Goal: Task Accomplishment & Management: Manage account settings

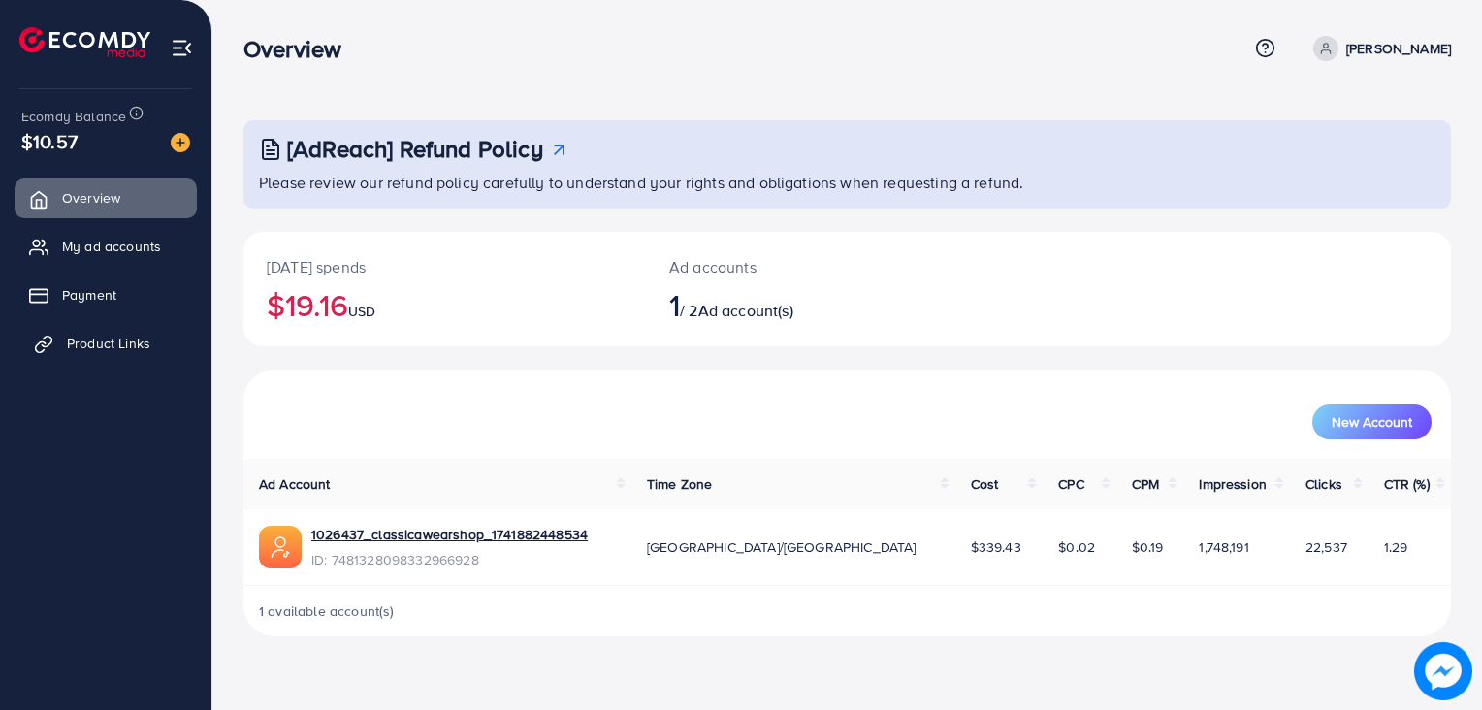
click at [112, 335] on span "Product Links" at bounding box center [108, 343] width 83 height 19
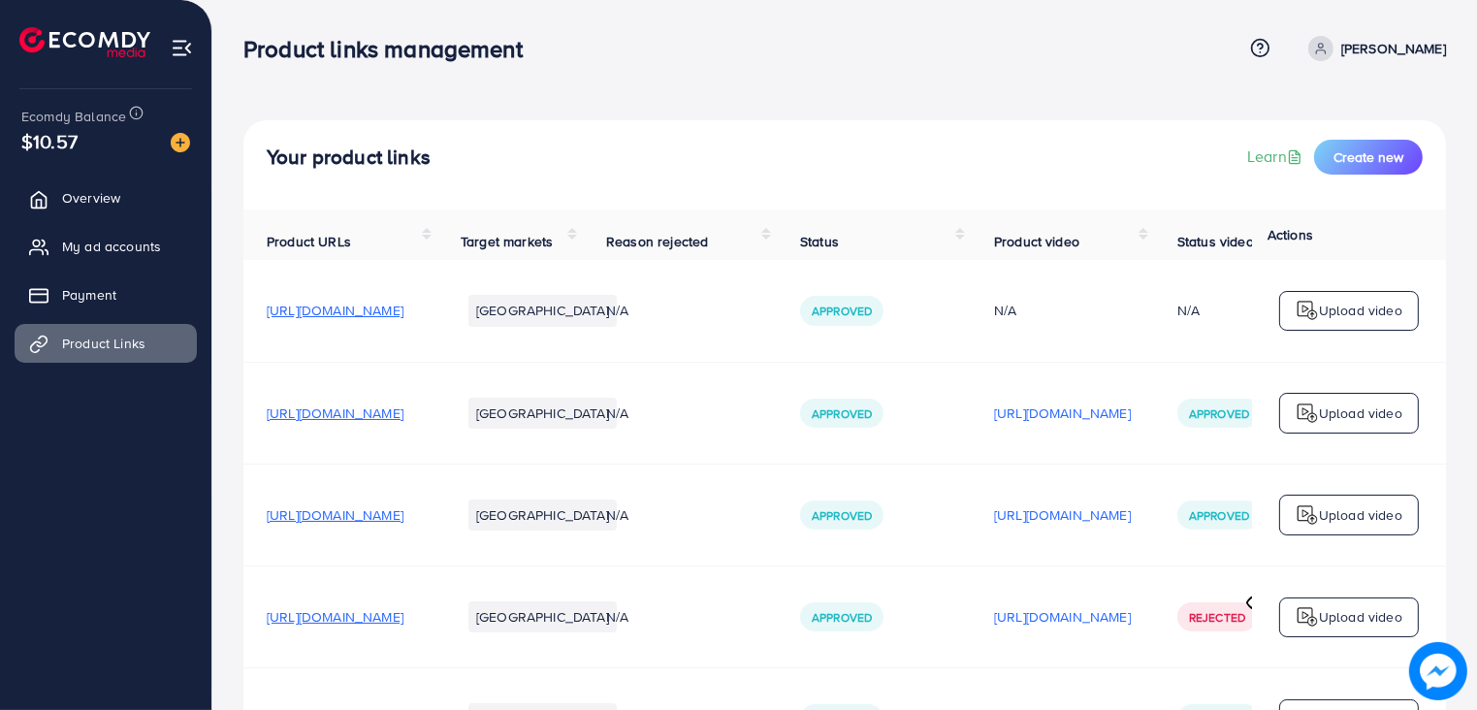
scroll to position [158, 0]
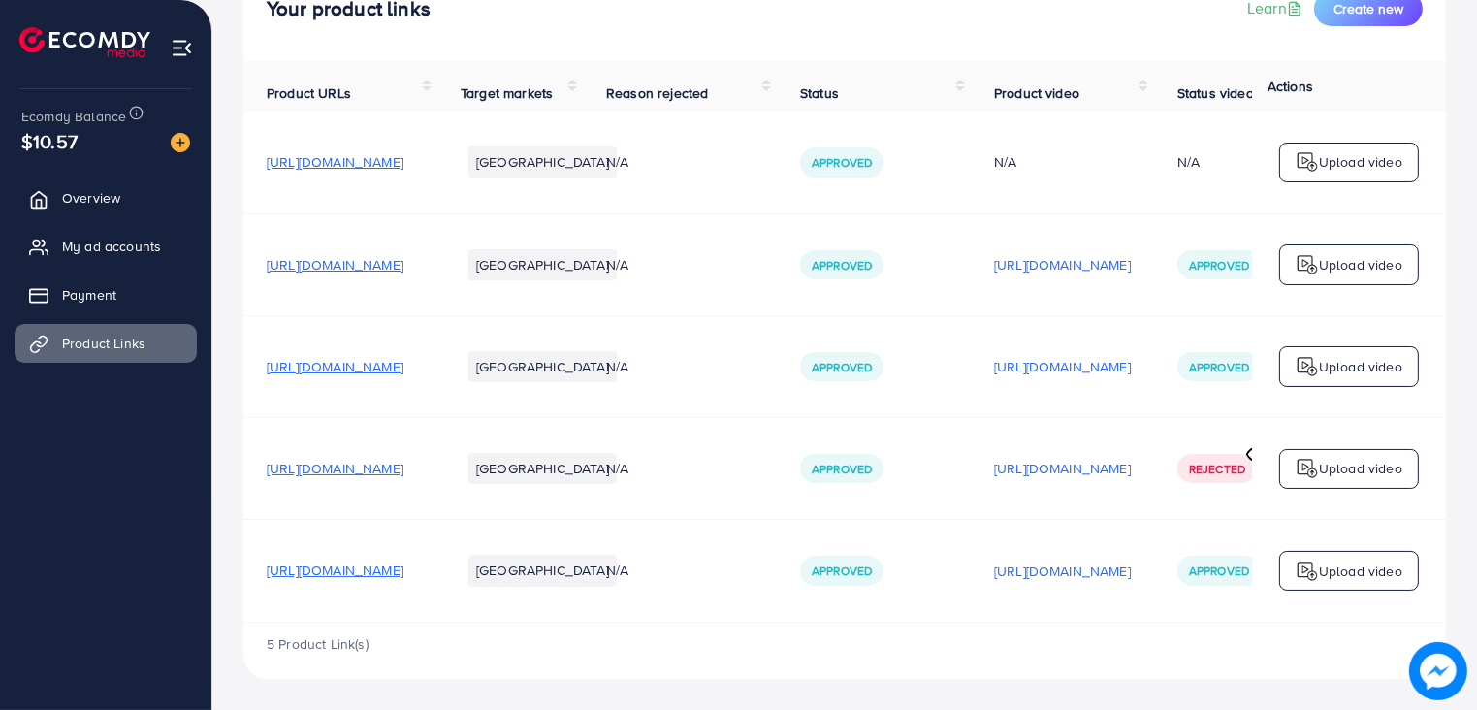
click at [403, 572] on span "[URL][DOMAIN_NAME]" at bounding box center [335, 569] width 137 height 19
click at [102, 206] on span "Overview" at bounding box center [96, 197] width 58 height 19
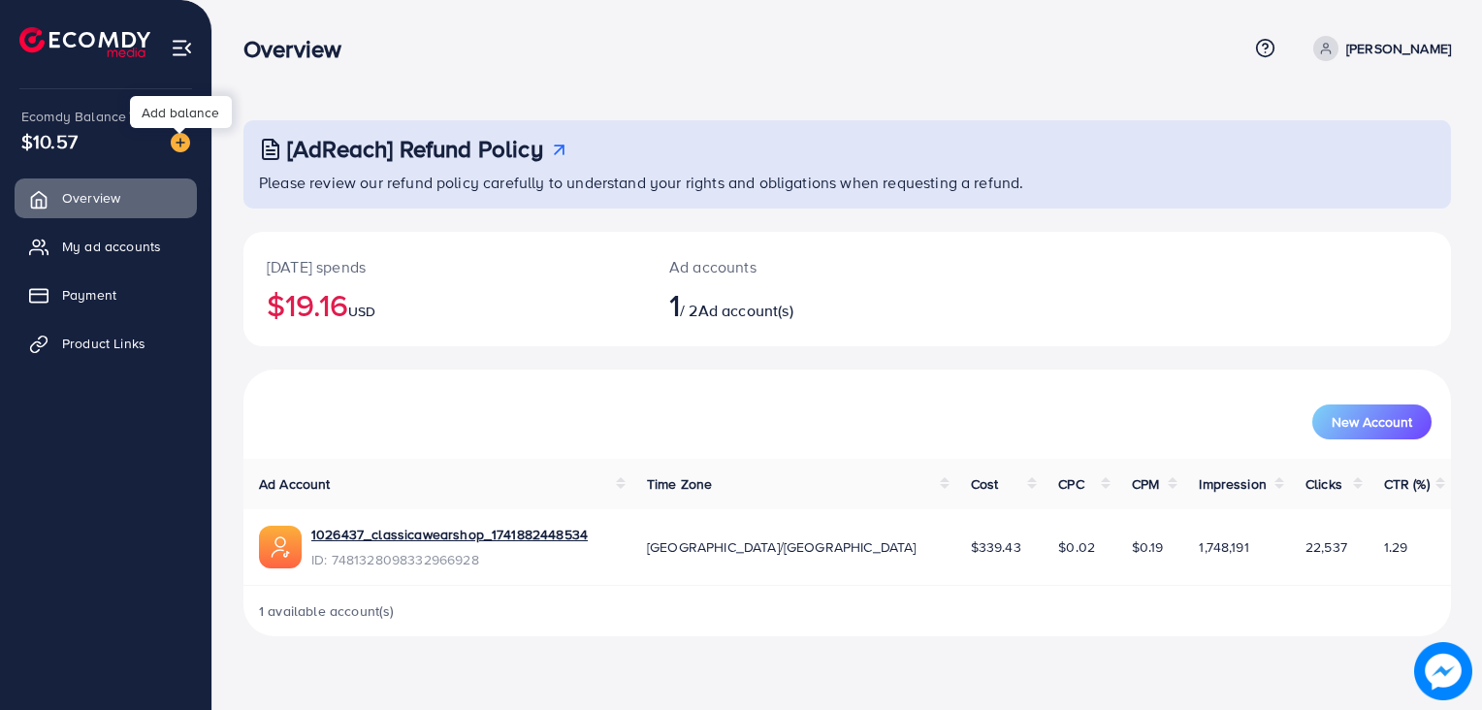
click at [181, 136] on img at bounding box center [180, 142] width 19 height 19
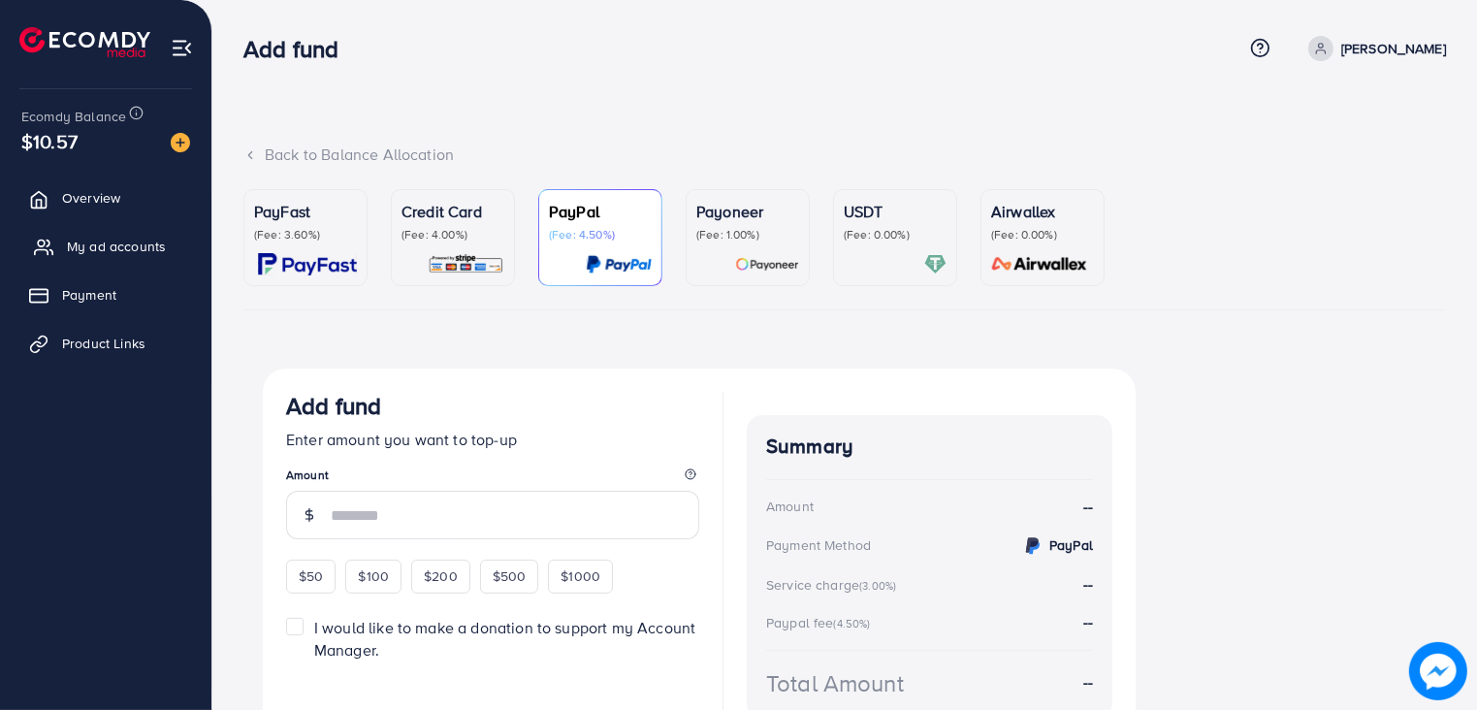
click at [101, 251] on span "My ad accounts" at bounding box center [116, 246] width 99 height 19
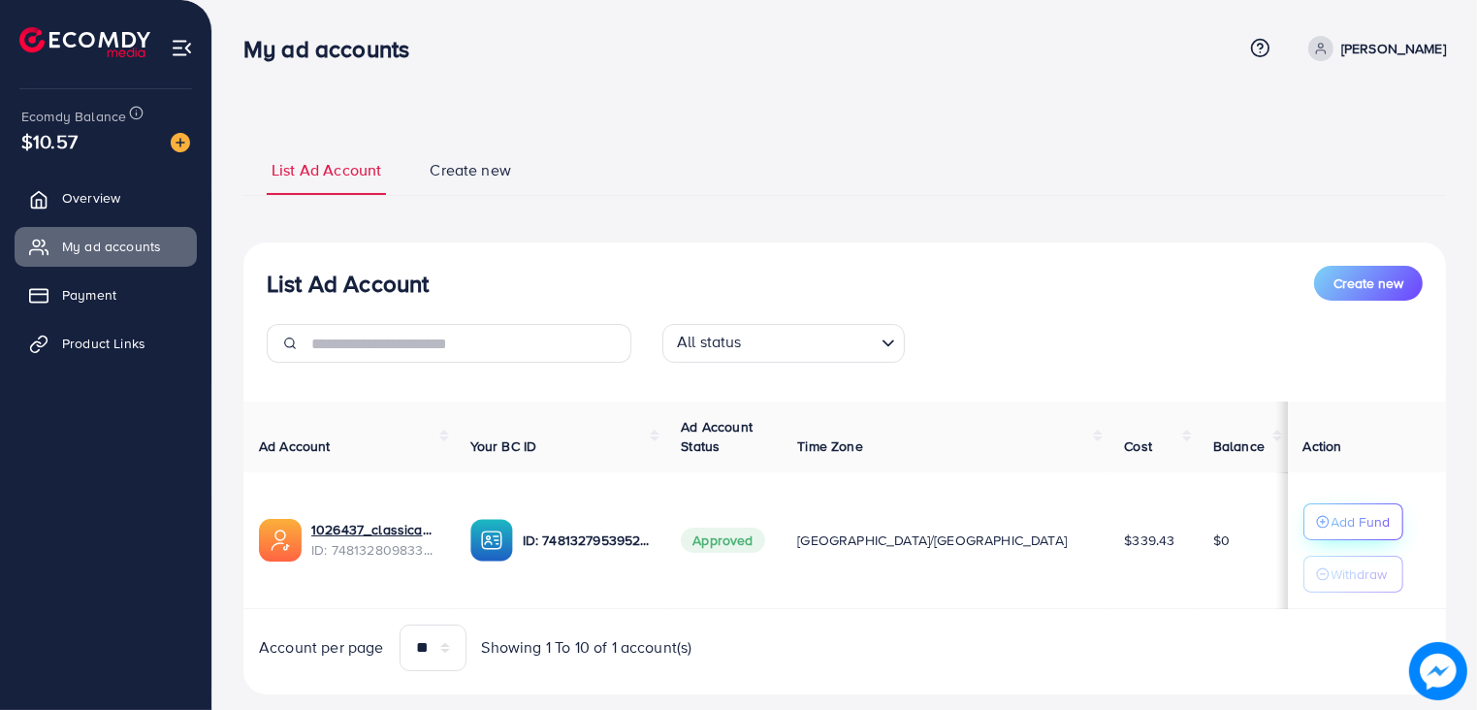
click at [1331, 523] on p "Add Fund" at bounding box center [1360, 521] width 59 height 23
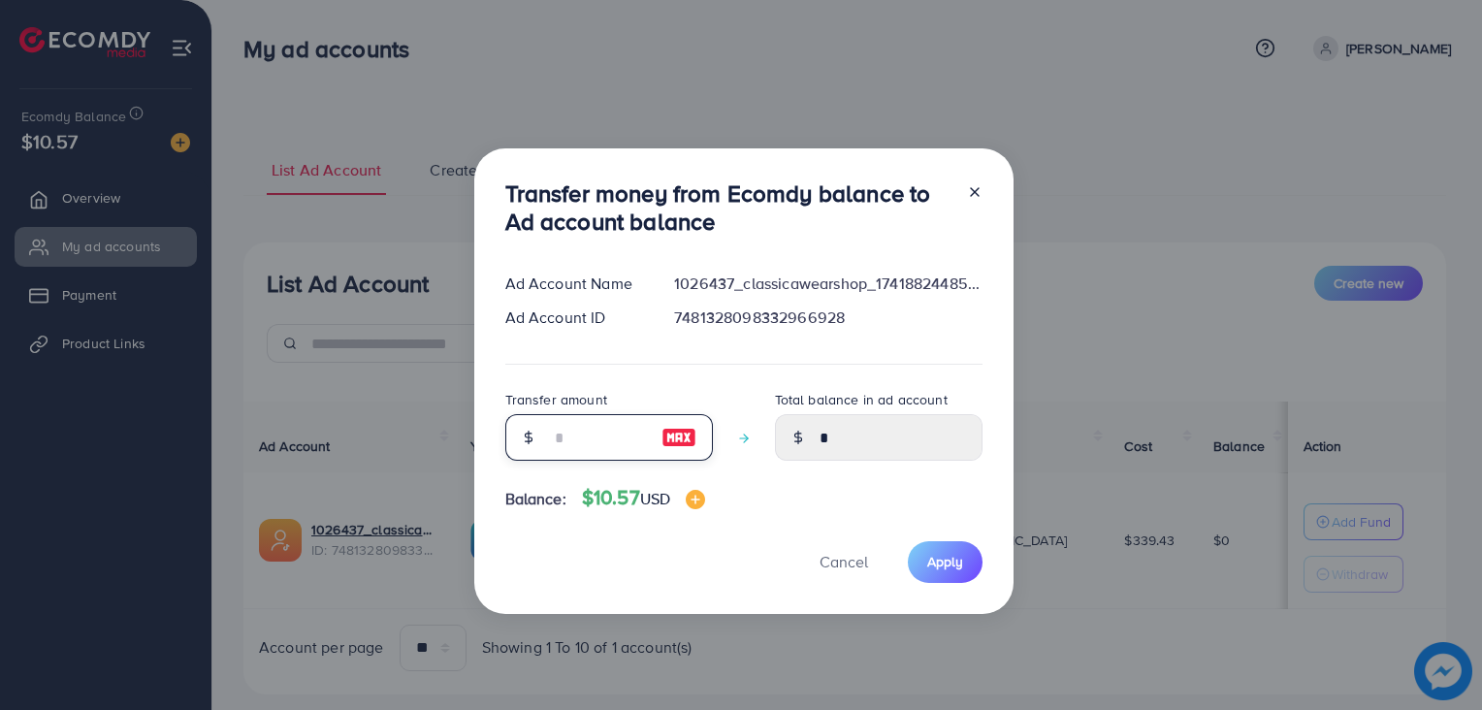
click at [633, 431] on input "number" at bounding box center [598, 437] width 97 height 47
type input "*"
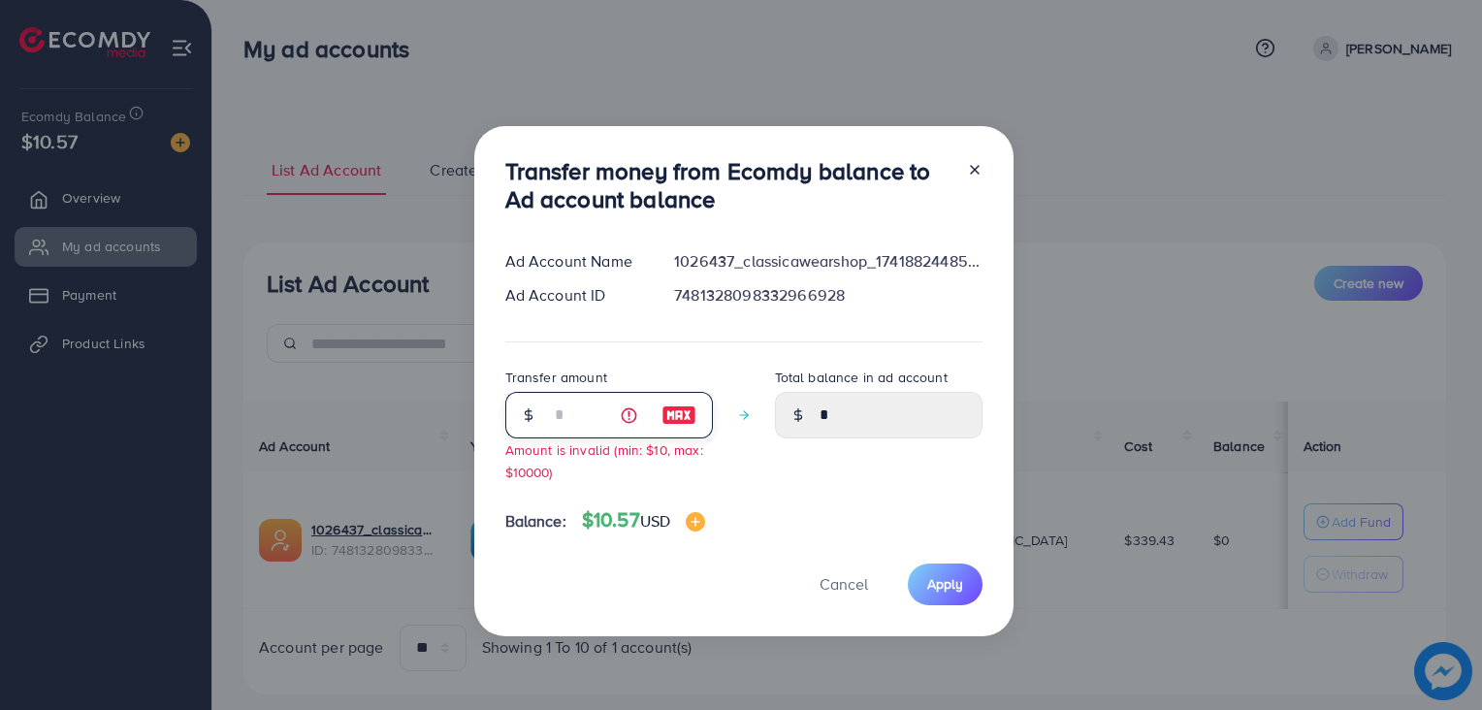
type input "****"
type input "**"
type input "*****"
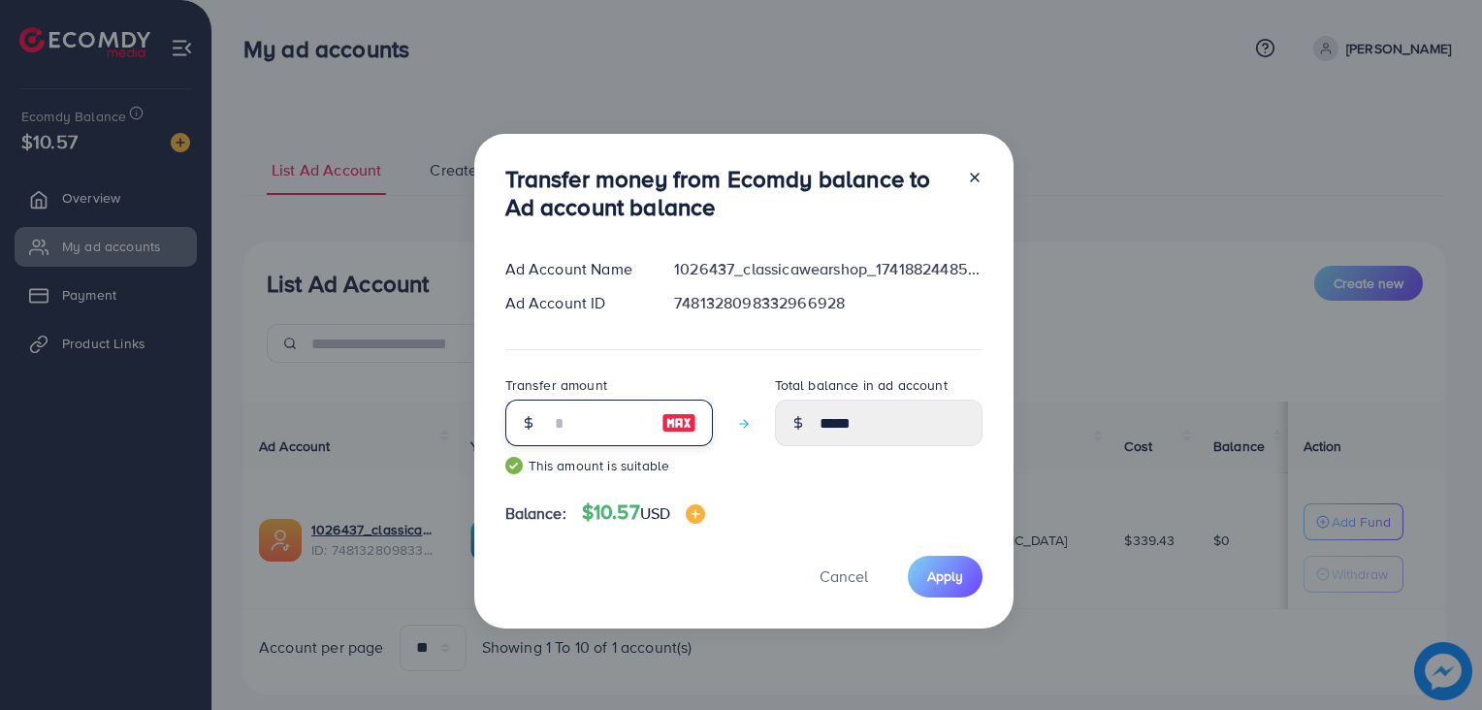
type input "**"
click at [679, 415] on img at bounding box center [678, 422] width 35 height 23
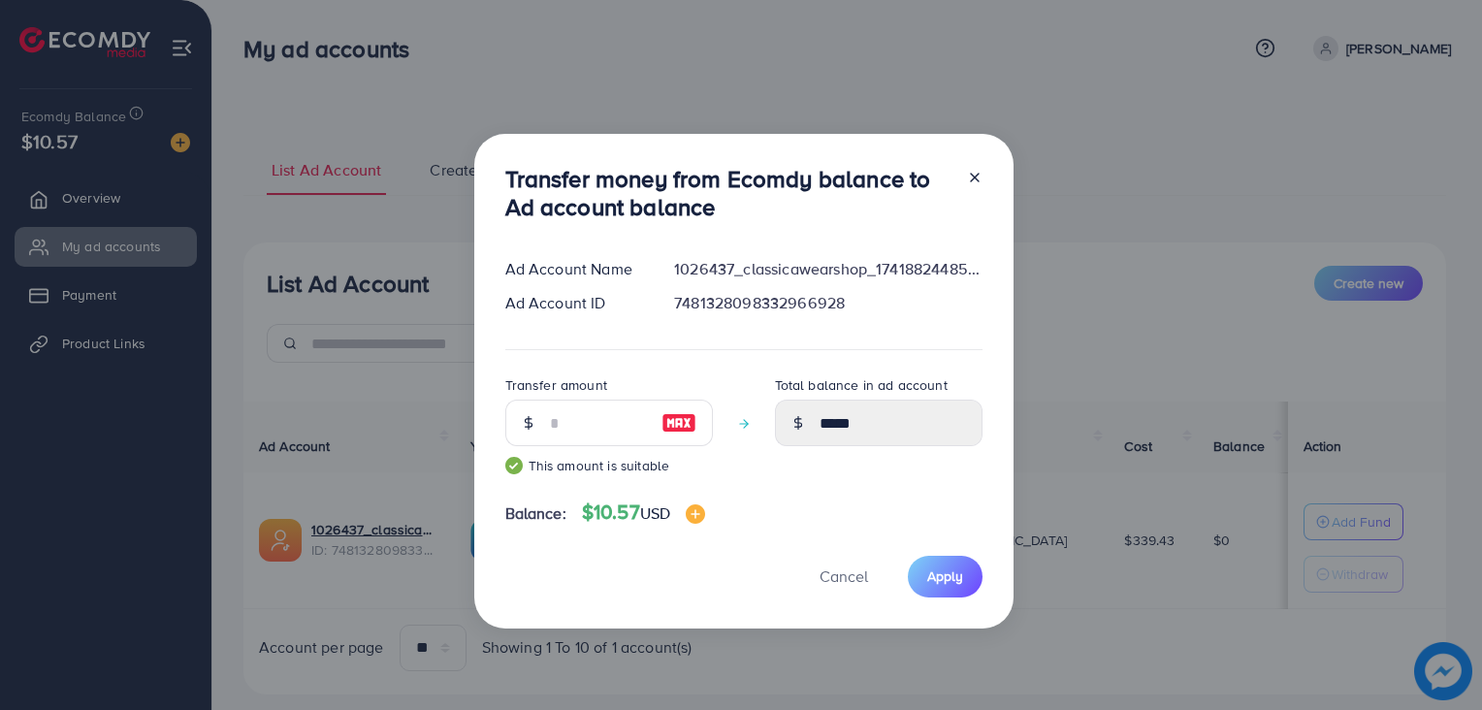
click at [679, 415] on img at bounding box center [678, 422] width 35 height 23
click at [939, 566] on span "Apply" at bounding box center [945, 575] width 36 height 19
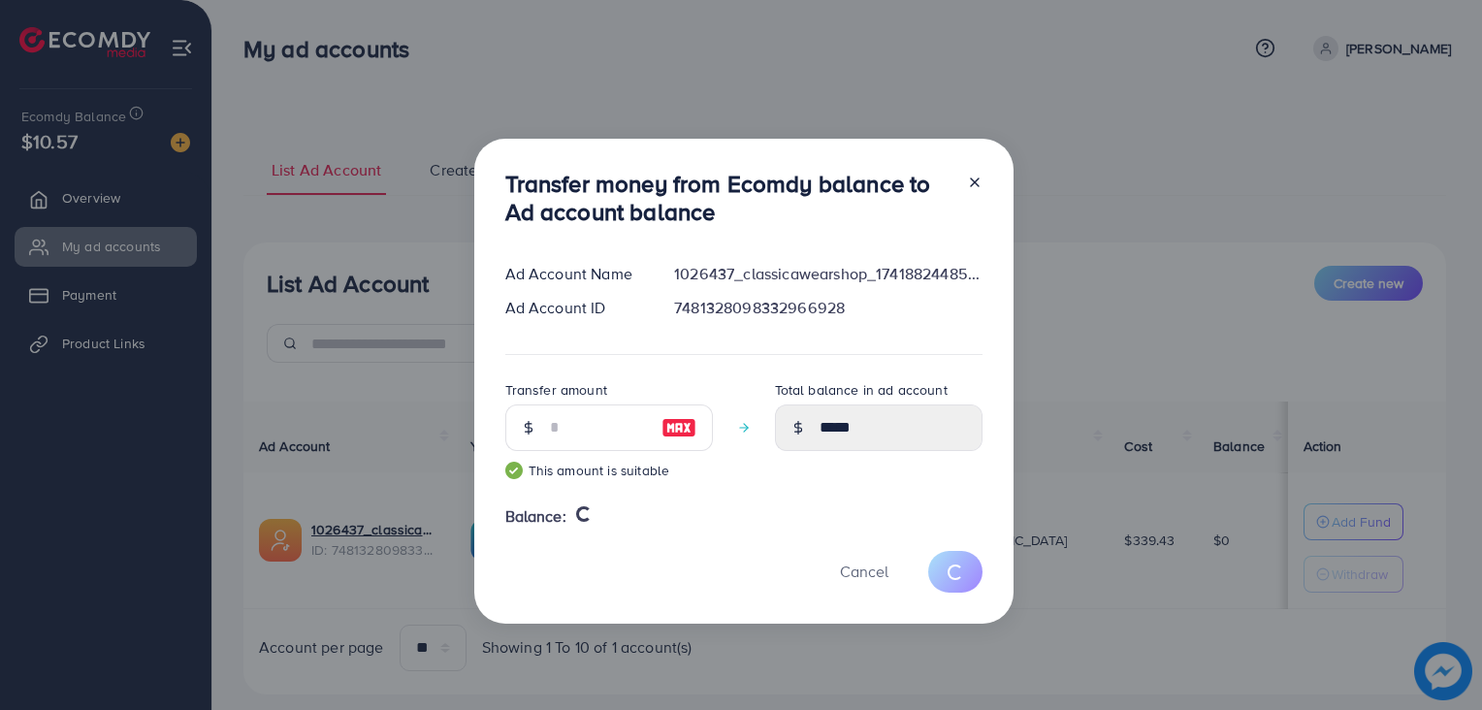
type input "*"
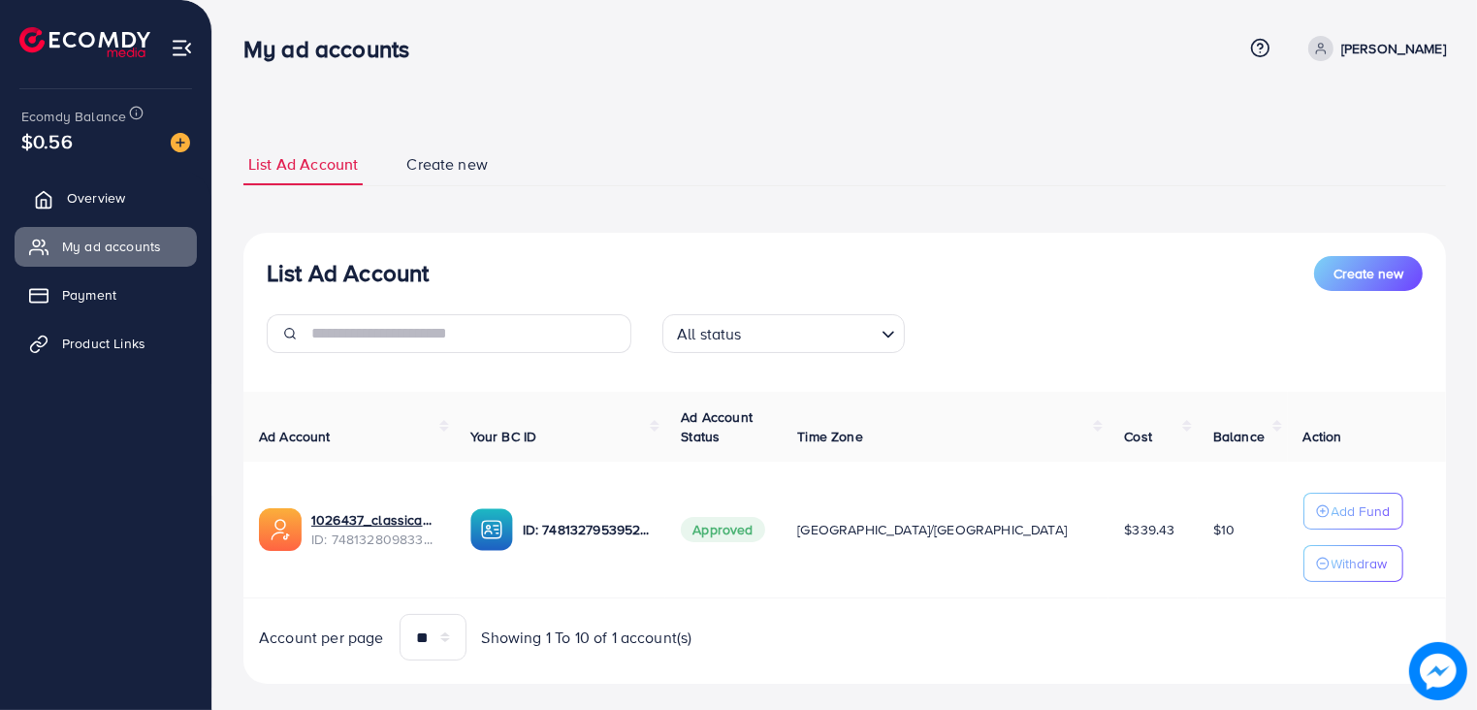
click at [143, 194] on link "Overview" at bounding box center [106, 197] width 182 height 39
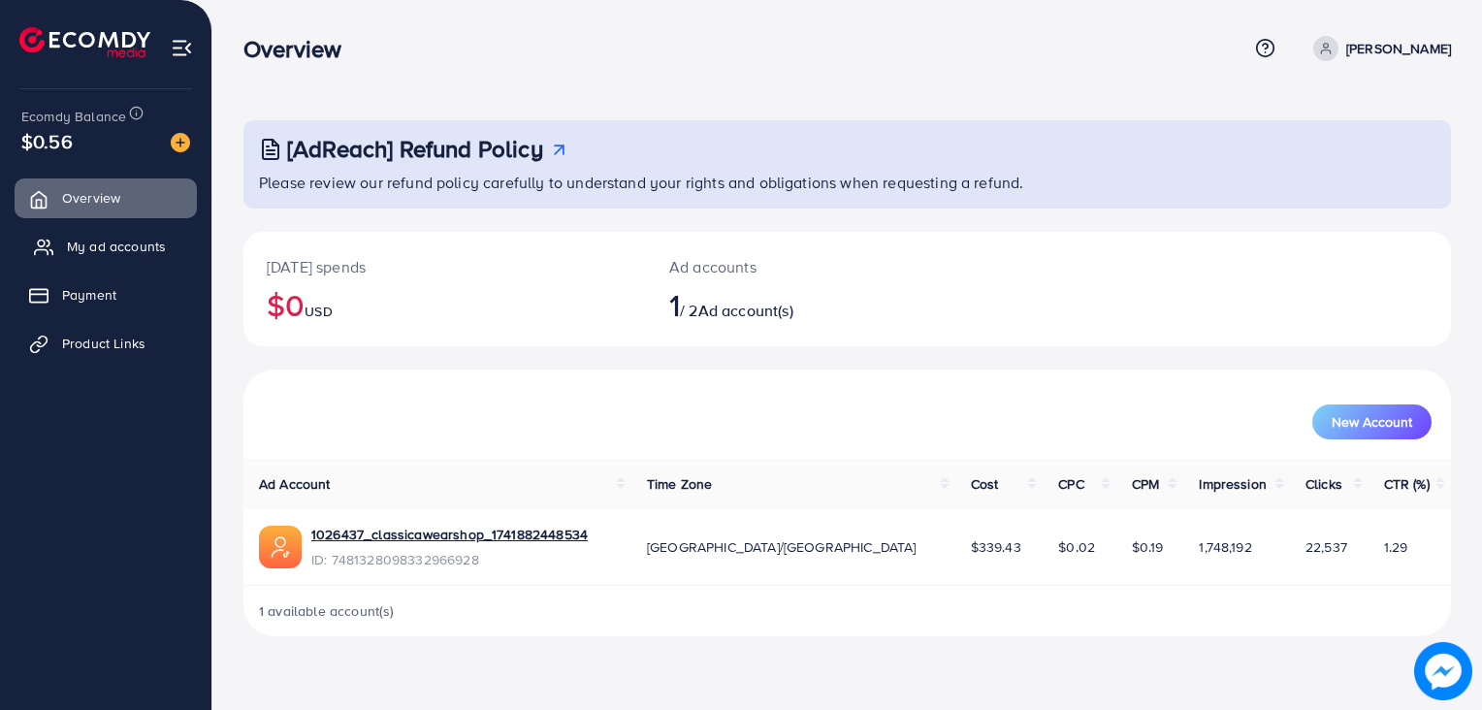
click at [121, 243] on span "My ad accounts" at bounding box center [116, 246] width 99 height 19
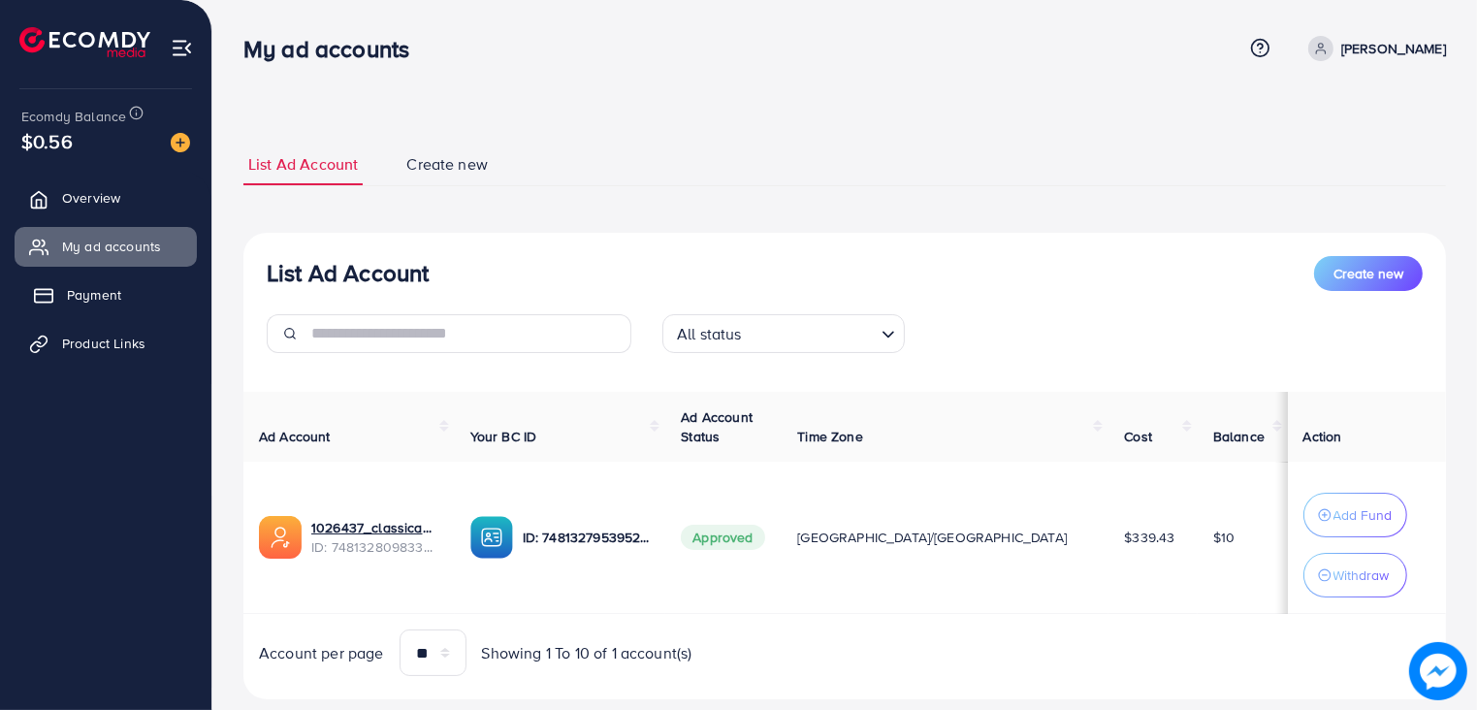
click at [105, 304] on link "Payment" at bounding box center [106, 294] width 182 height 39
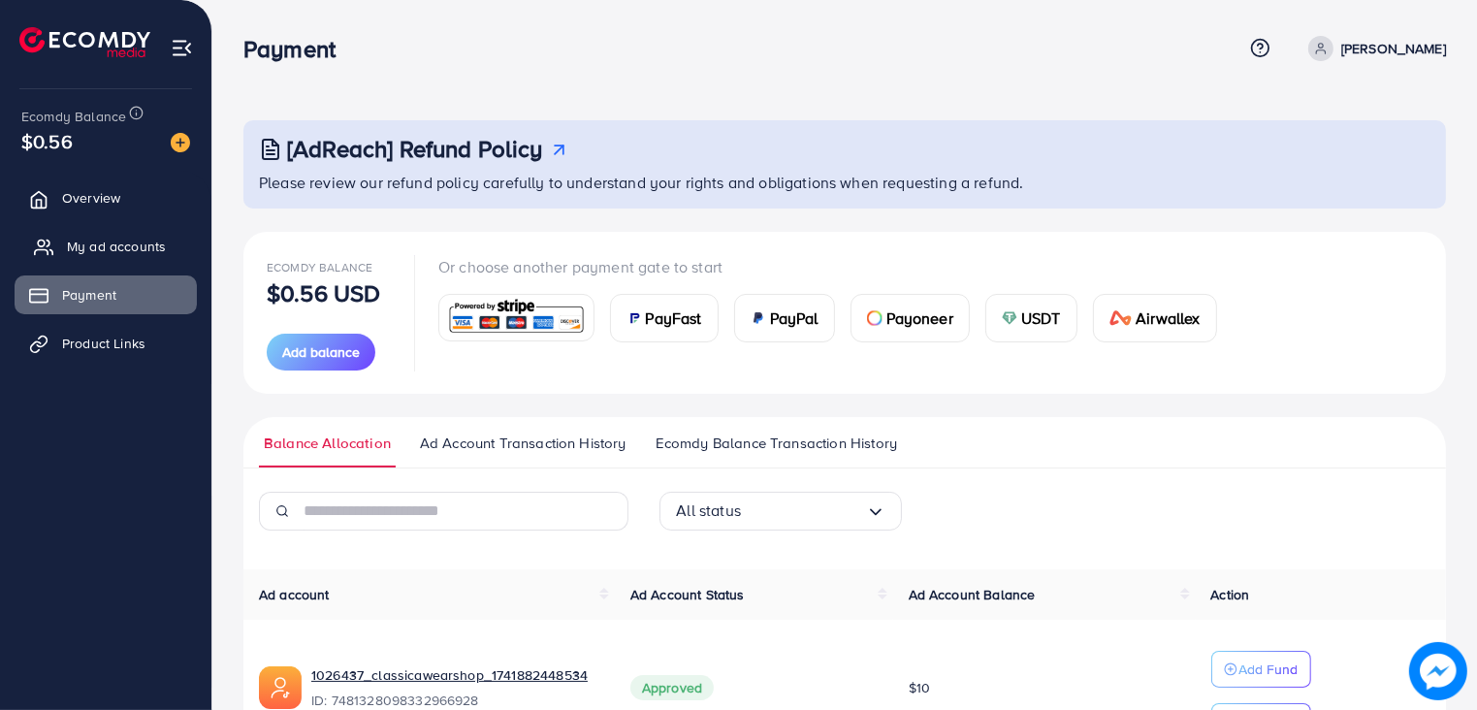
click at [121, 247] on span "My ad accounts" at bounding box center [116, 246] width 99 height 19
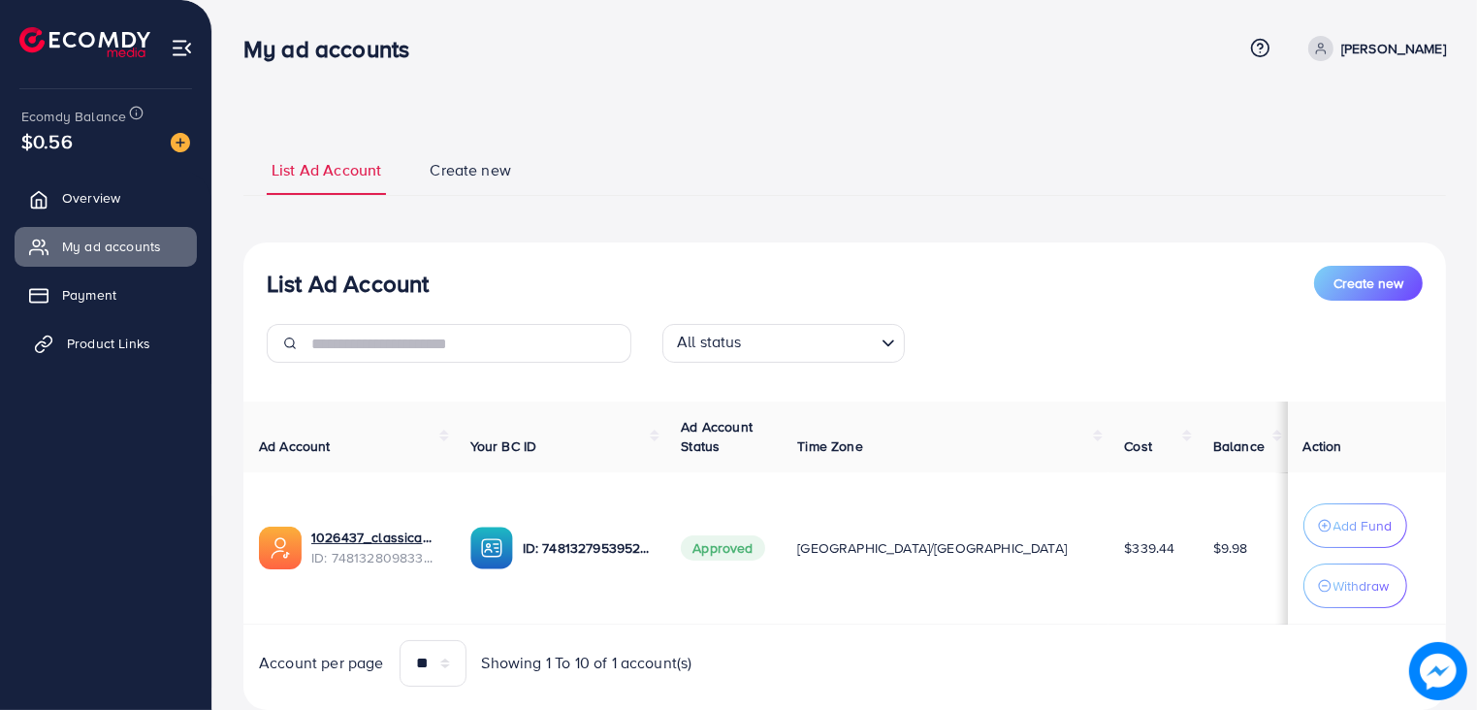
click at [104, 341] on span "Product Links" at bounding box center [108, 343] width 83 height 19
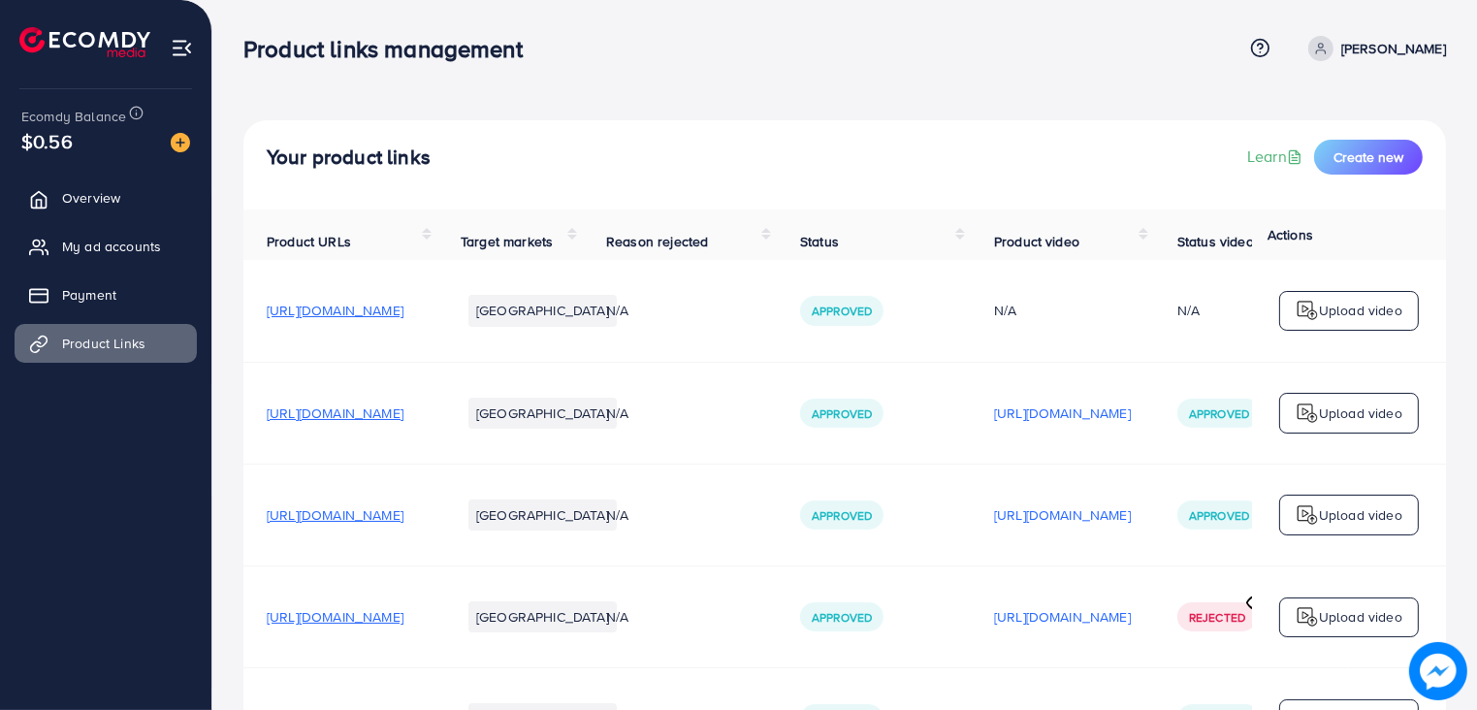
scroll to position [158, 0]
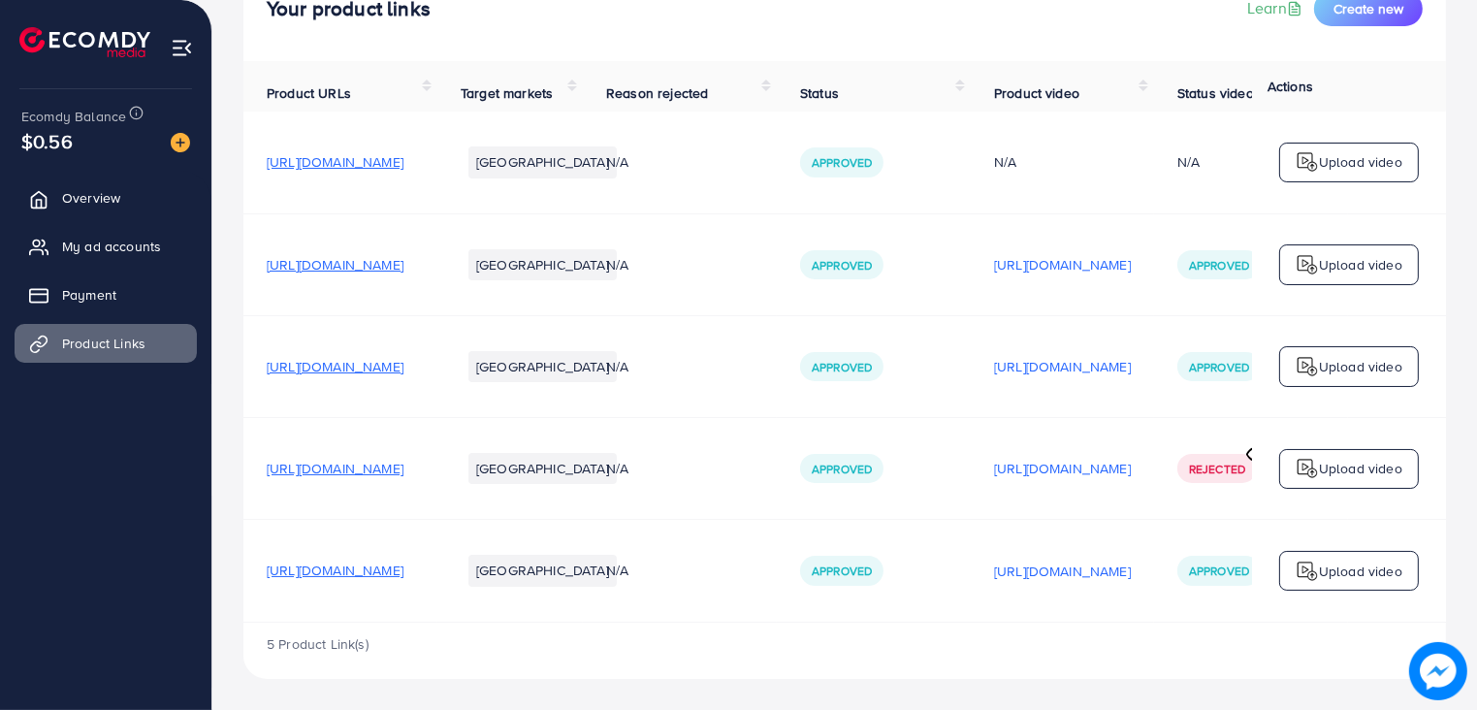
click at [403, 465] on span "https://classicawear.shop/products/super-soft-black-sandal" at bounding box center [335, 468] width 137 height 19
click at [83, 237] on span "My ad accounts" at bounding box center [116, 246] width 99 height 19
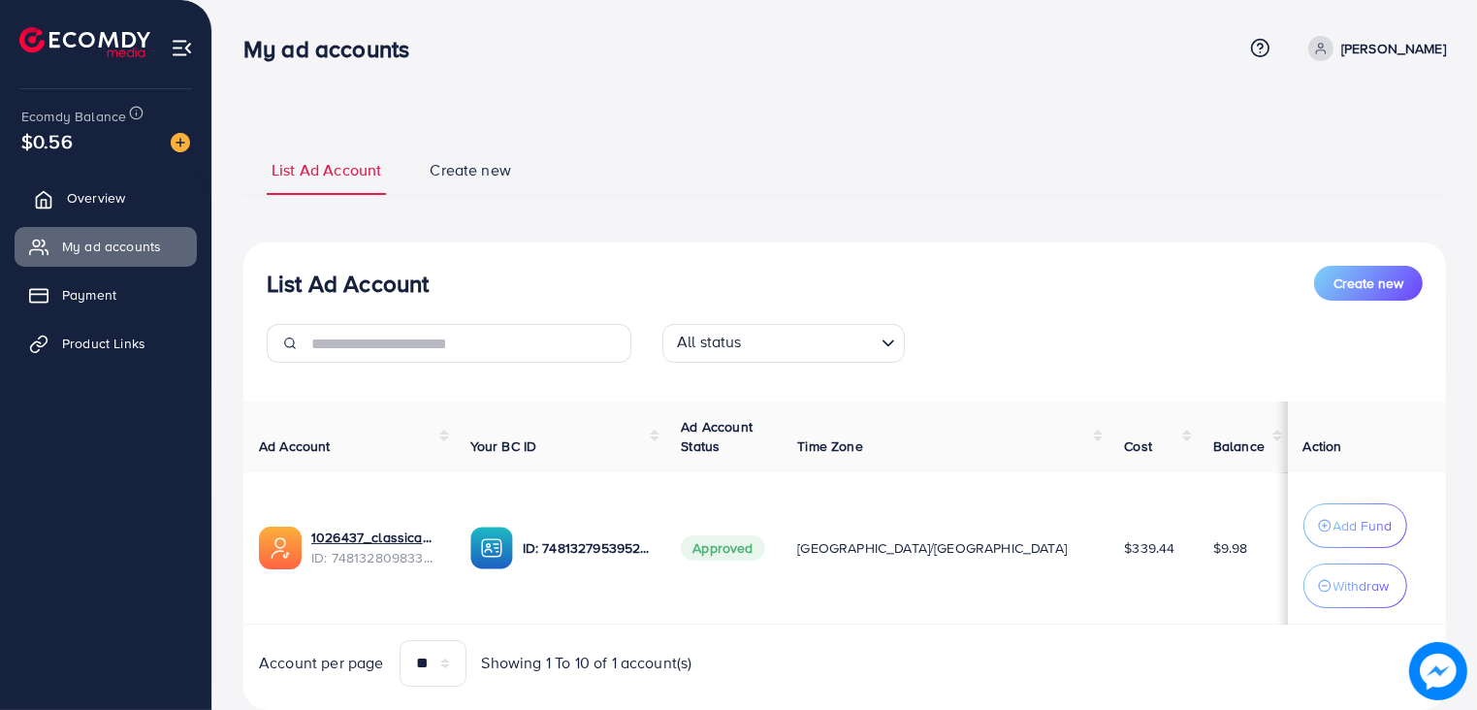
click at [85, 204] on span "Overview" at bounding box center [96, 197] width 58 height 19
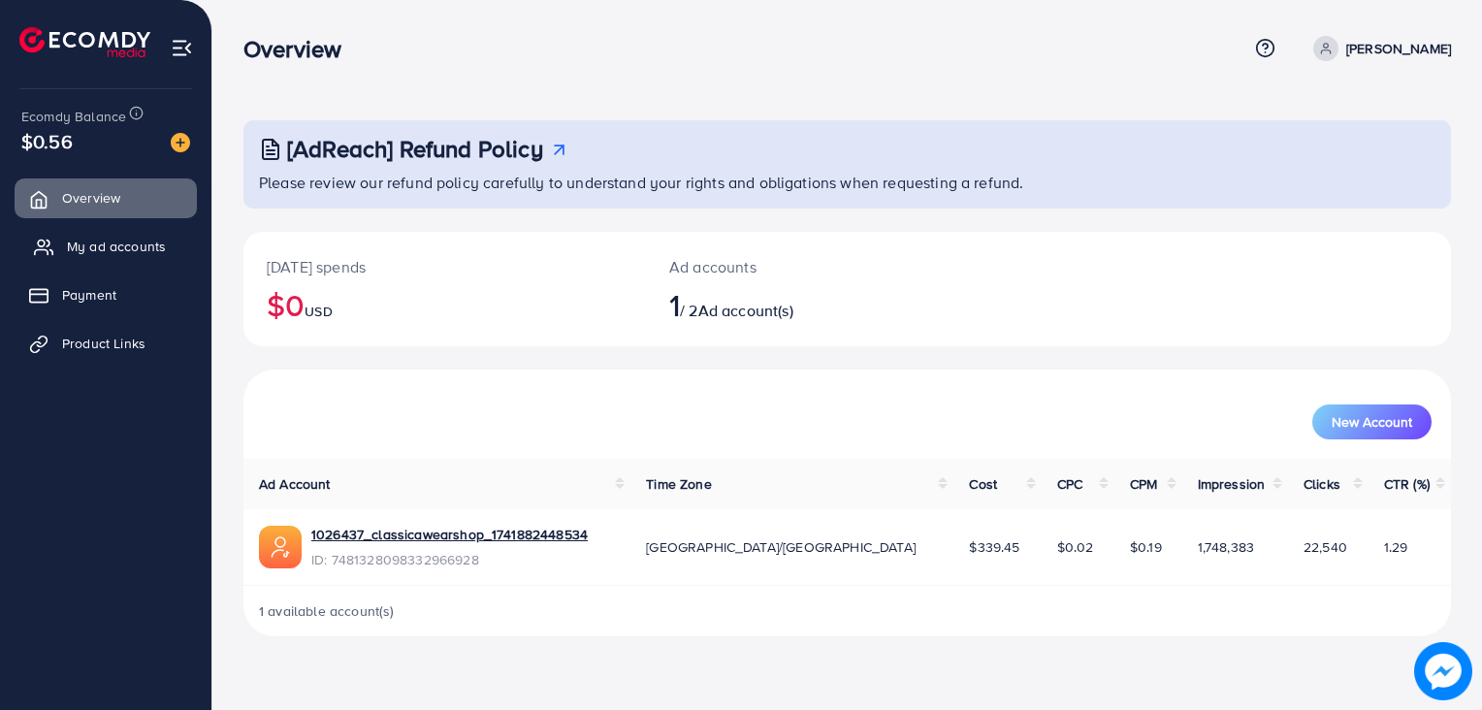
click at [80, 249] on span "My ad accounts" at bounding box center [116, 246] width 99 height 19
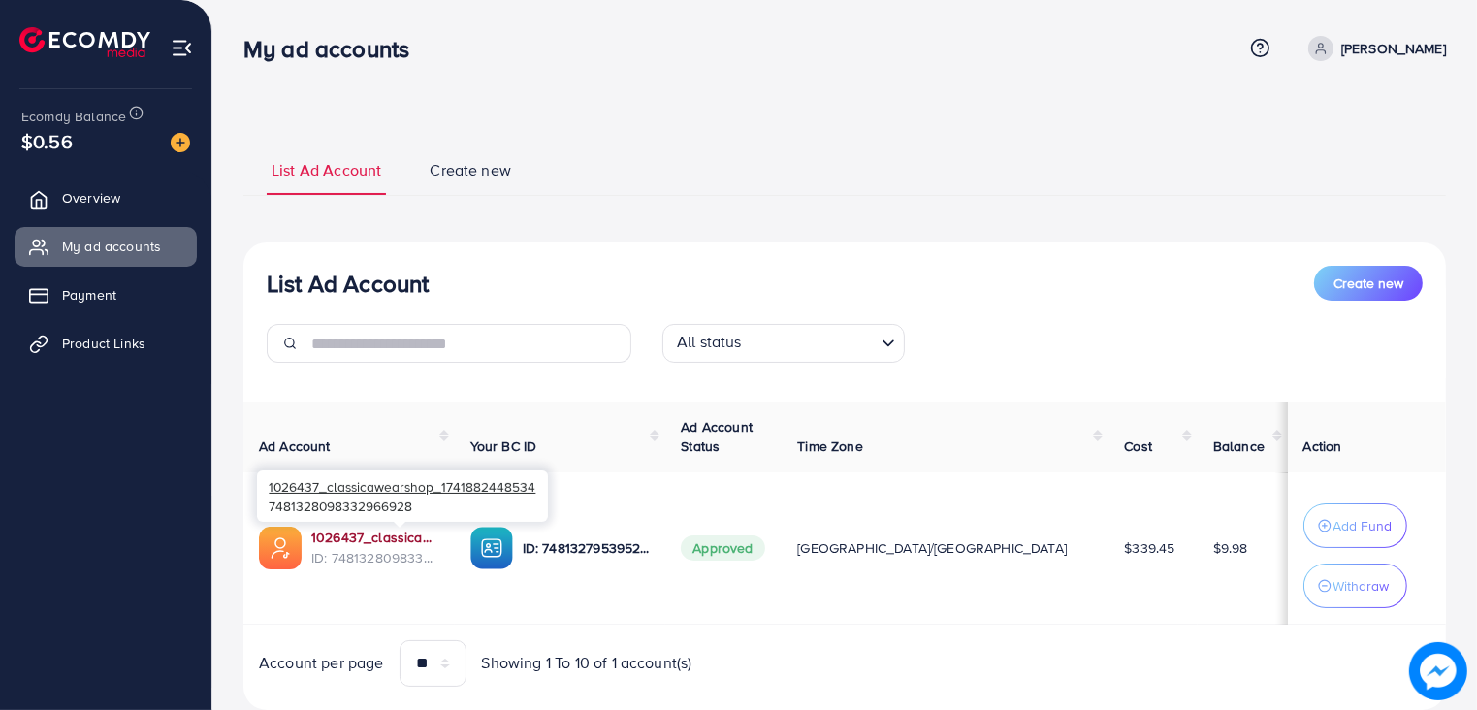
click at [405, 530] on link "1026437_classicawearshop_1741882448534" at bounding box center [375, 536] width 128 height 19
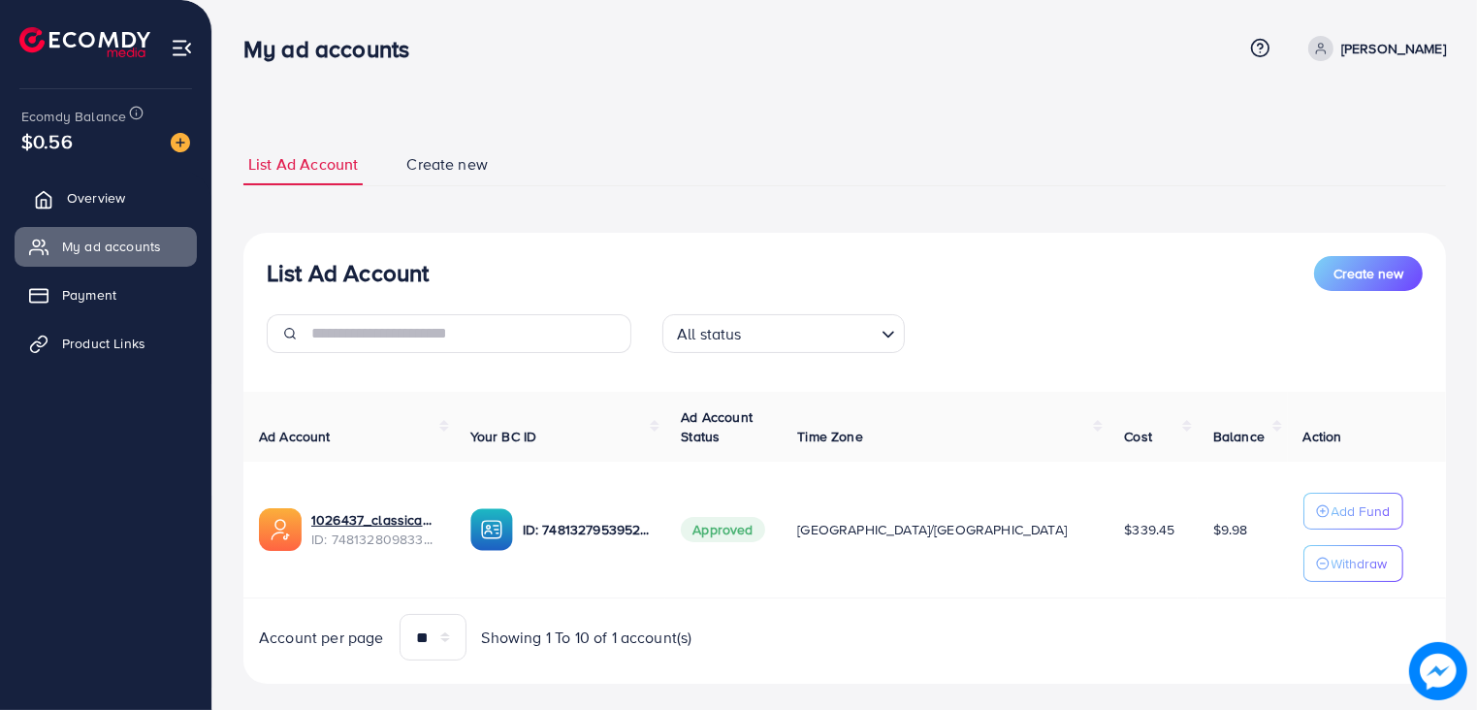
click at [94, 209] on link "Overview" at bounding box center [106, 197] width 182 height 39
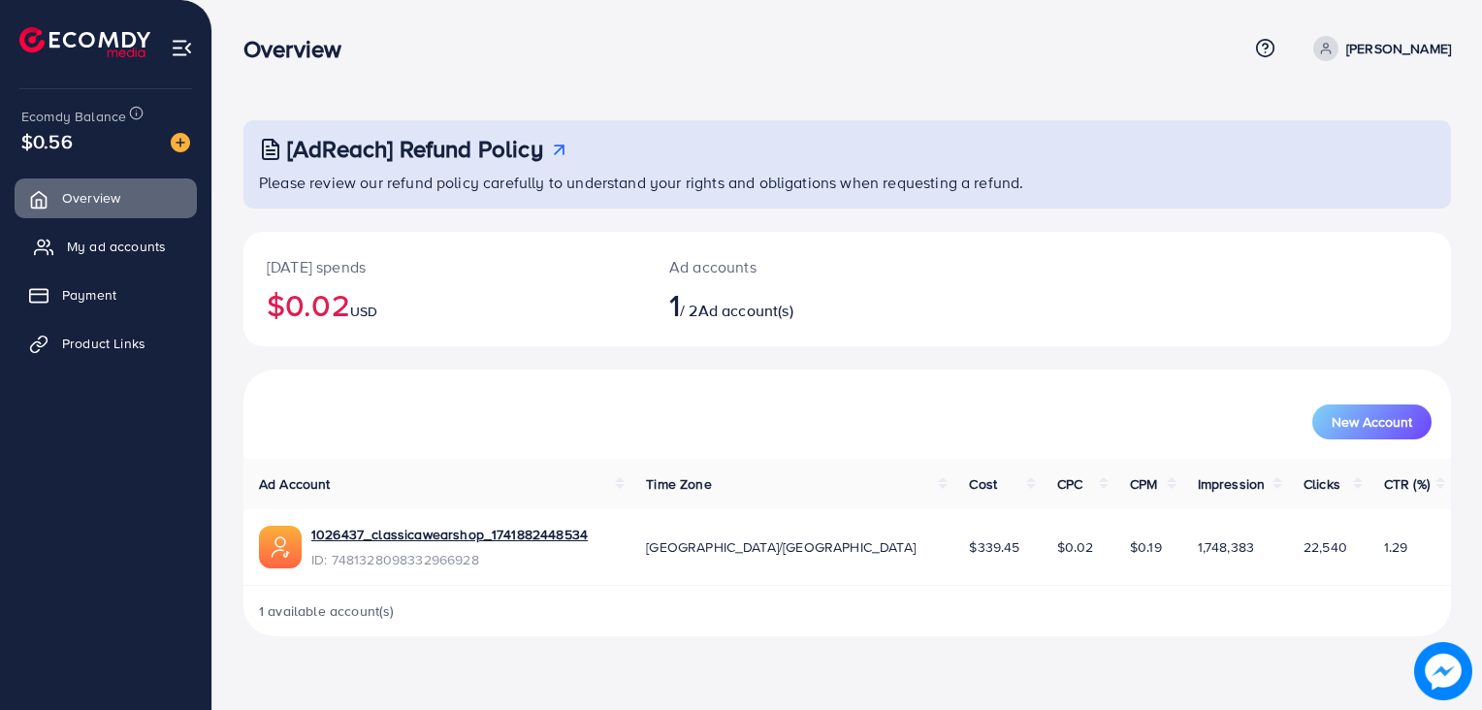
click at [109, 241] on span "My ad accounts" at bounding box center [116, 246] width 99 height 19
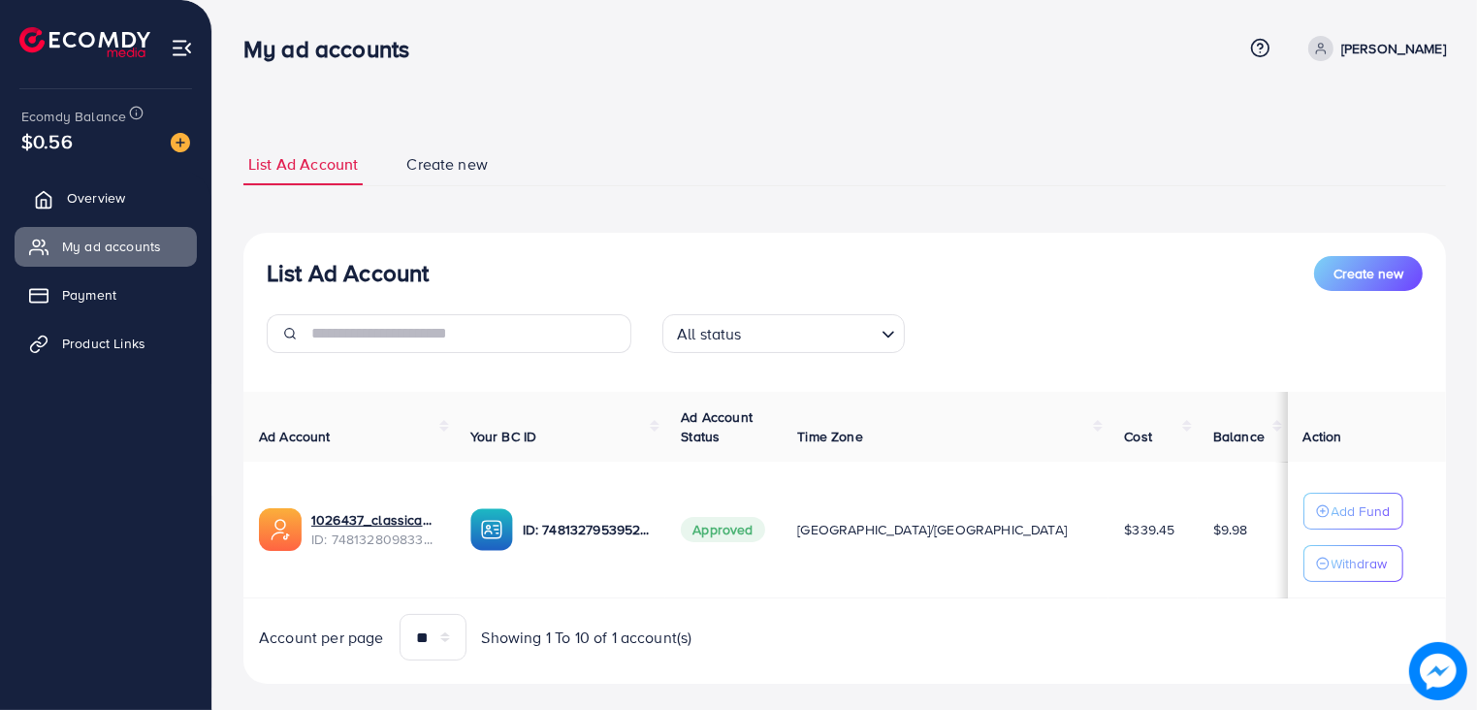
click at [106, 207] on span "Overview" at bounding box center [96, 197] width 58 height 19
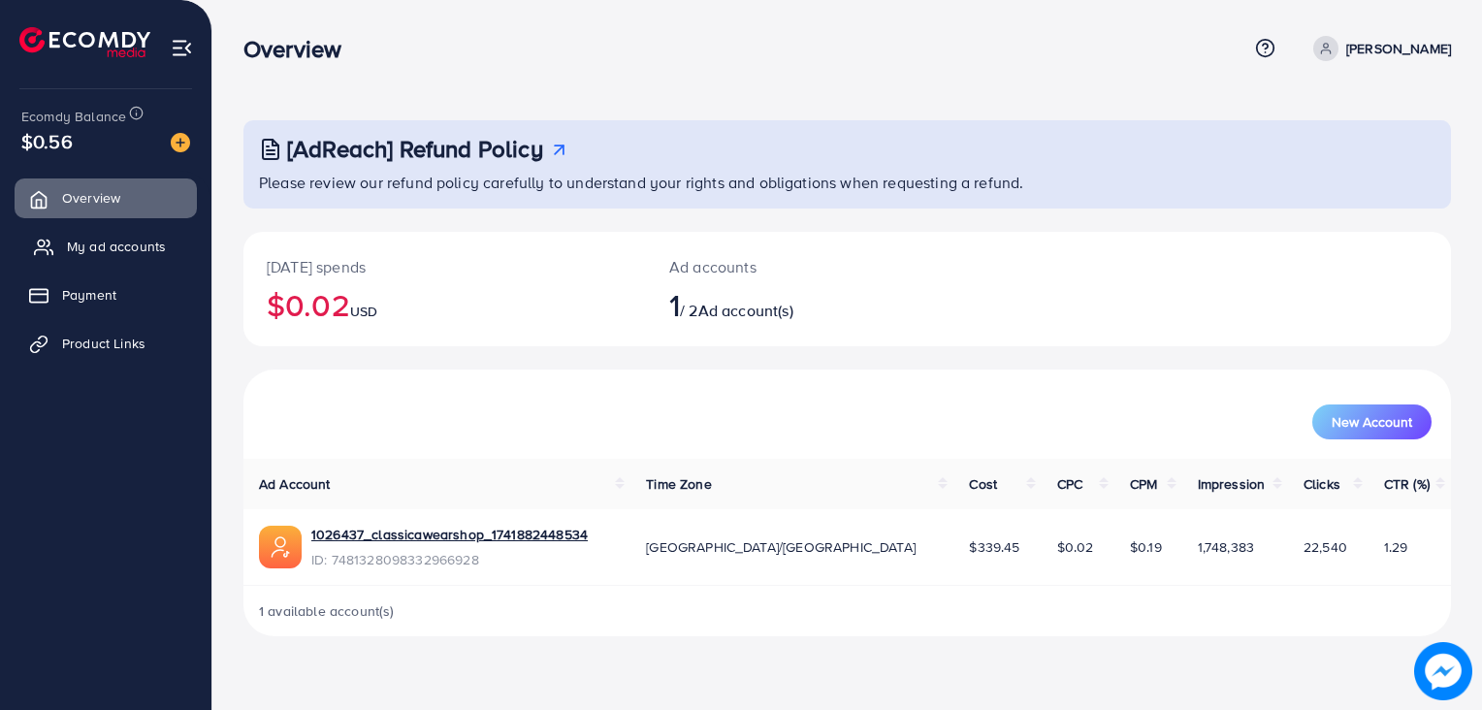
click at [102, 239] on span "My ad accounts" at bounding box center [116, 246] width 99 height 19
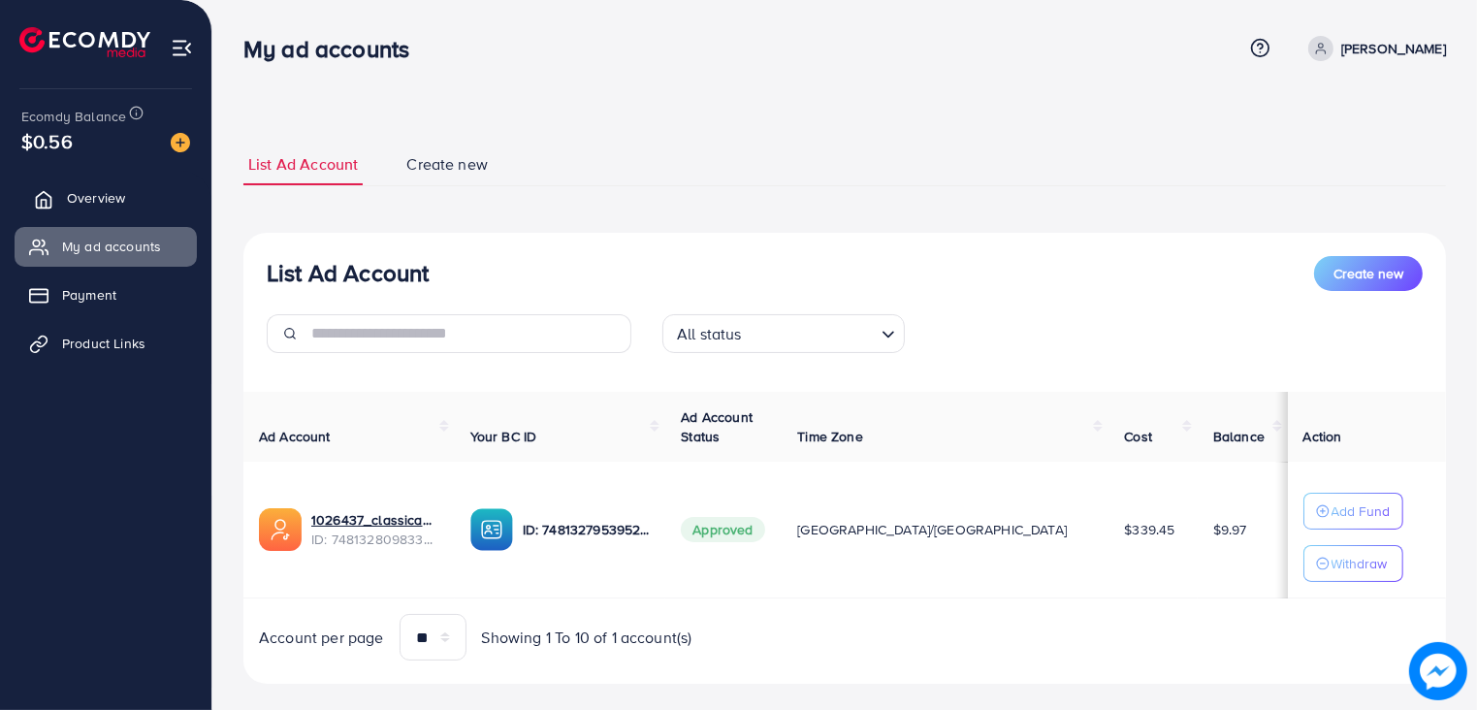
click at [102, 199] on span "Overview" at bounding box center [96, 197] width 58 height 19
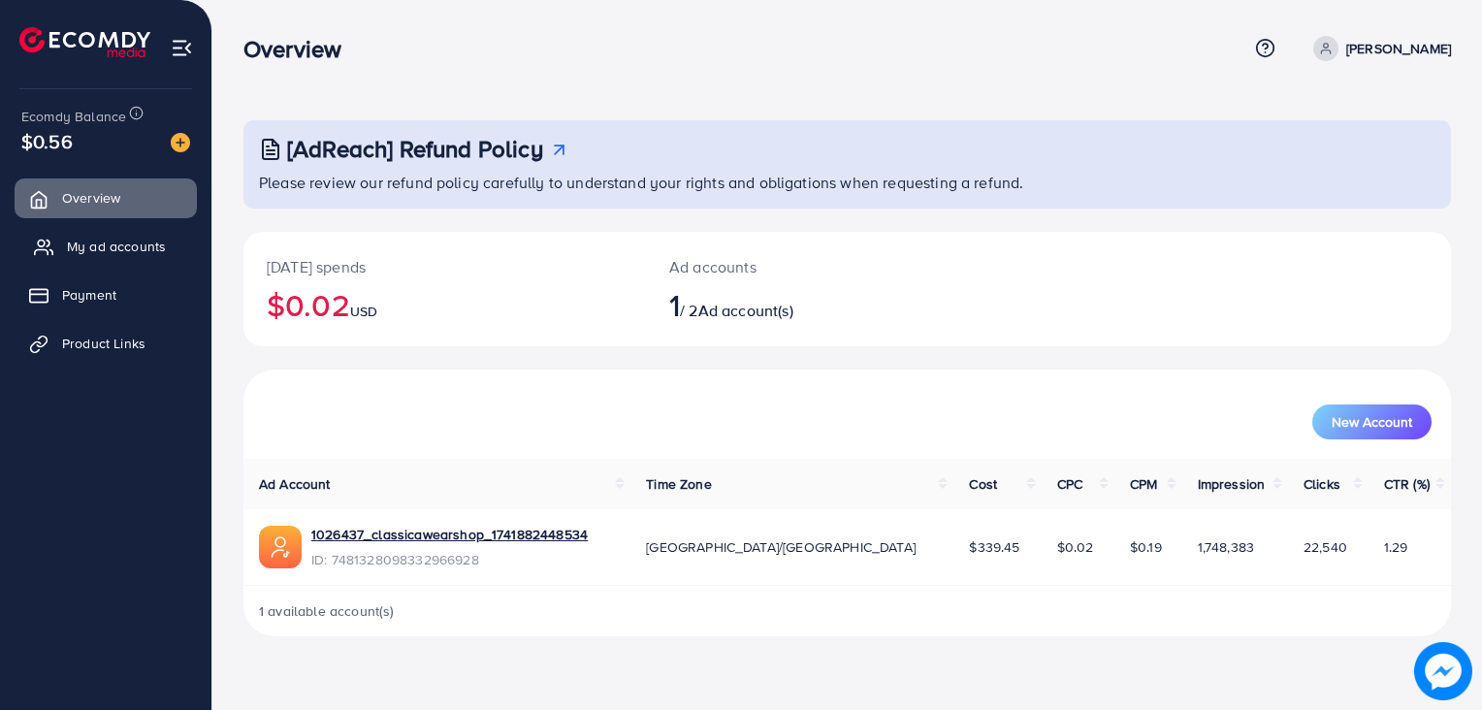
click at [101, 246] on span "My ad accounts" at bounding box center [116, 246] width 99 height 19
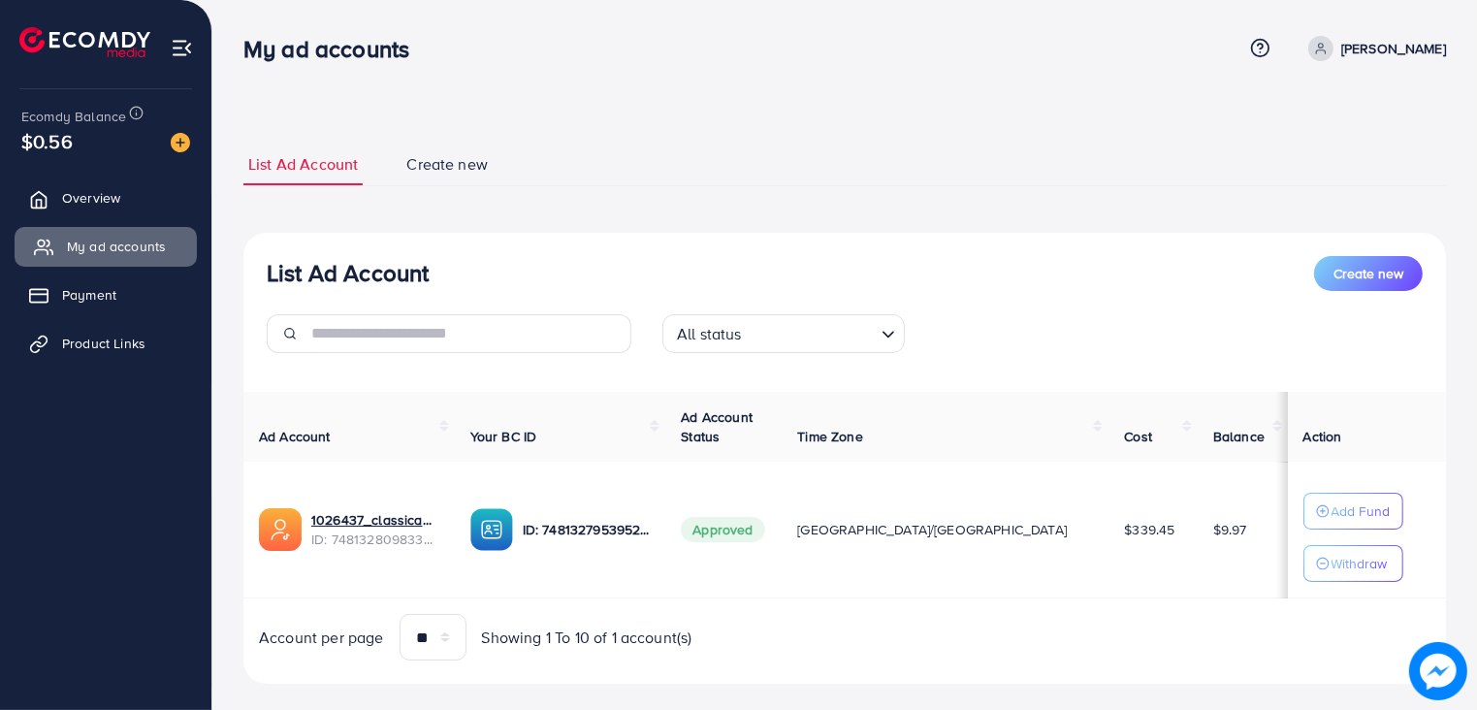
click at [96, 227] on link "My ad accounts" at bounding box center [106, 246] width 182 height 39
click at [96, 210] on link "Overview" at bounding box center [106, 197] width 182 height 39
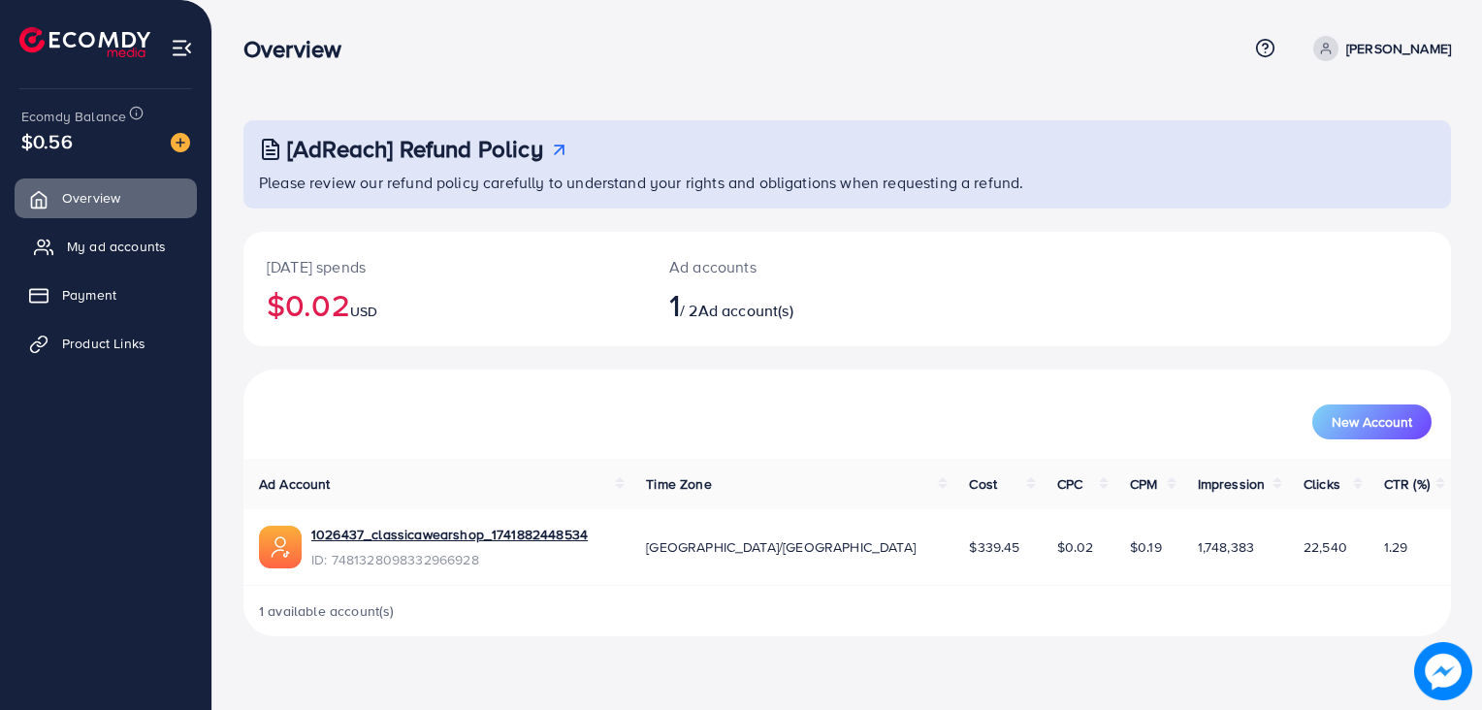
click at [83, 240] on span "My ad accounts" at bounding box center [116, 246] width 99 height 19
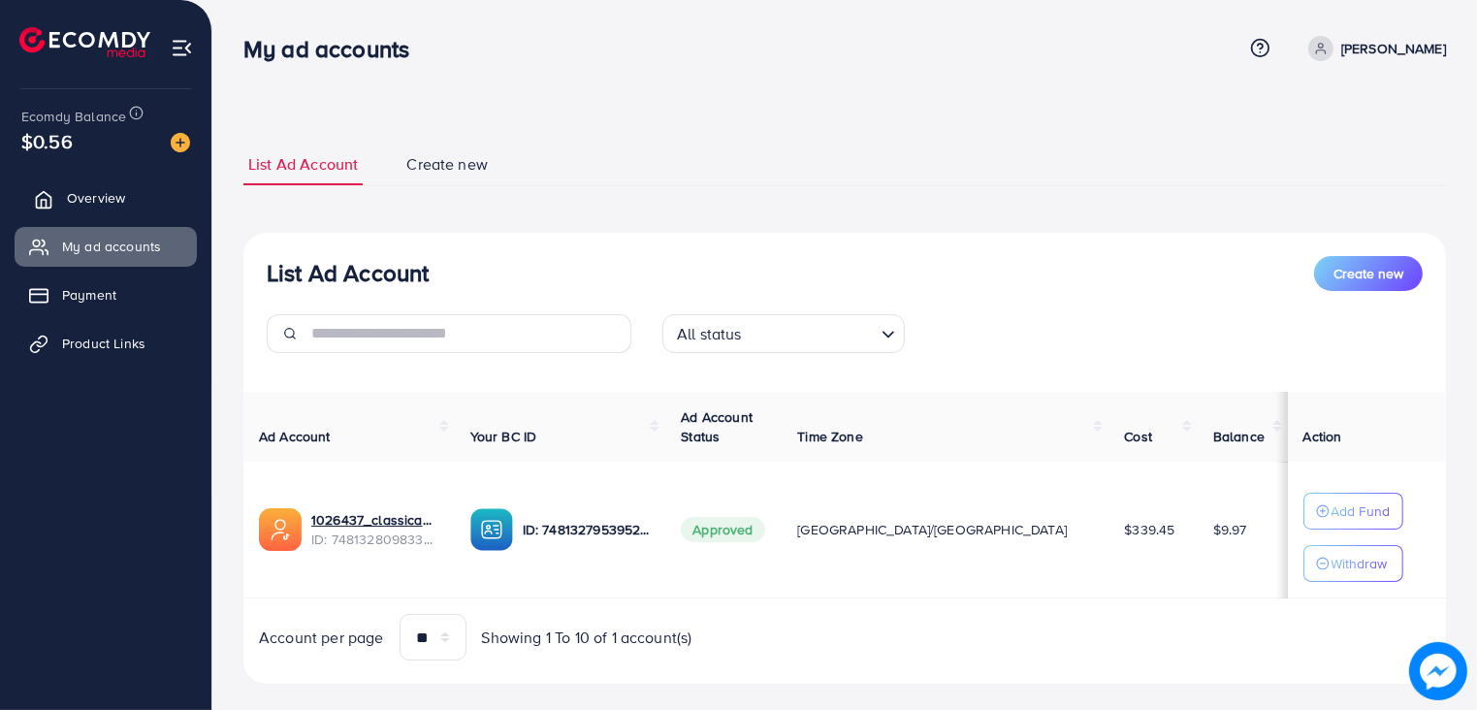
click at [63, 191] on link "Overview" at bounding box center [106, 197] width 182 height 39
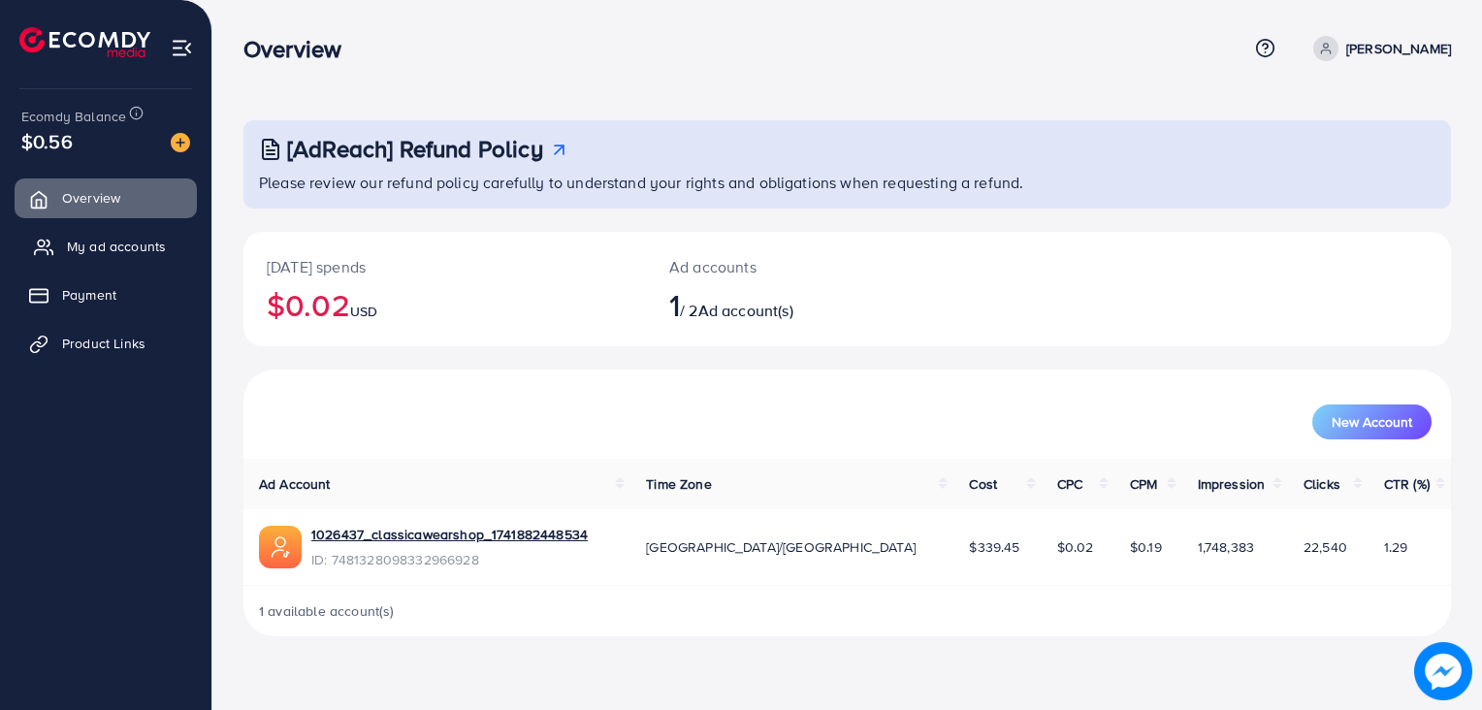
click at [94, 236] on link "My ad accounts" at bounding box center [106, 246] width 182 height 39
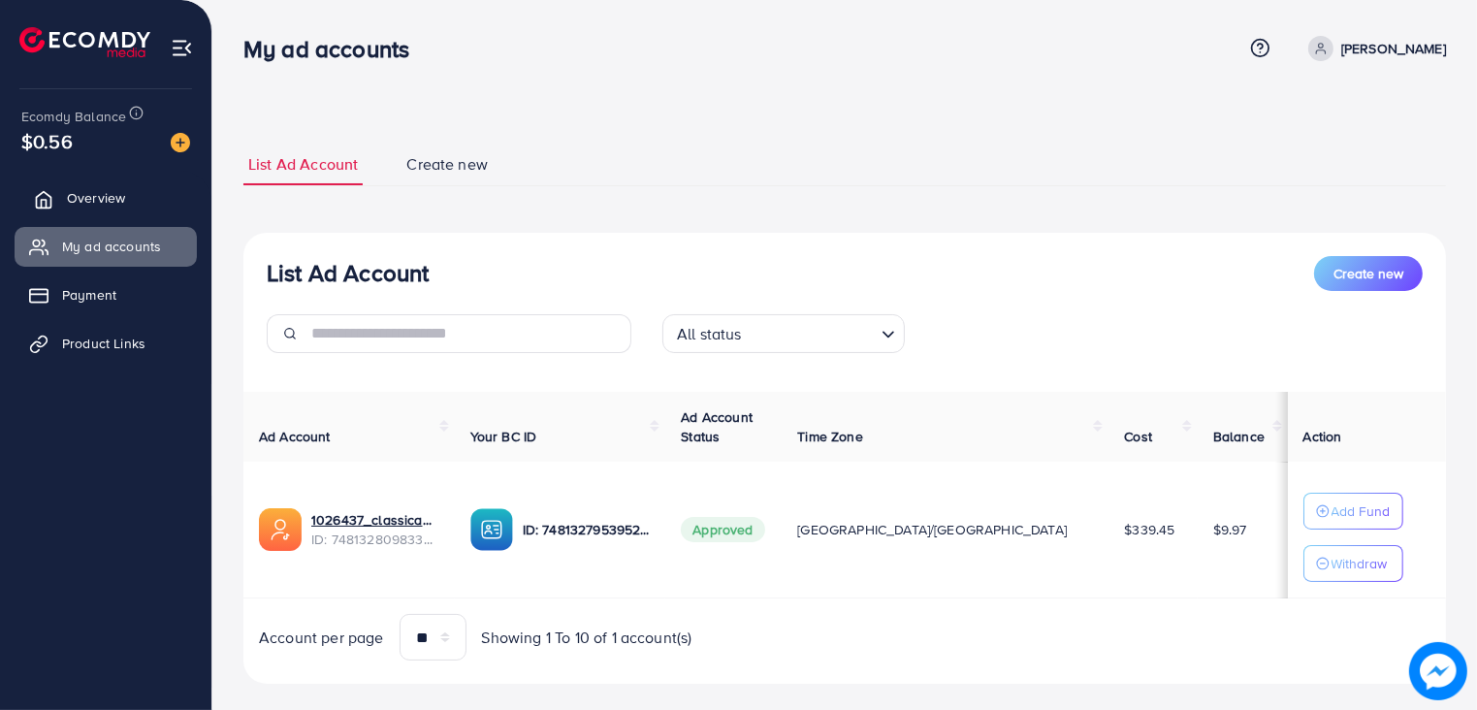
click at [86, 194] on span "Overview" at bounding box center [96, 197] width 58 height 19
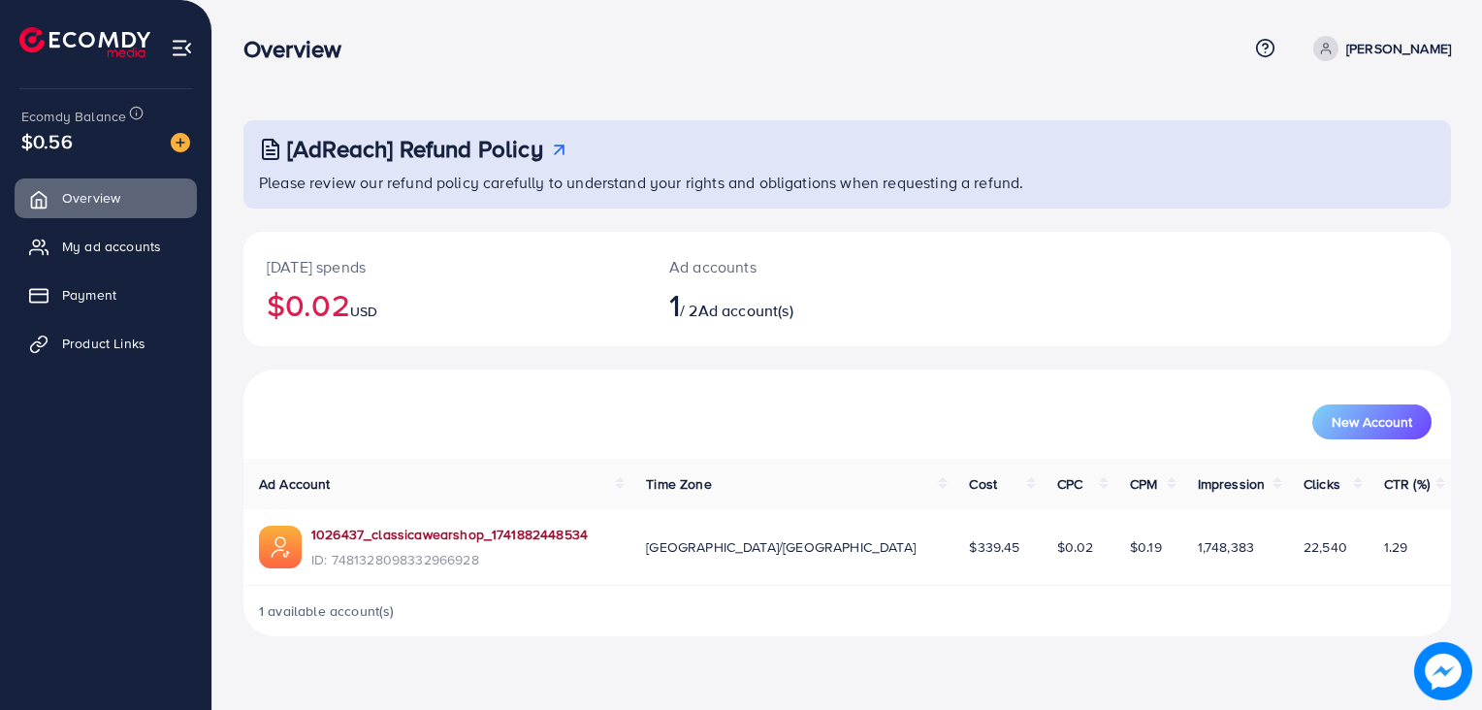
click at [461, 535] on link "1026437_classicawearshop_1741882448534" at bounding box center [449, 534] width 276 height 19
click at [129, 247] on span "My ad accounts" at bounding box center [116, 246] width 99 height 19
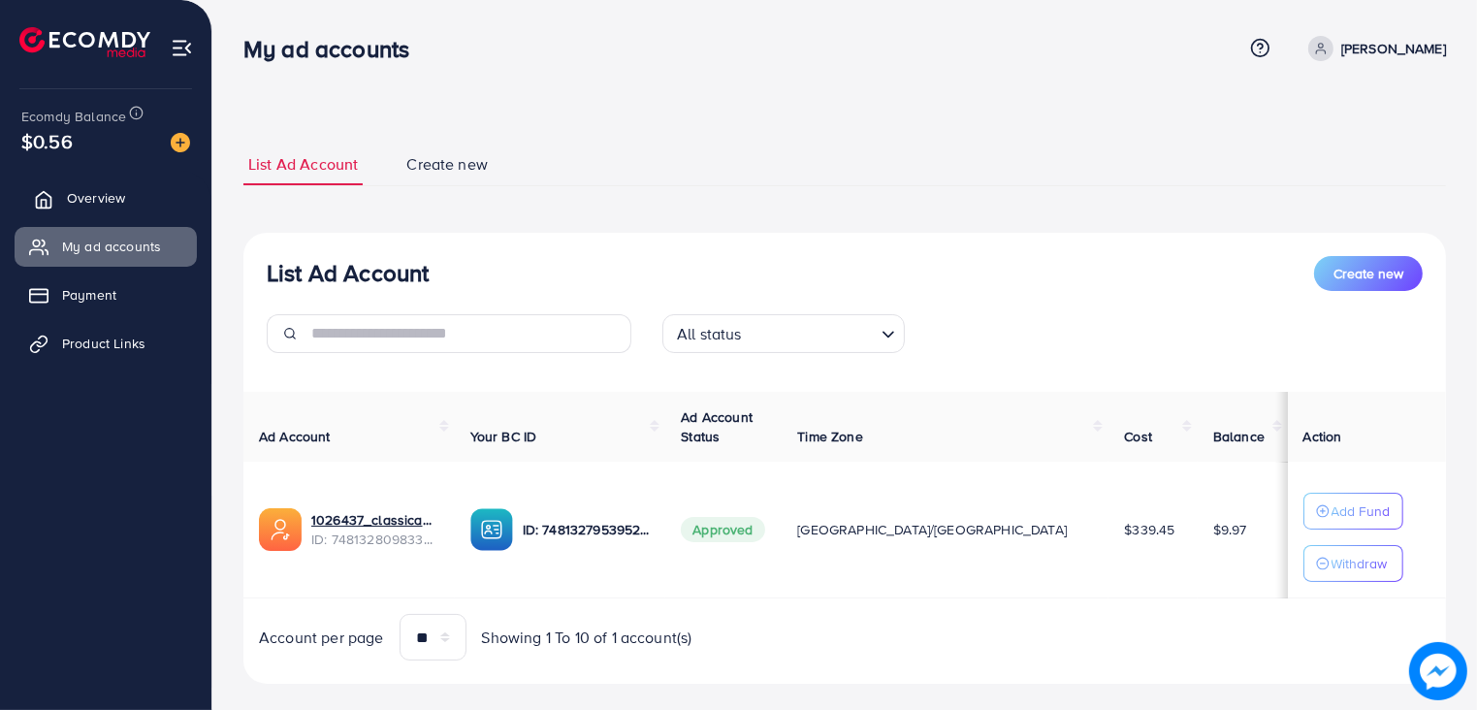
click at [105, 217] on link "Overview" at bounding box center [106, 197] width 182 height 39
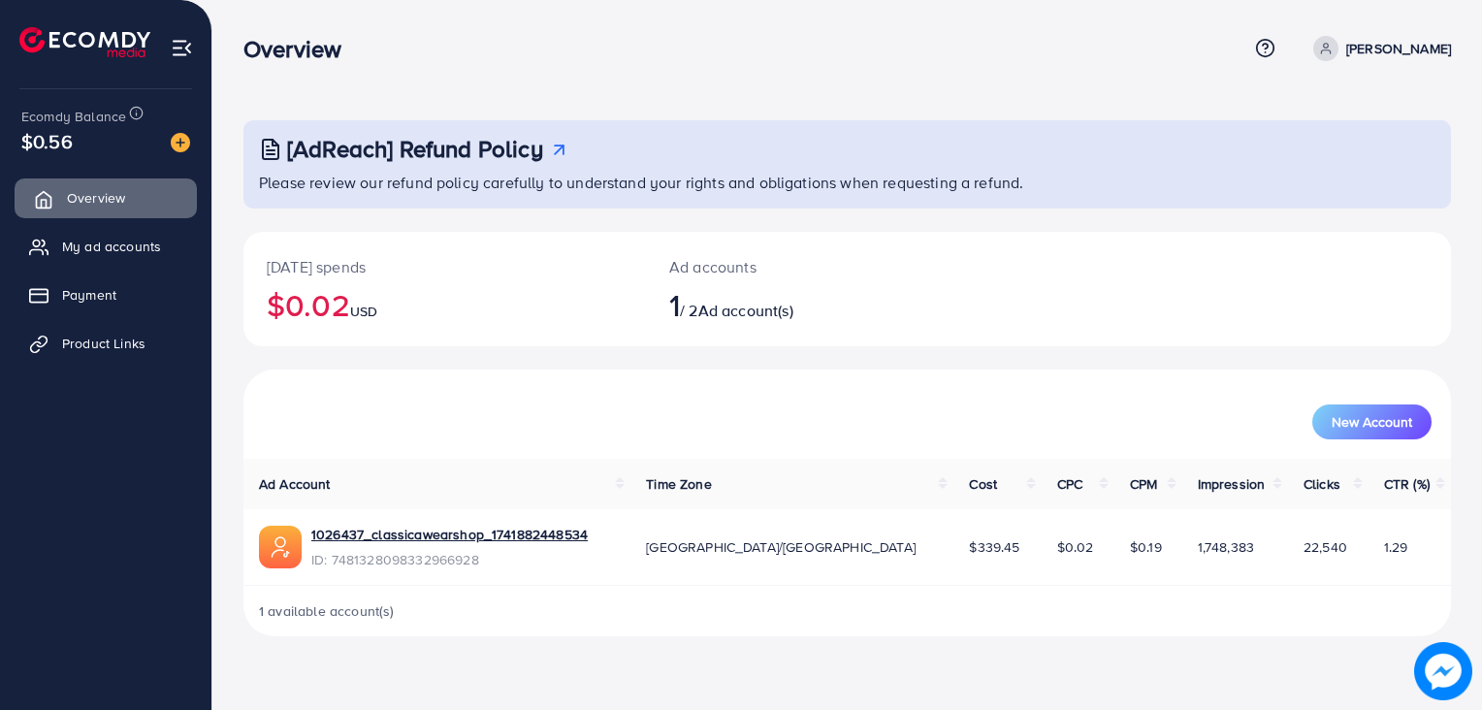
click at [90, 207] on span "Overview" at bounding box center [96, 197] width 58 height 19
click at [99, 231] on link "My ad accounts" at bounding box center [106, 246] width 182 height 39
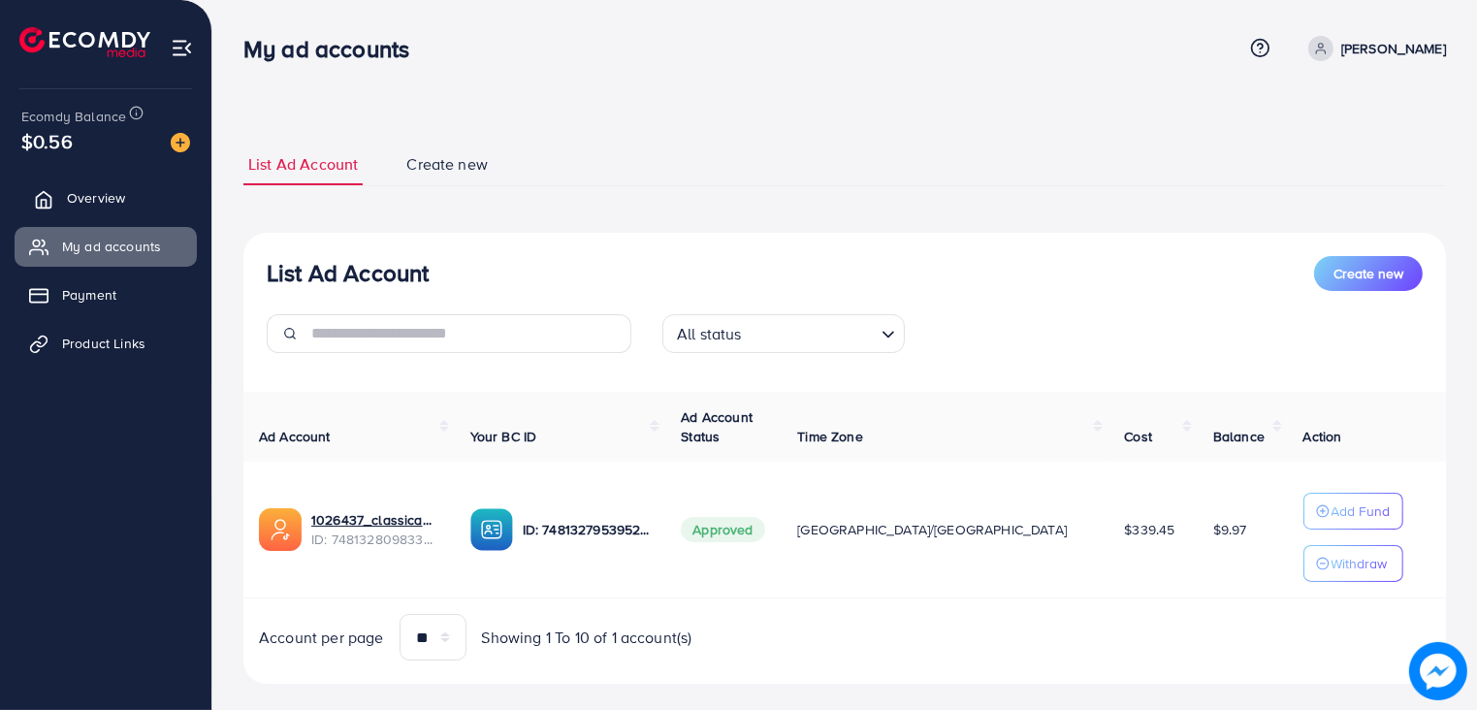
click at [118, 213] on link "Overview" at bounding box center [106, 197] width 182 height 39
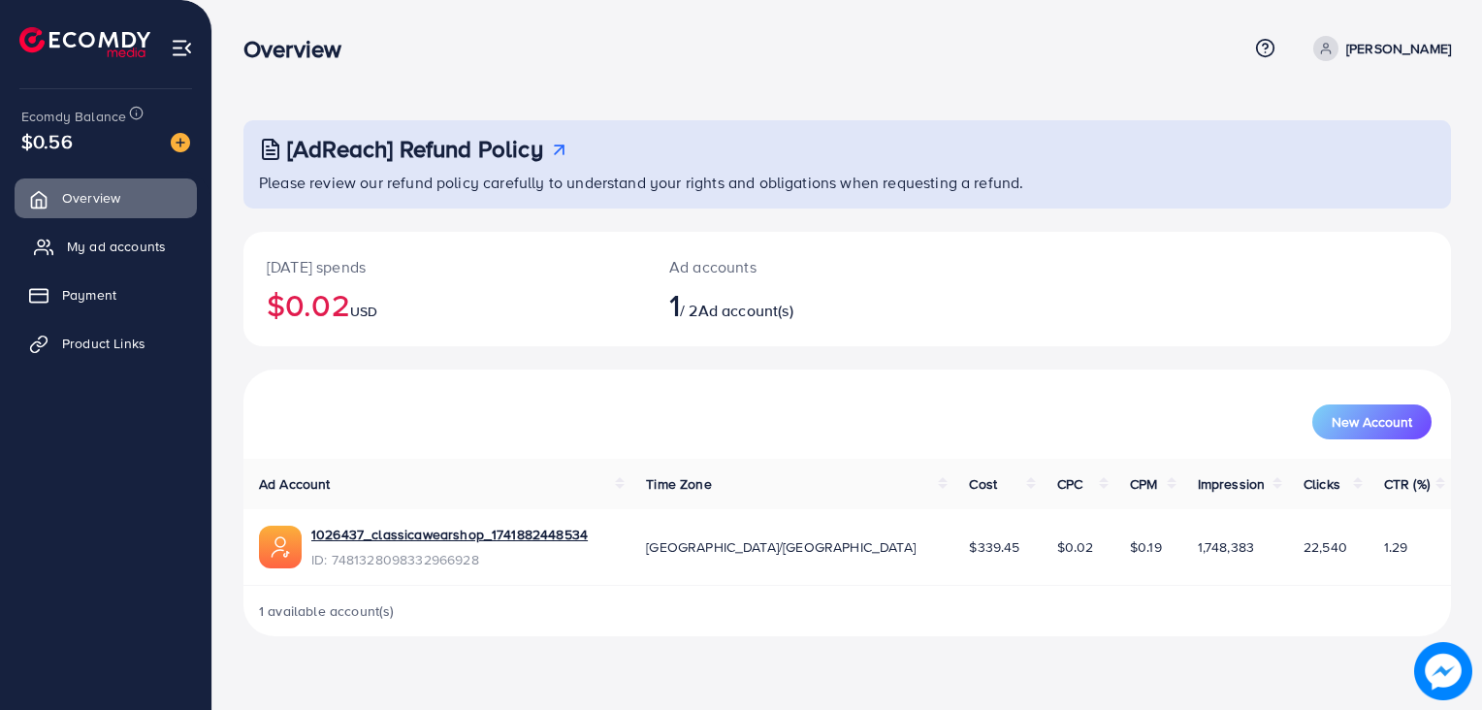
click at [112, 232] on link "My ad accounts" at bounding box center [106, 246] width 182 height 39
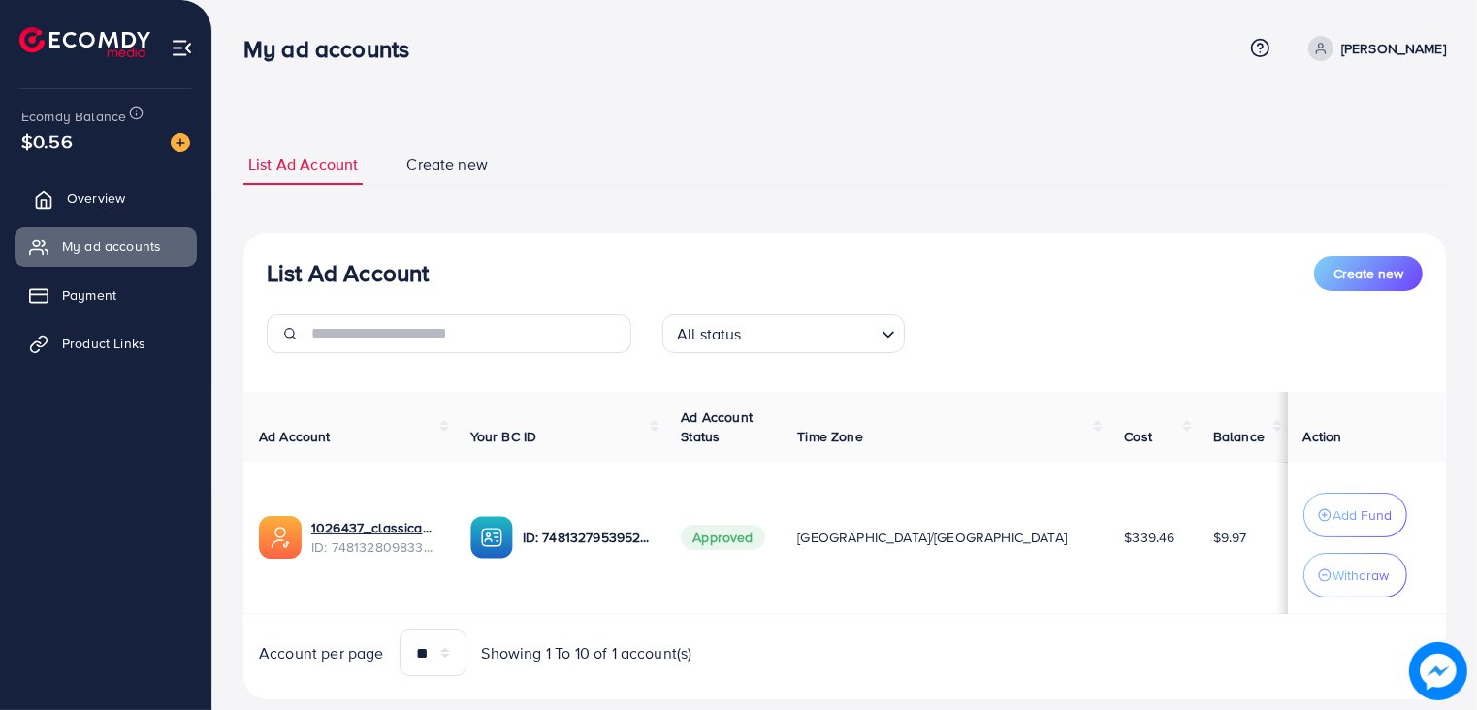
click at [112, 209] on link "Overview" at bounding box center [106, 197] width 182 height 39
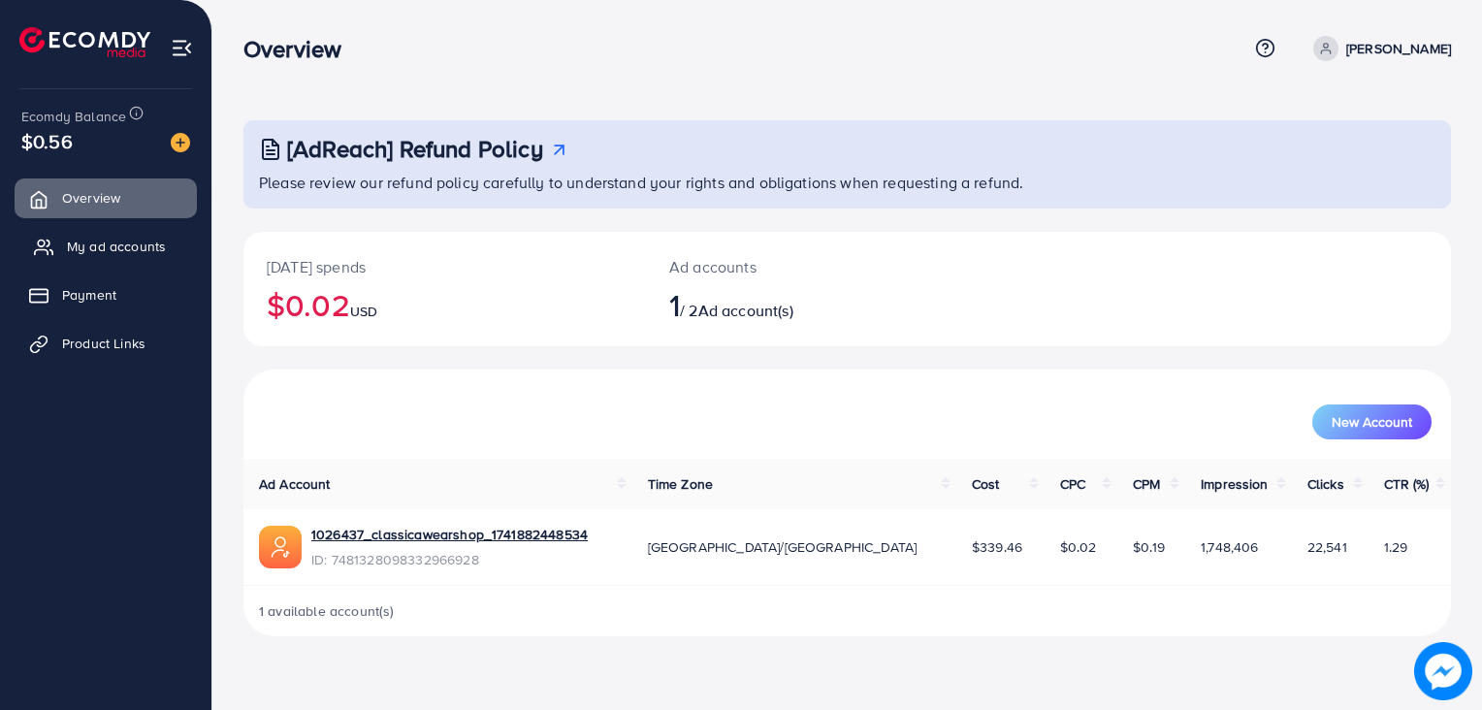
click at [117, 255] on span "My ad accounts" at bounding box center [116, 246] width 99 height 19
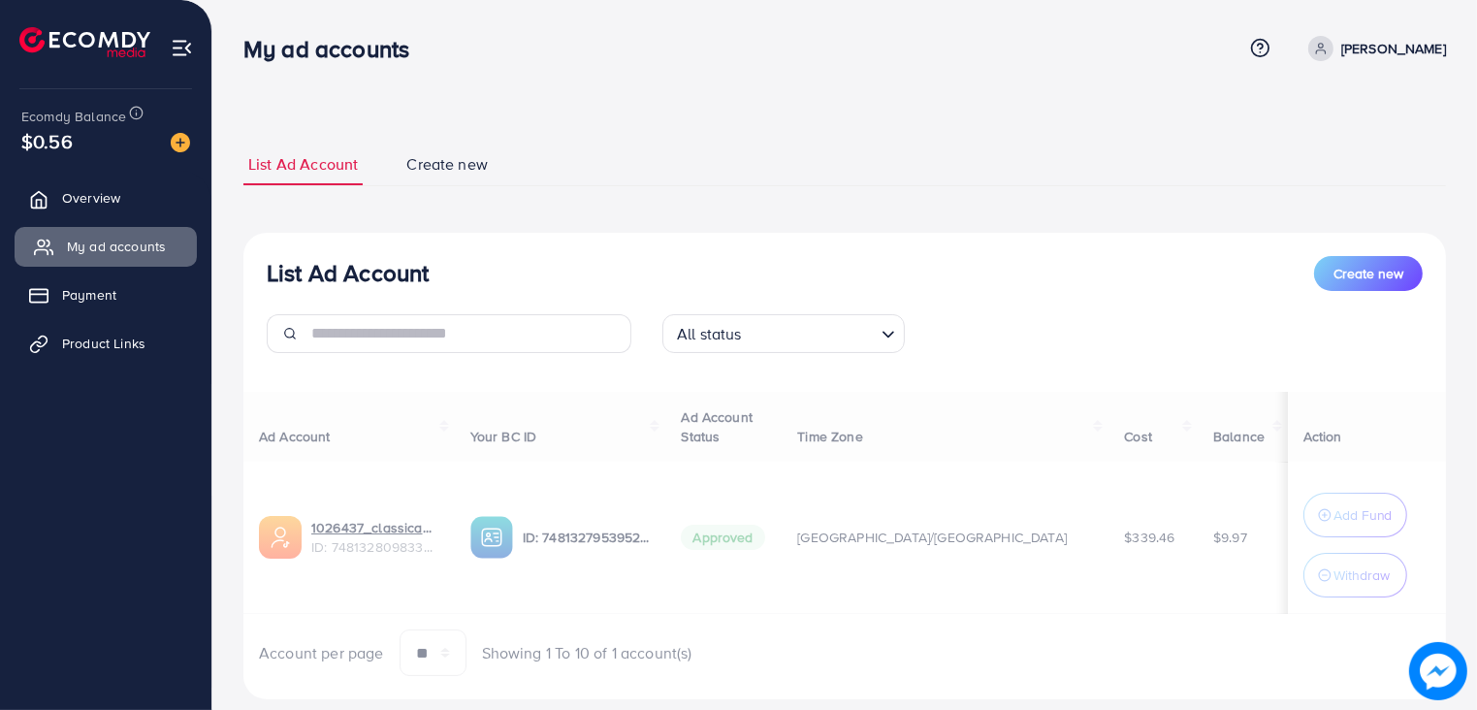
click at [117, 255] on span "My ad accounts" at bounding box center [116, 246] width 99 height 19
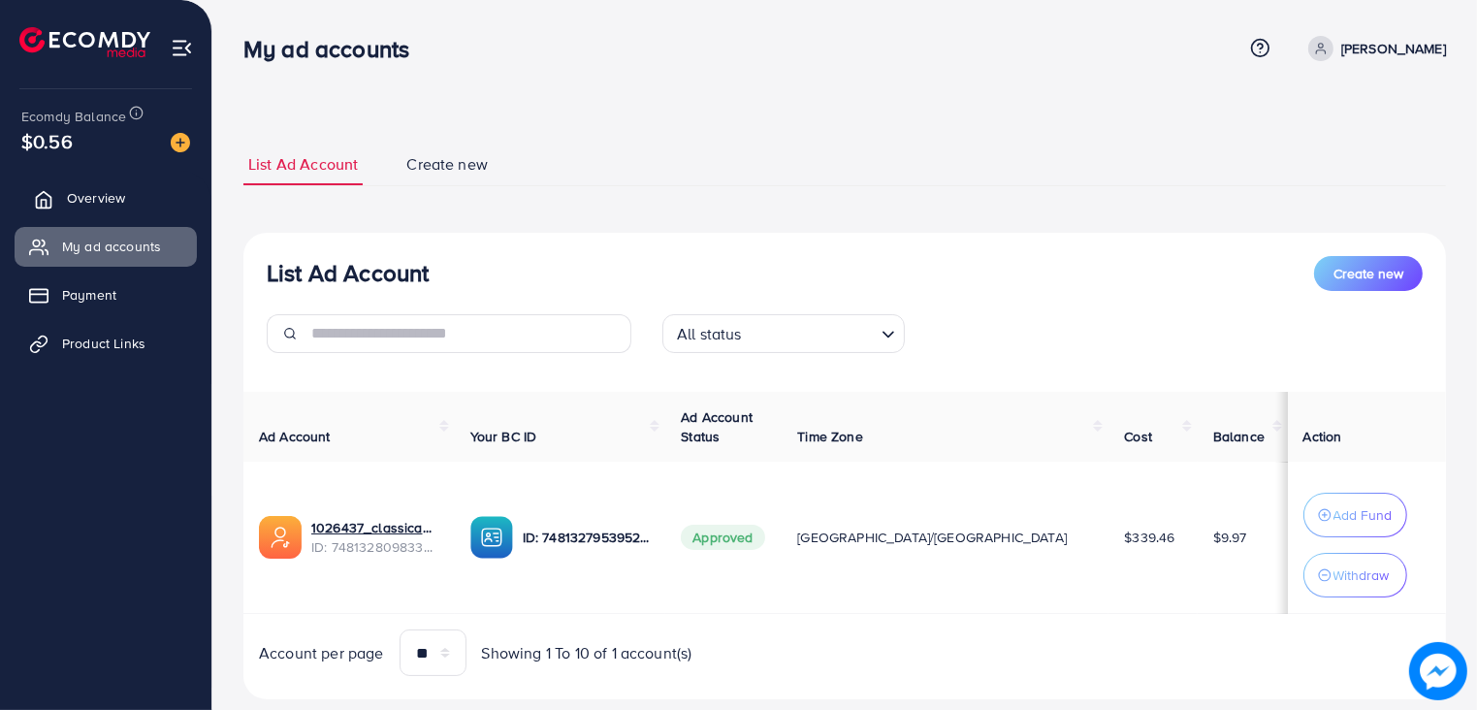
click at [140, 192] on link "Overview" at bounding box center [106, 197] width 182 height 39
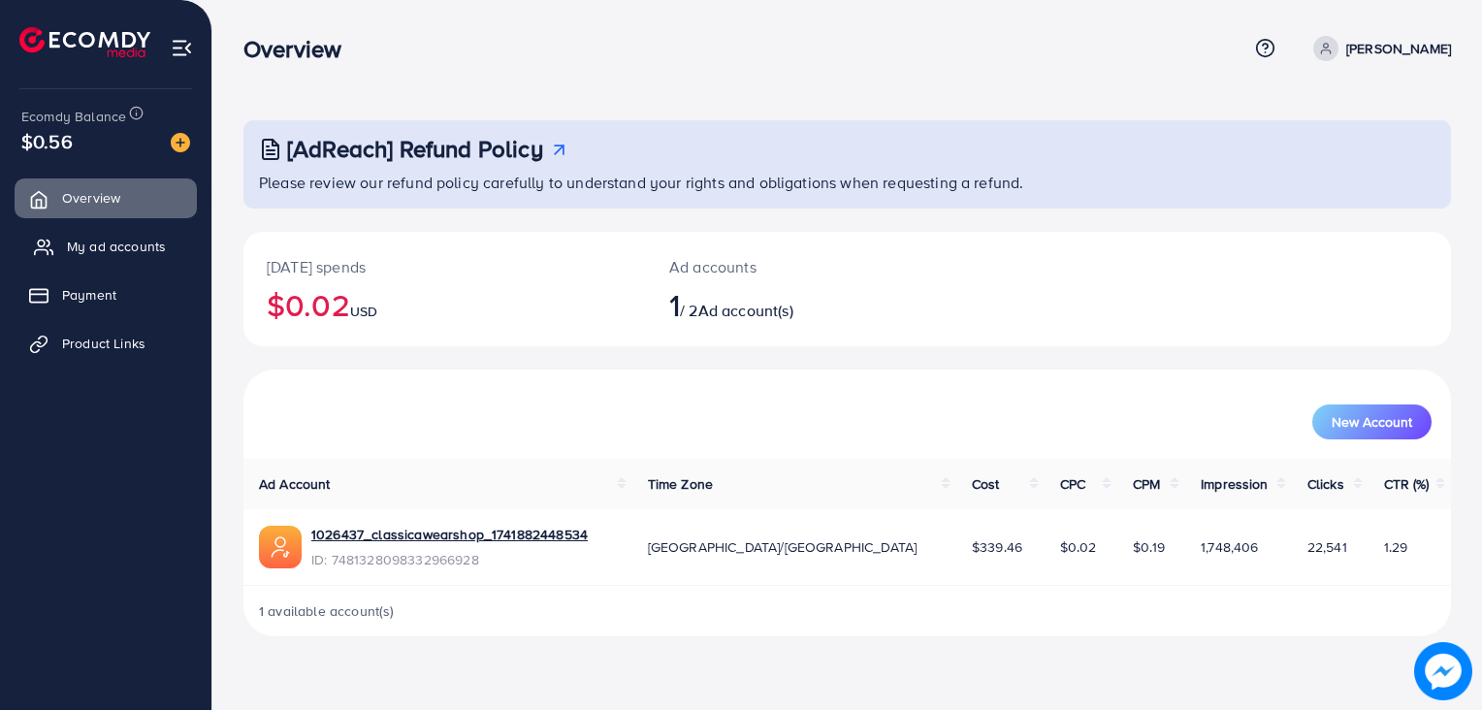
click at [139, 229] on link "My ad accounts" at bounding box center [106, 246] width 182 height 39
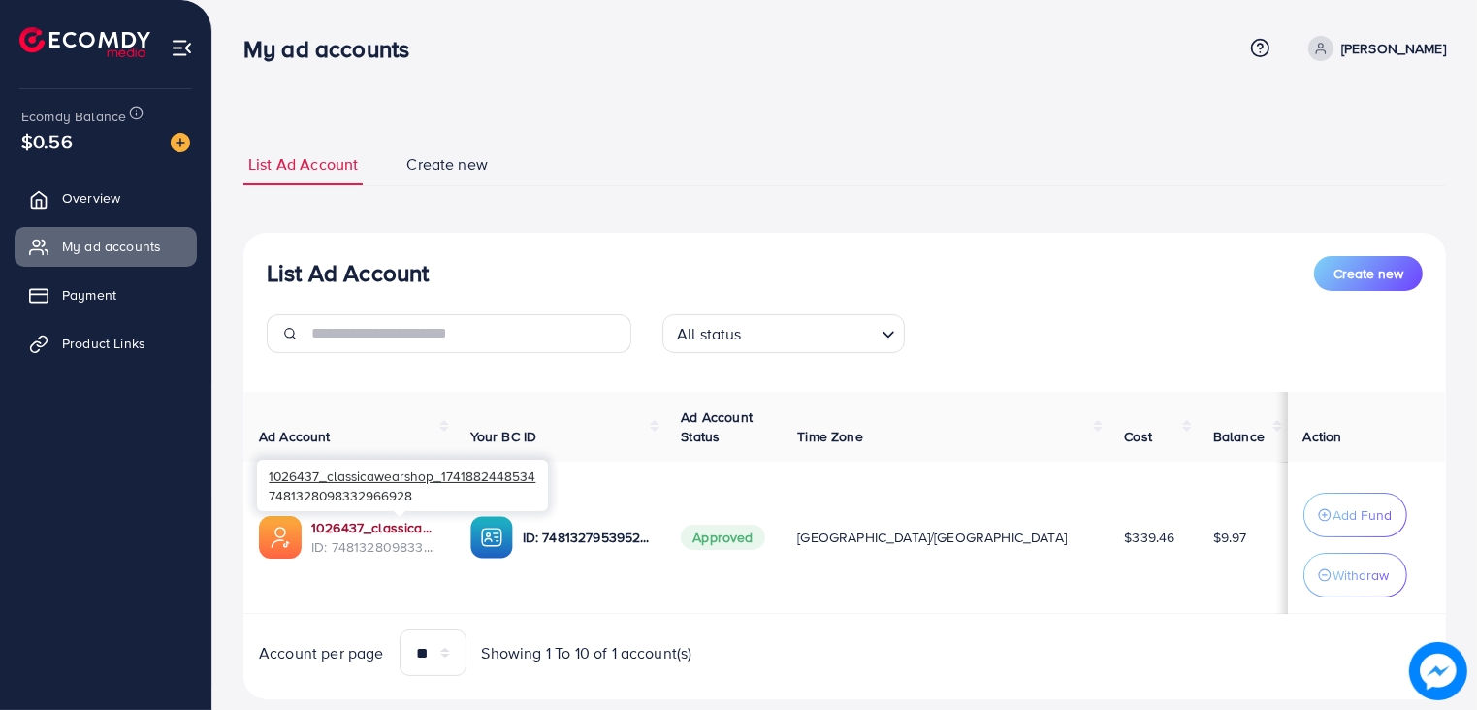
click at [439, 531] on link "1026437_classicawearshop_1741882448534" at bounding box center [375, 527] width 128 height 19
click at [148, 196] on link "Overview" at bounding box center [106, 197] width 182 height 39
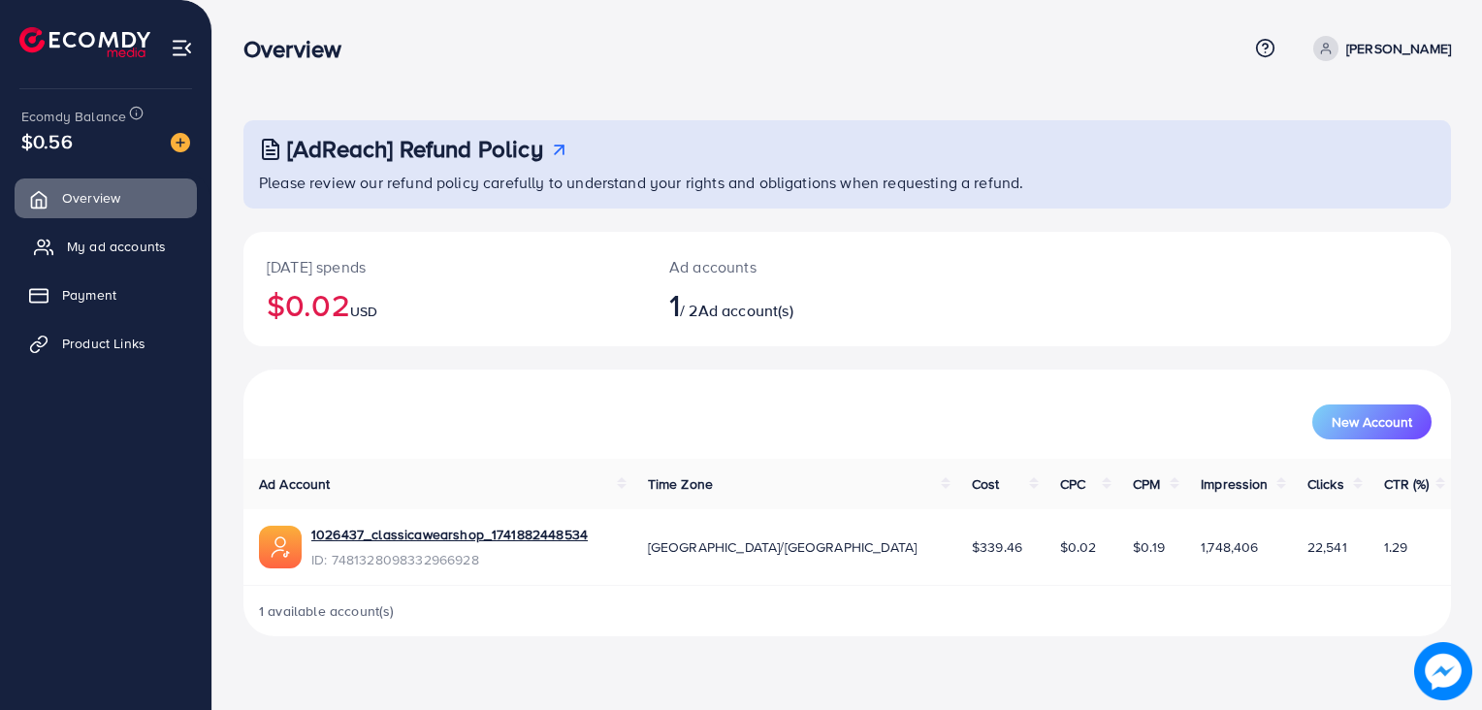
click at [113, 256] on link "My ad accounts" at bounding box center [106, 246] width 182 height 39
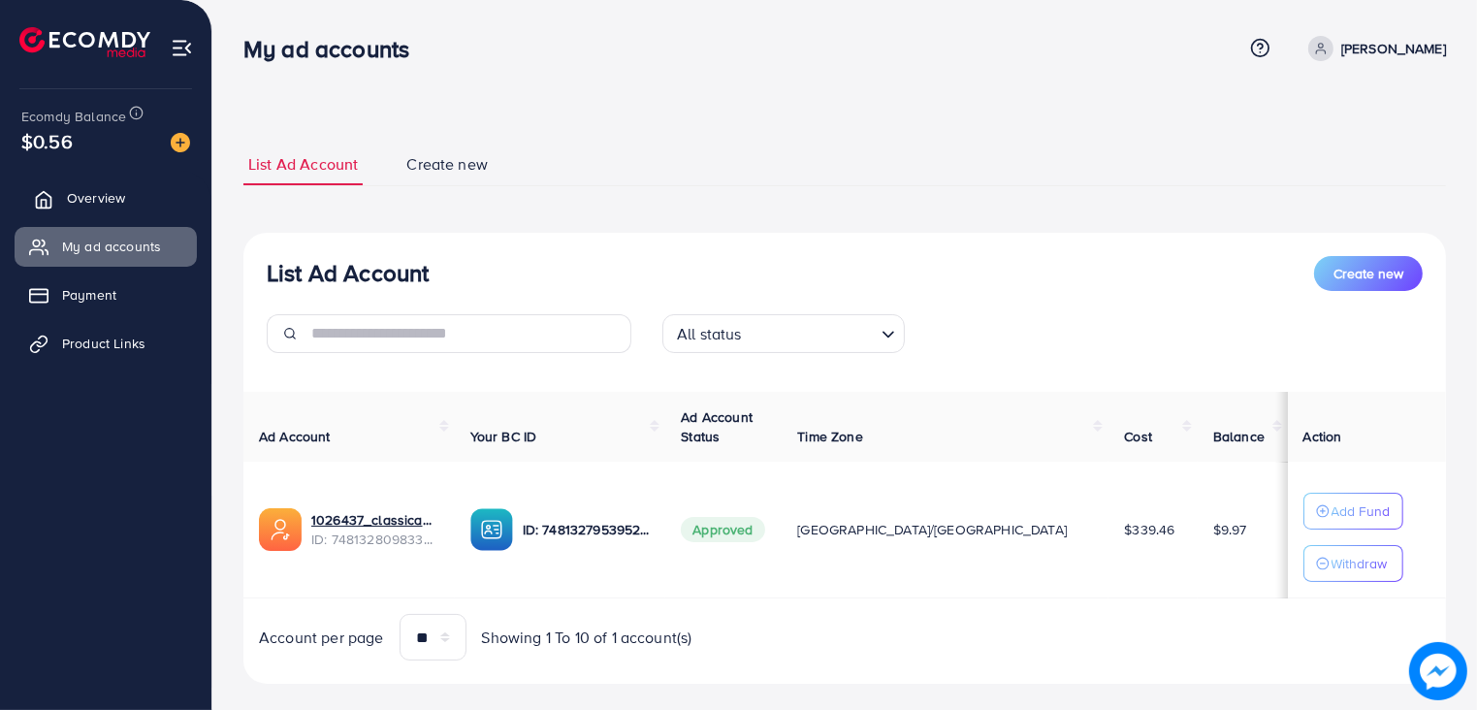
click at [101, 195] on span "Overview" at bounding box center [96, 197] width 58 height 19
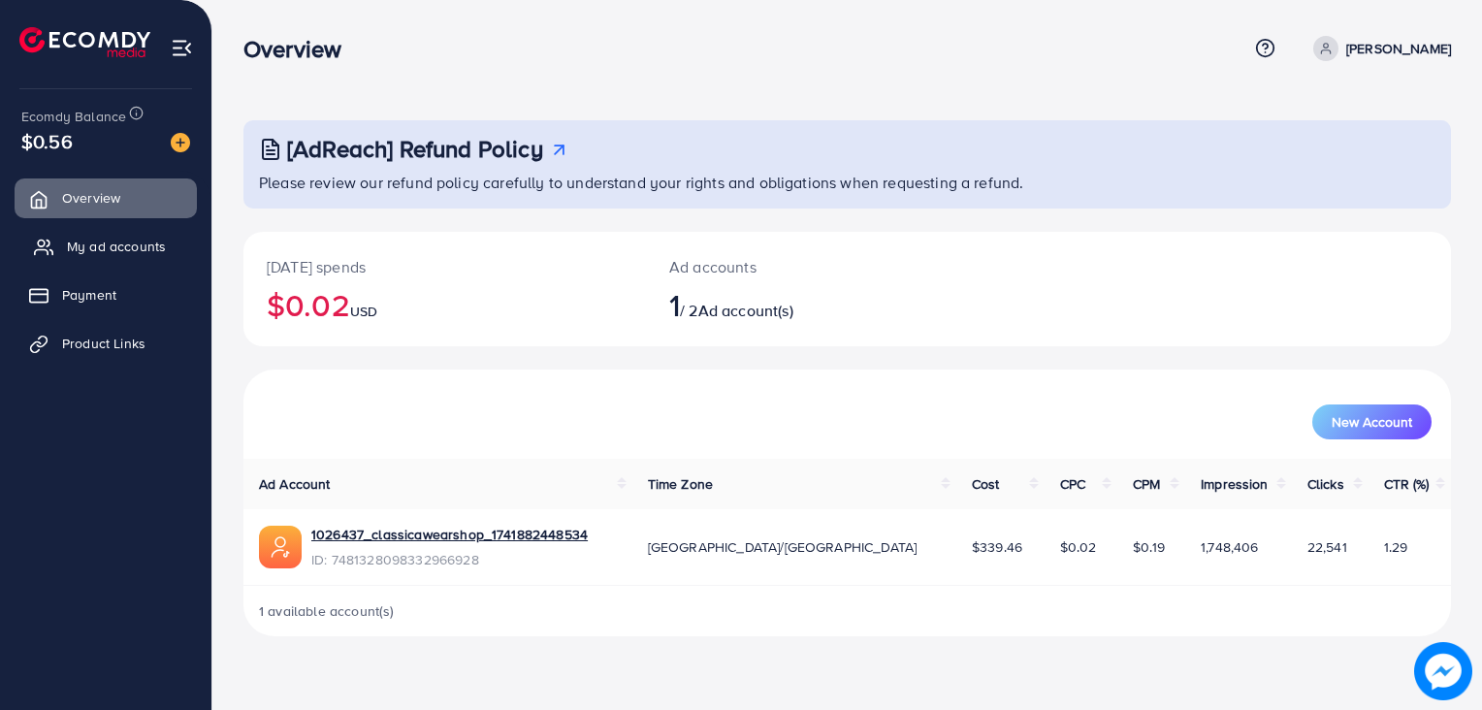
click at [112, 237] on span "My ad accounts" at bounding box center [116, 246] width 99 height 19
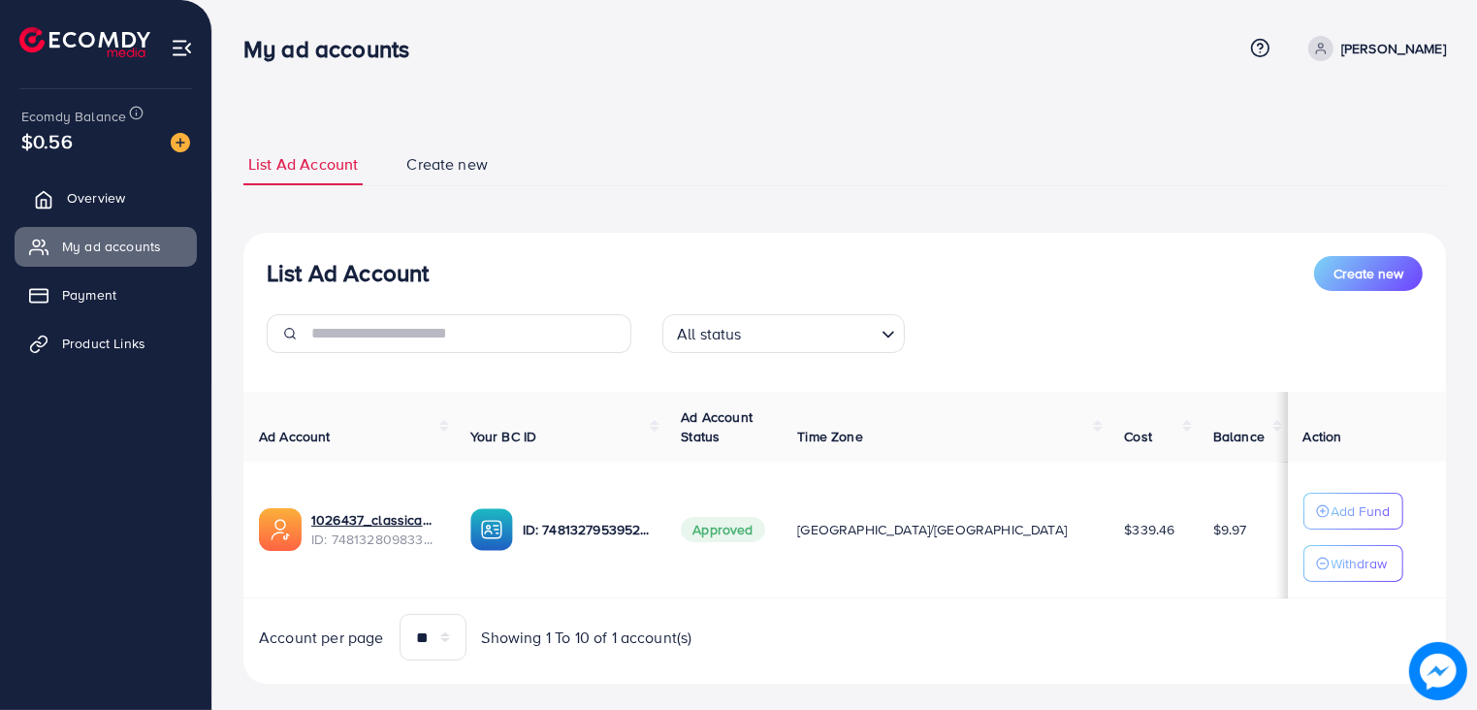
click at [112, 207] on span "Overview" at bounding box center [96, 197] width 58 height 19
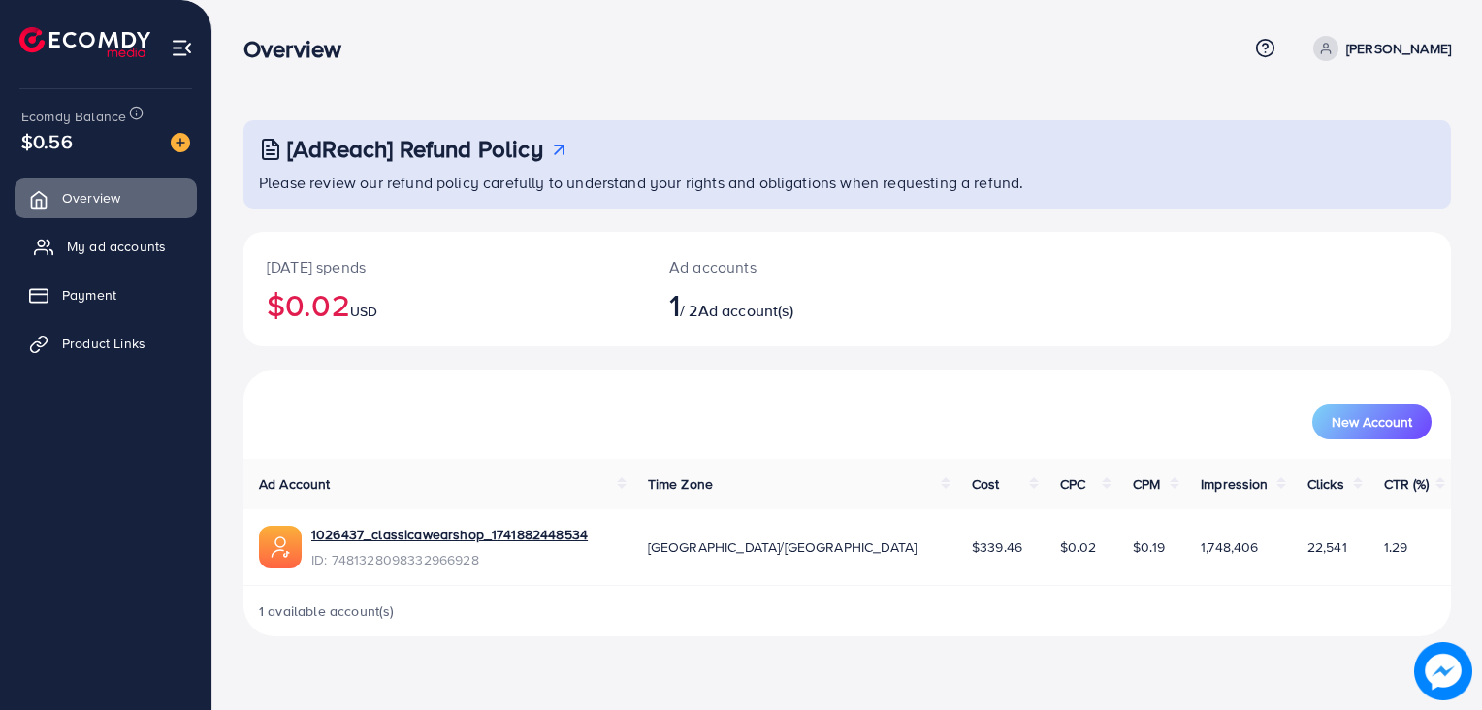
click at [144, 237] on span "My ad accounts" at bounding box center [116, 246] width 99 height 19
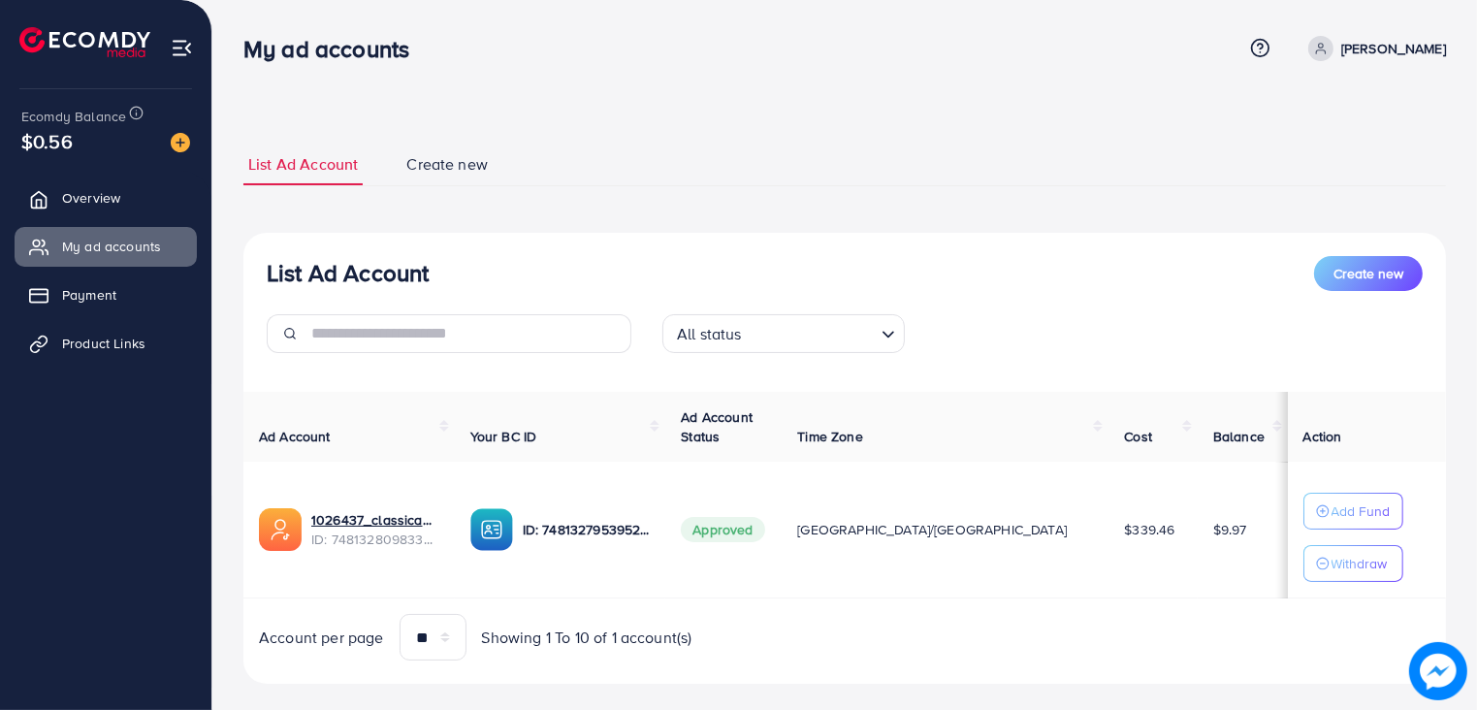
click at [139, 219] on ul "Overview My ad accounts Payment Product Links" at bounding box center [105, 277] width 211 height 213
click at [122, 203] on span "Overview" at bounding box center [96, 197] width 58 height 19
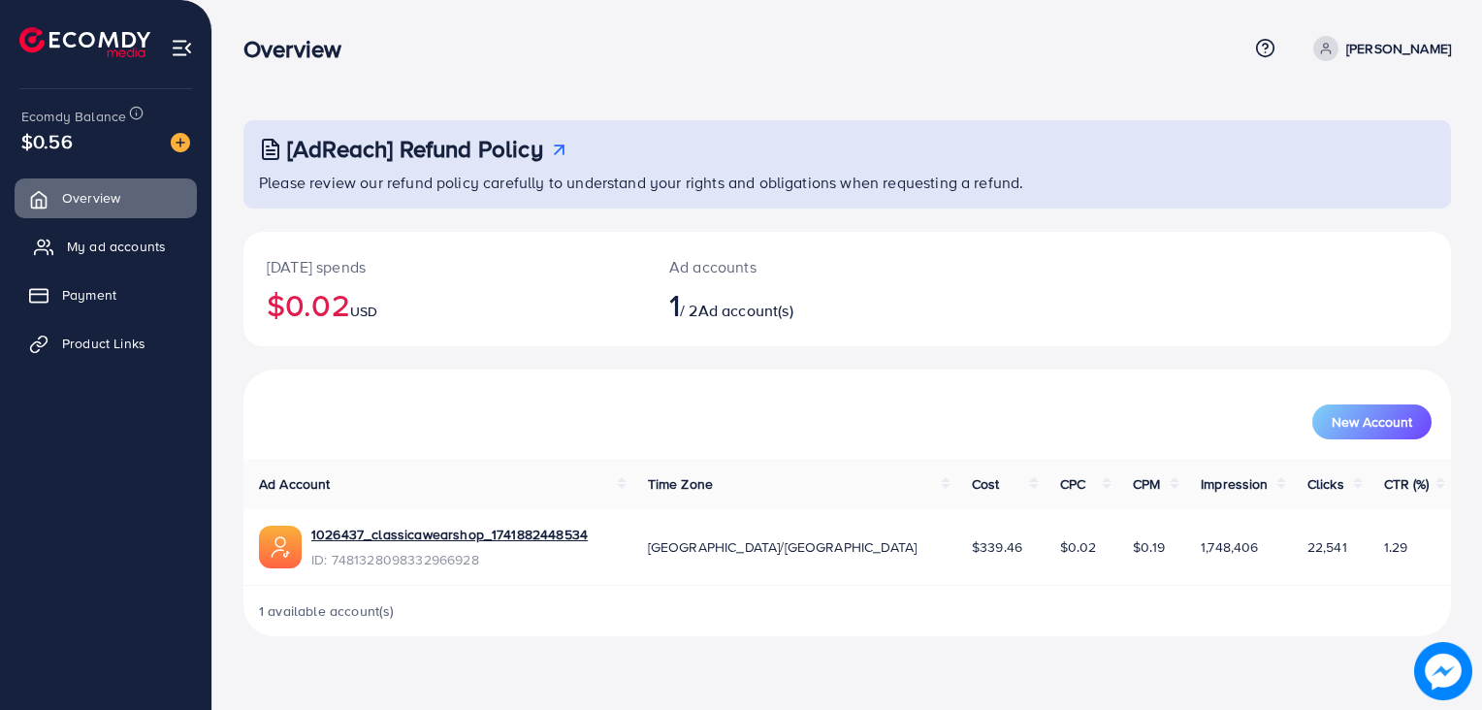
click at [114, 245] on span "My ad accounts" at bounding box center [116, 246] width 99 height 19
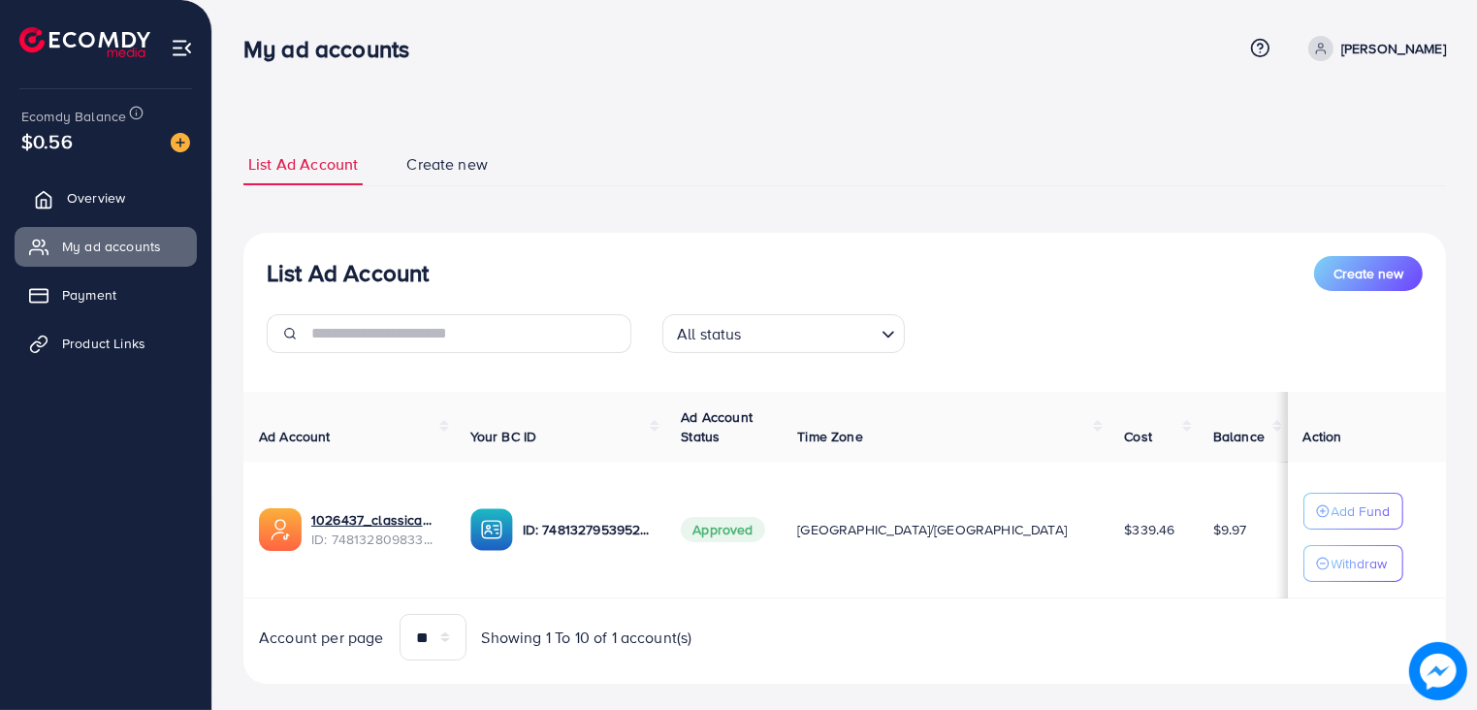
click at [124, 204] on span "Overview" at bounding box center [96, 197] width 58 height 19
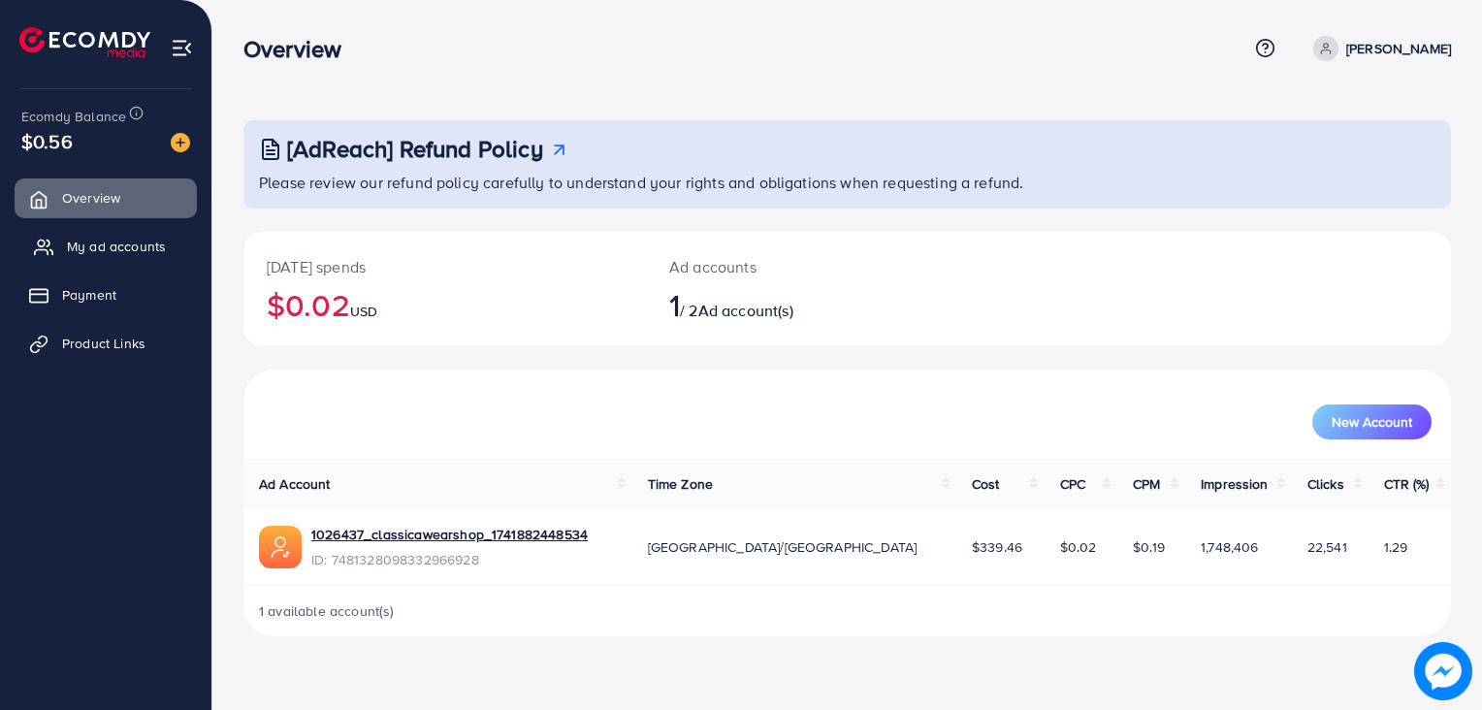
click at [132, 240] on span "My ad accounts" at bounding box center [116, 246] width 99 height 19
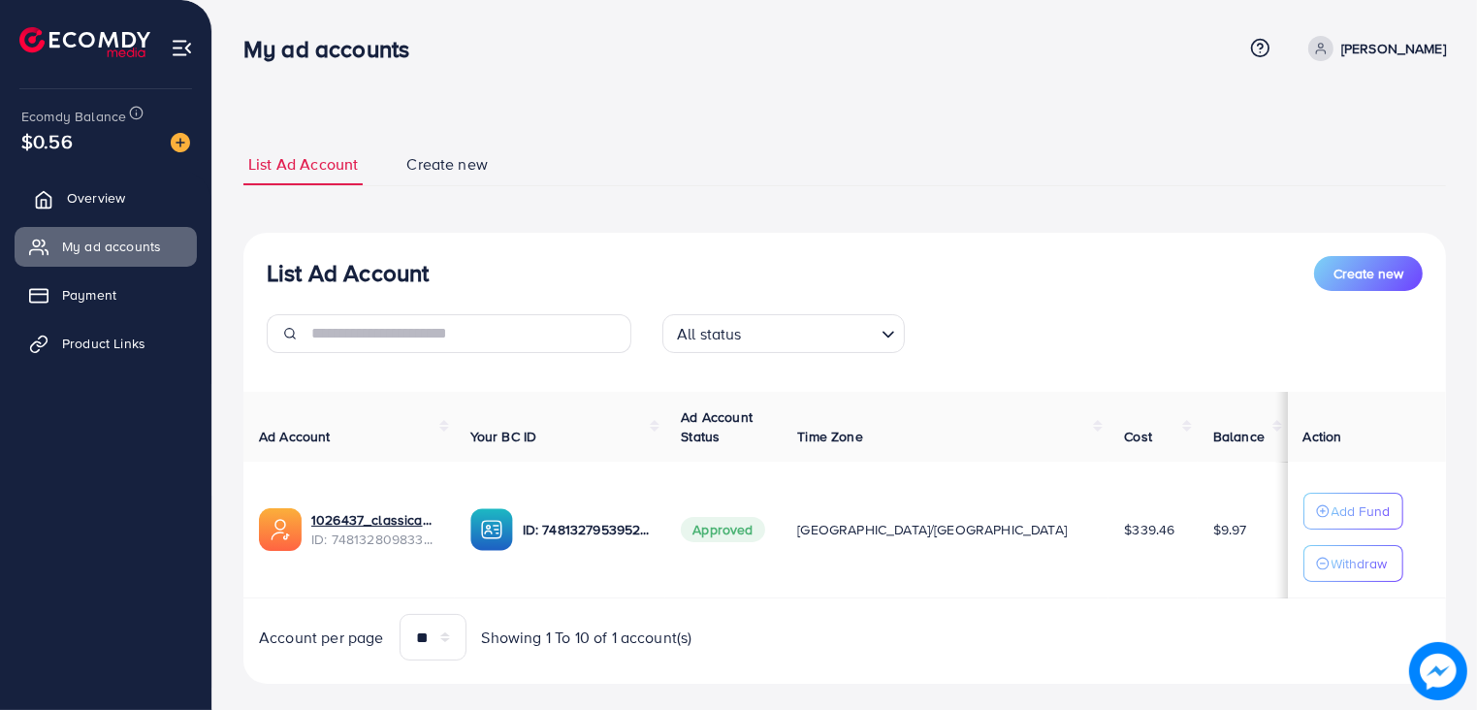
click at [131, 198] on link "Overview" at bounding box center [106, 197] width 182 height 39
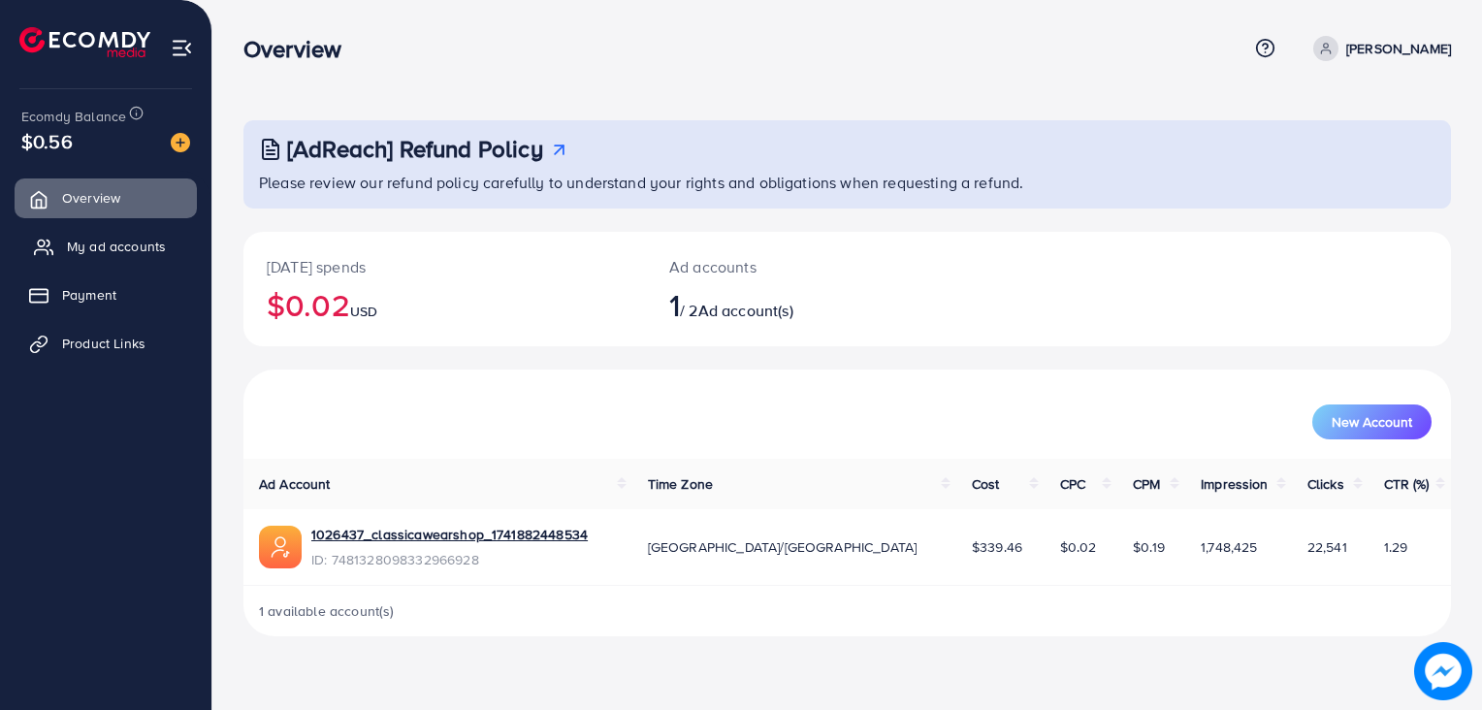
click at [106, 243] on span "My ad accounts" at bounding box center [116, 246] width 99 height 19
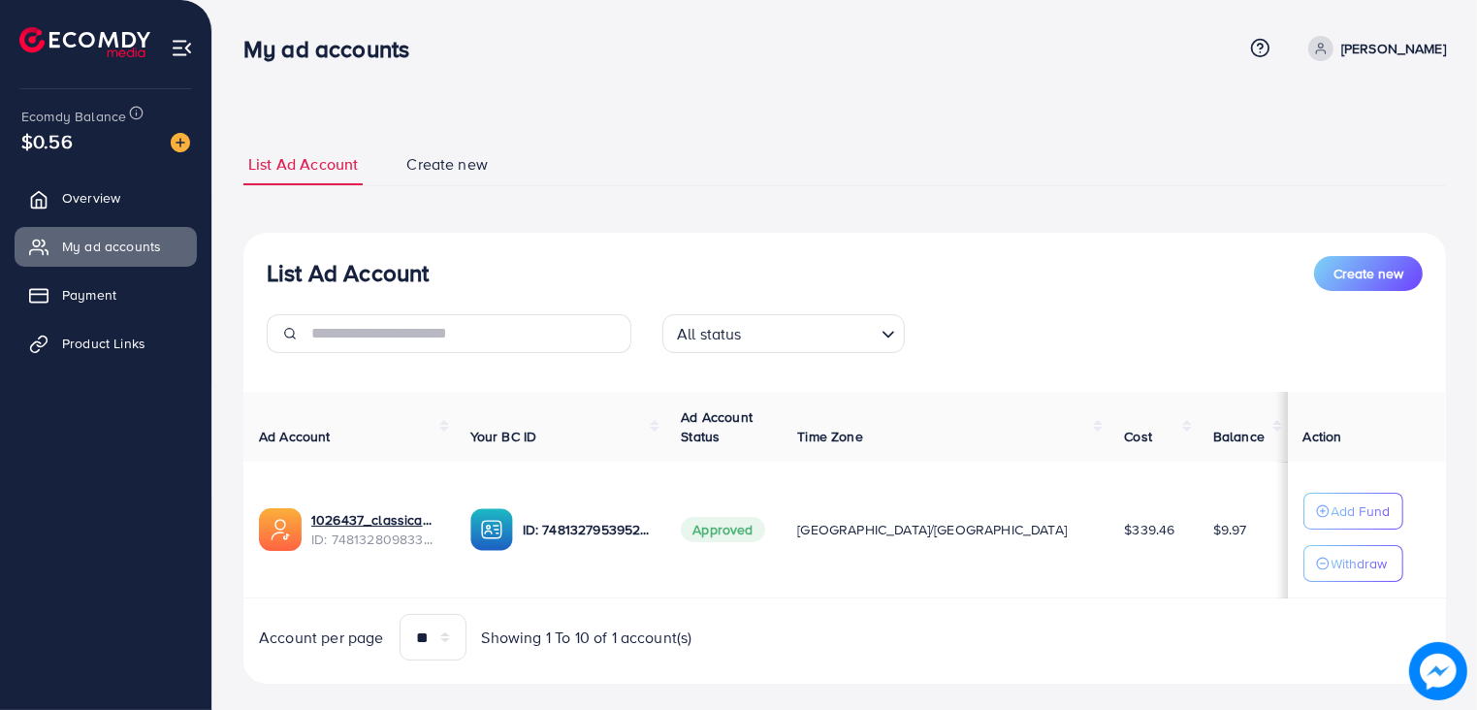
click at [120, 220] on ul "Overview My ad accounts Payment Product Links" at bounding box center [105, 277] width 211 height 213
click at [105, 207] on span "Overview" at bounding box center [96, 197] width 58 height 19
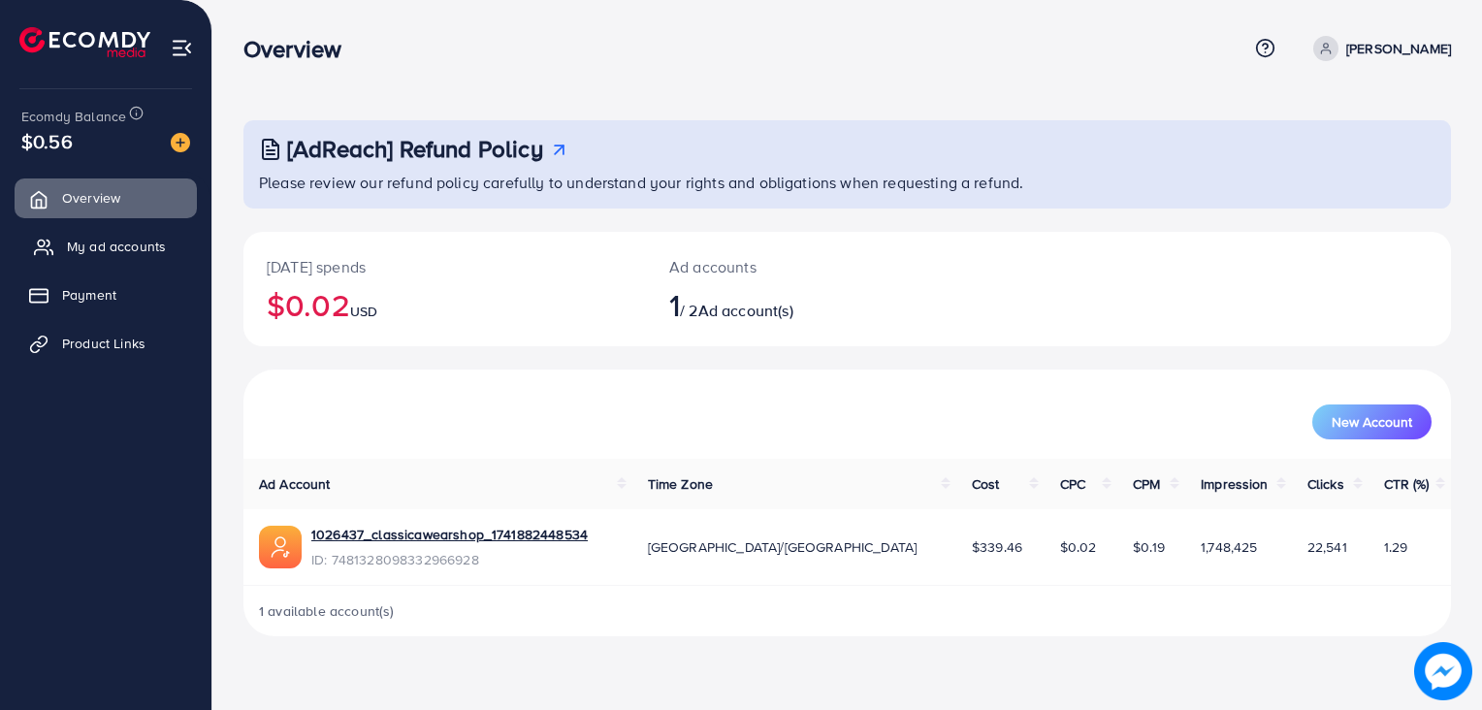
click at [120, 229] on link "My ad accounts" at bounding box center [106, 246] width 182 height 39
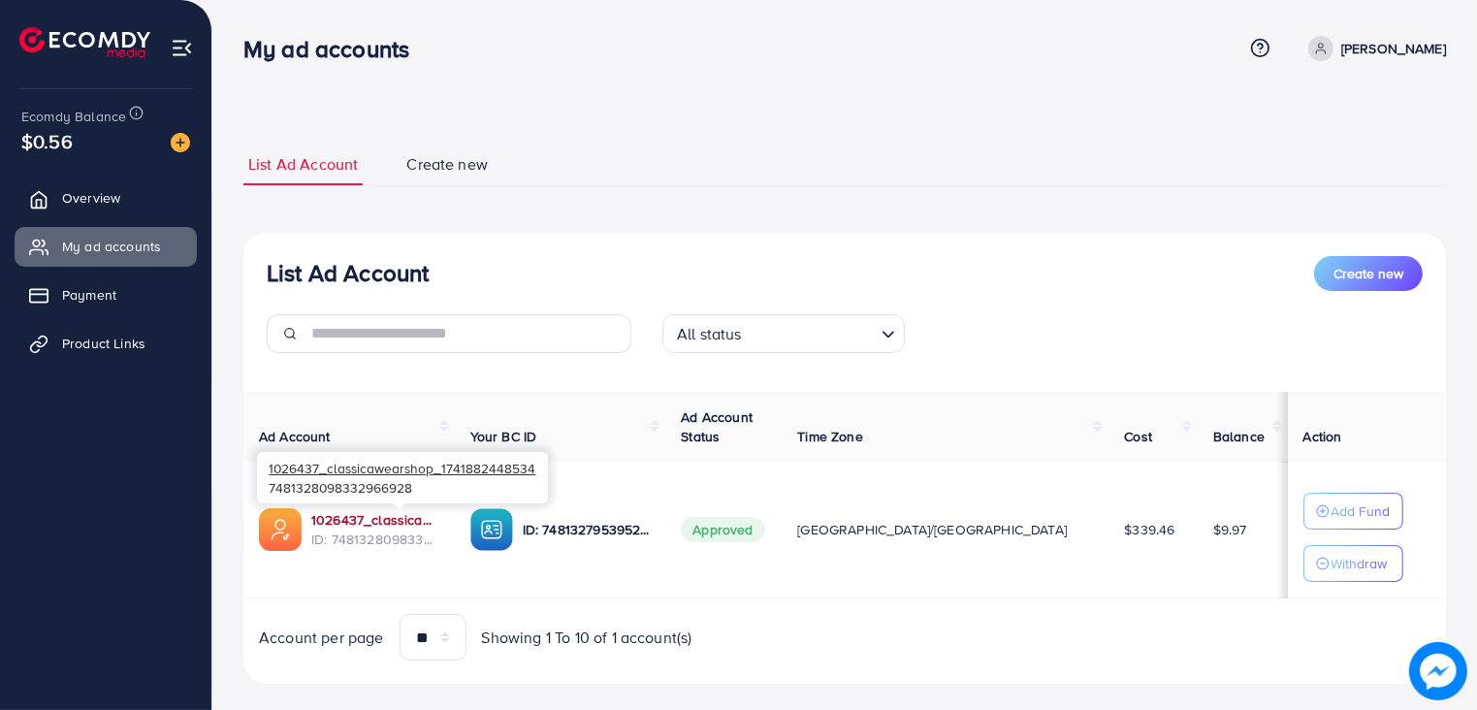
click at [347, 508] on div "1026437_classicawearshop_1741882448534 7481328098332966928" at bounding box center [402, 477] width 291 height 63
drag, startPoint x: 347, startPoint y: 508, endPoint x: 355, endPoint y: 515, distance: 10.3
click at [355, 515] on link "1026437_classicawearshop_1741882448534" at bounding box center [375, 519] width 128 height 19
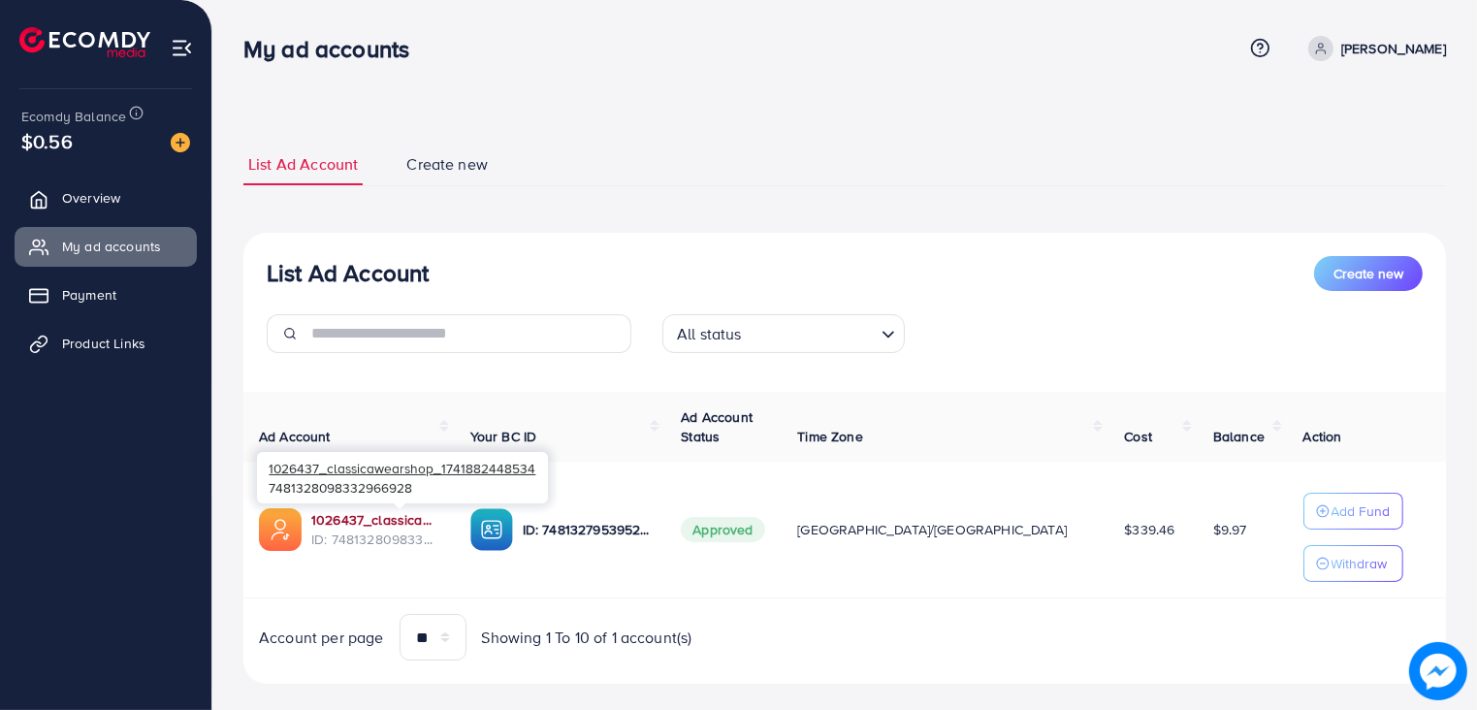
click at [367, 516] on link "1026437_classicawearshop_1741882448534" at bounding box center [375, 519] width 128 height 19
click at [109, 207] on span "Overview" at bounding box center [96, 197] width 58 height 19
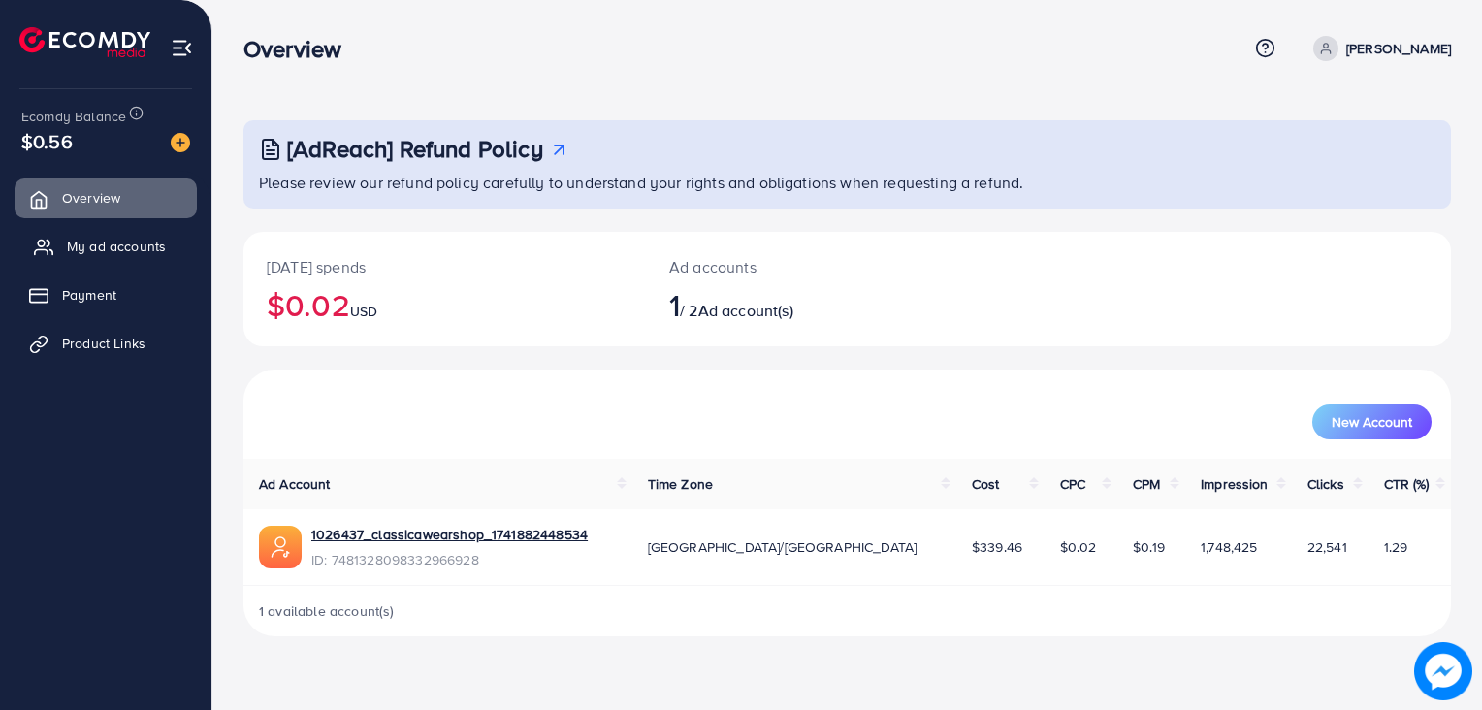
click at [109, 256] on span "My ad accounts" at bounding box center [116, 246] width 99 height 19
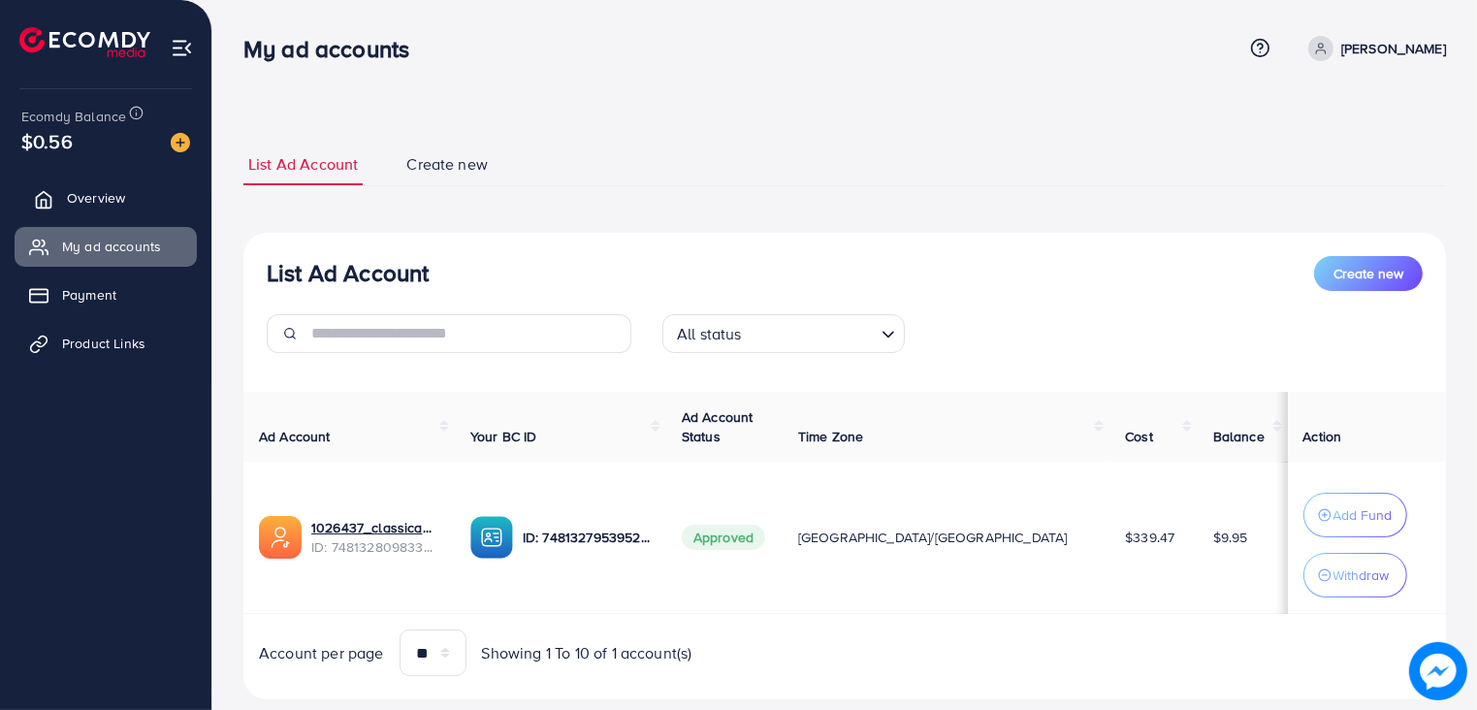
click at [97, 203] on span "Overview" at bounding box center [96, 197] width 58 height 19
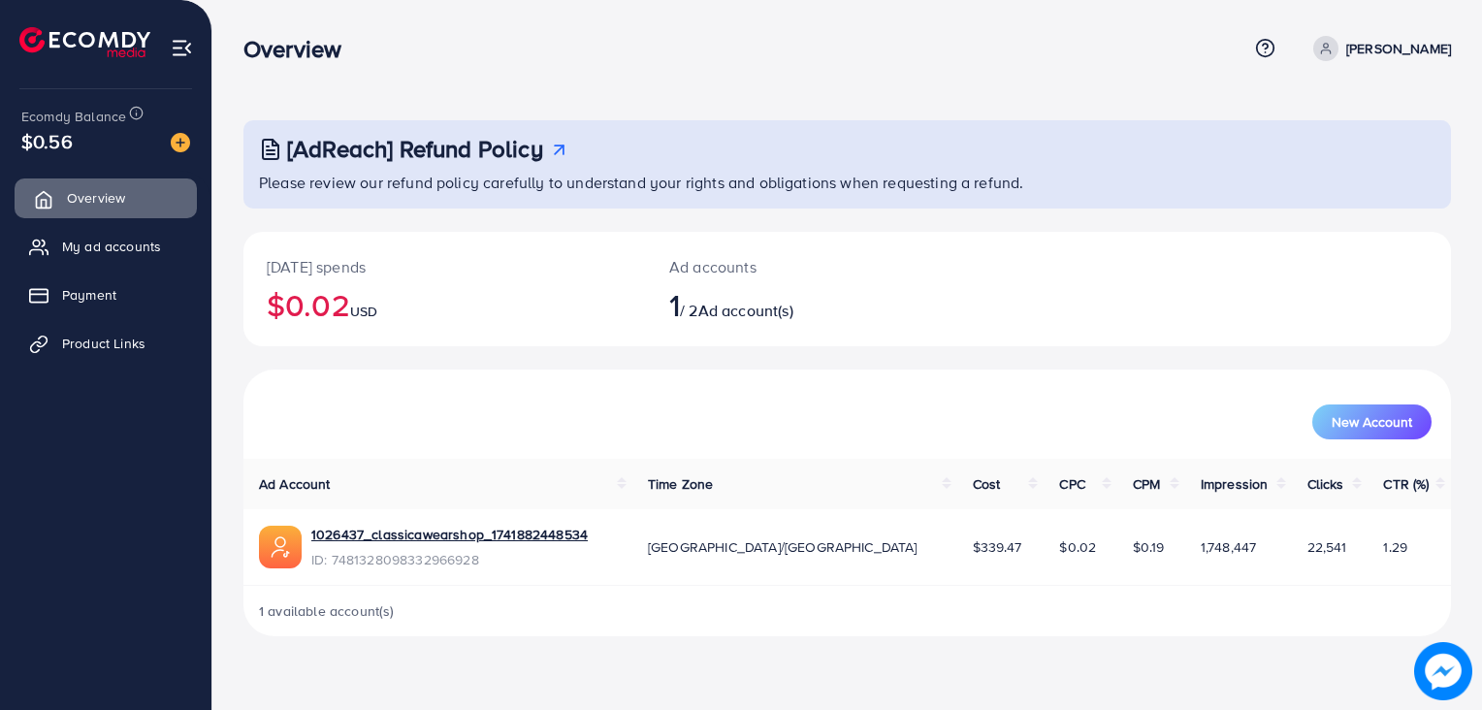
click at [93, 214] on link "Overview" at bounding box center [106, 197] width 182 height 39
click at [105, 256] on link "My ad accounts" at bounding box center [106, 246] width 182 height 39
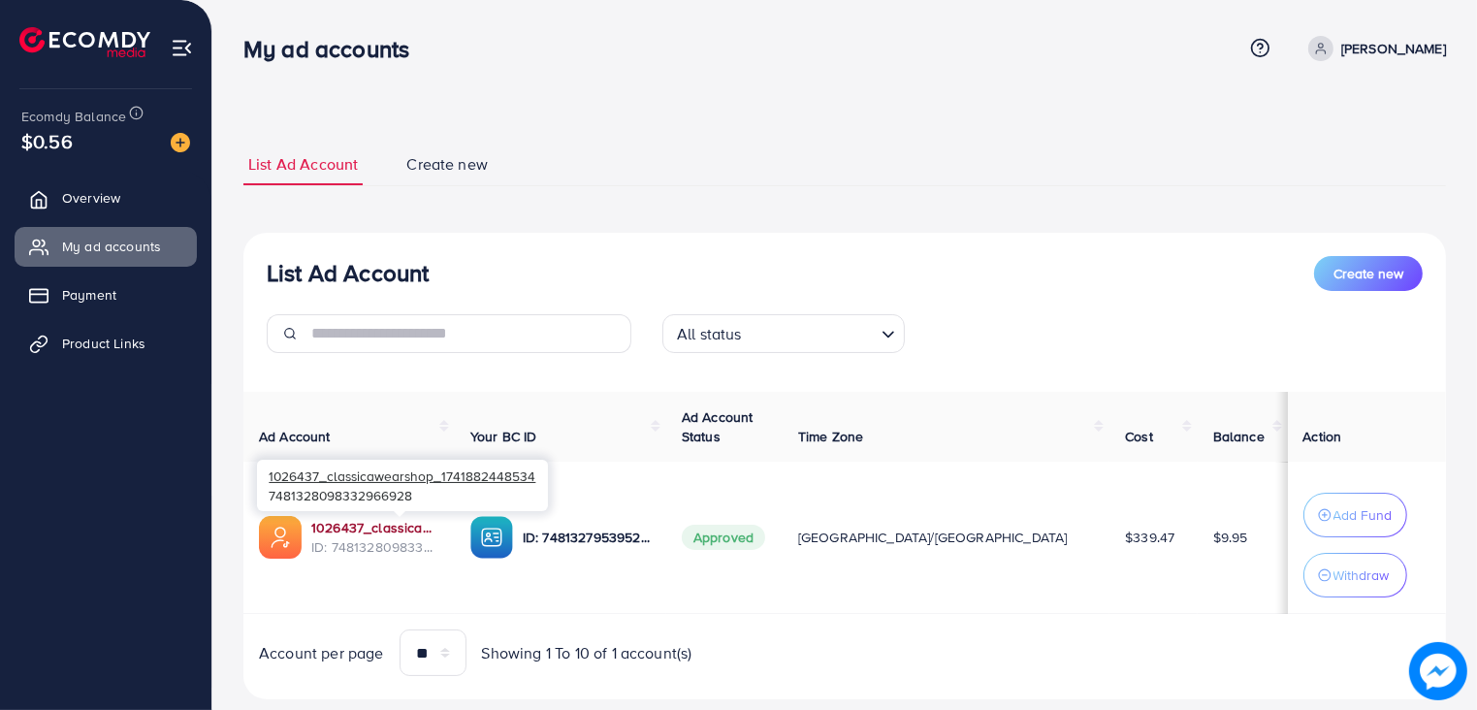
click at [366, 529] on link "1026437_classicawearshop_1741882448534" at bounding box center [375, 527] width 128 height 19
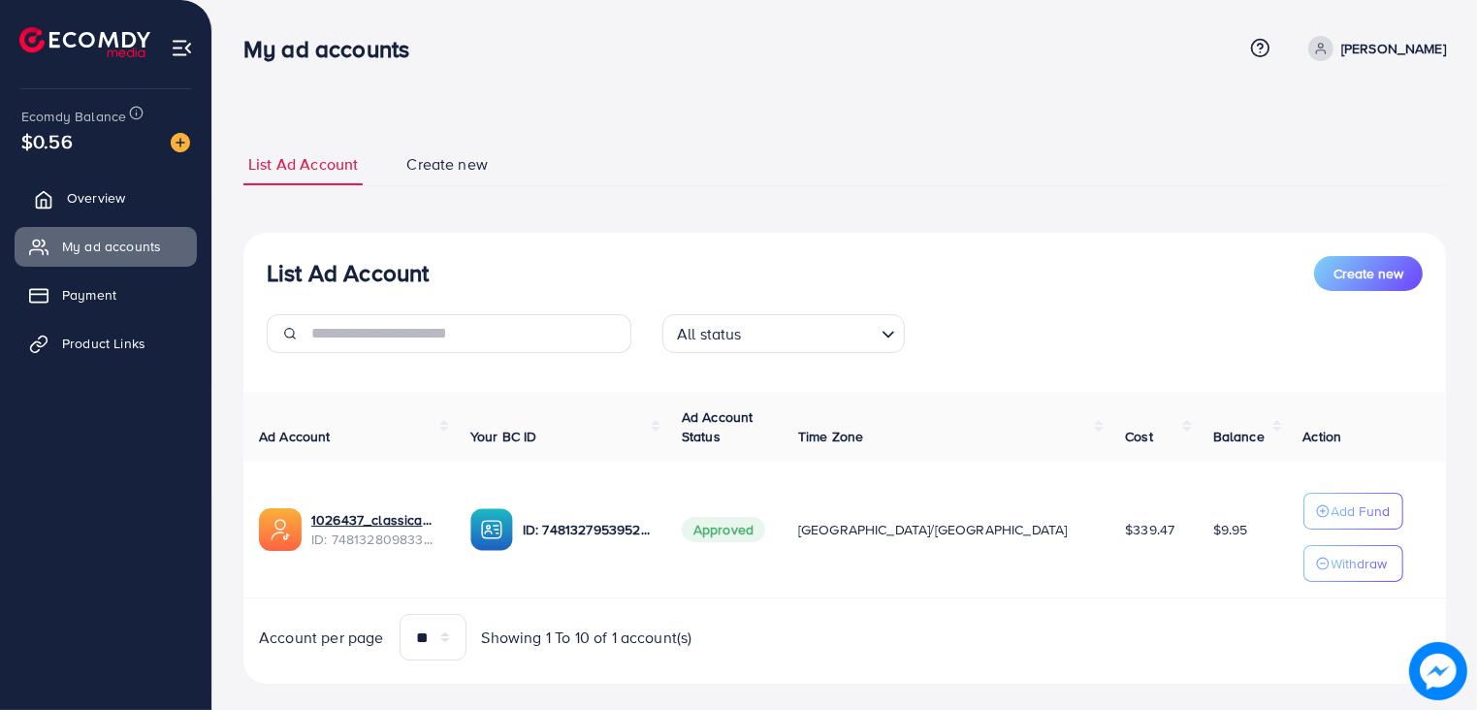
click at [120, 178] on link "Overview" at bounding box center [106, 197] width 182 height 39
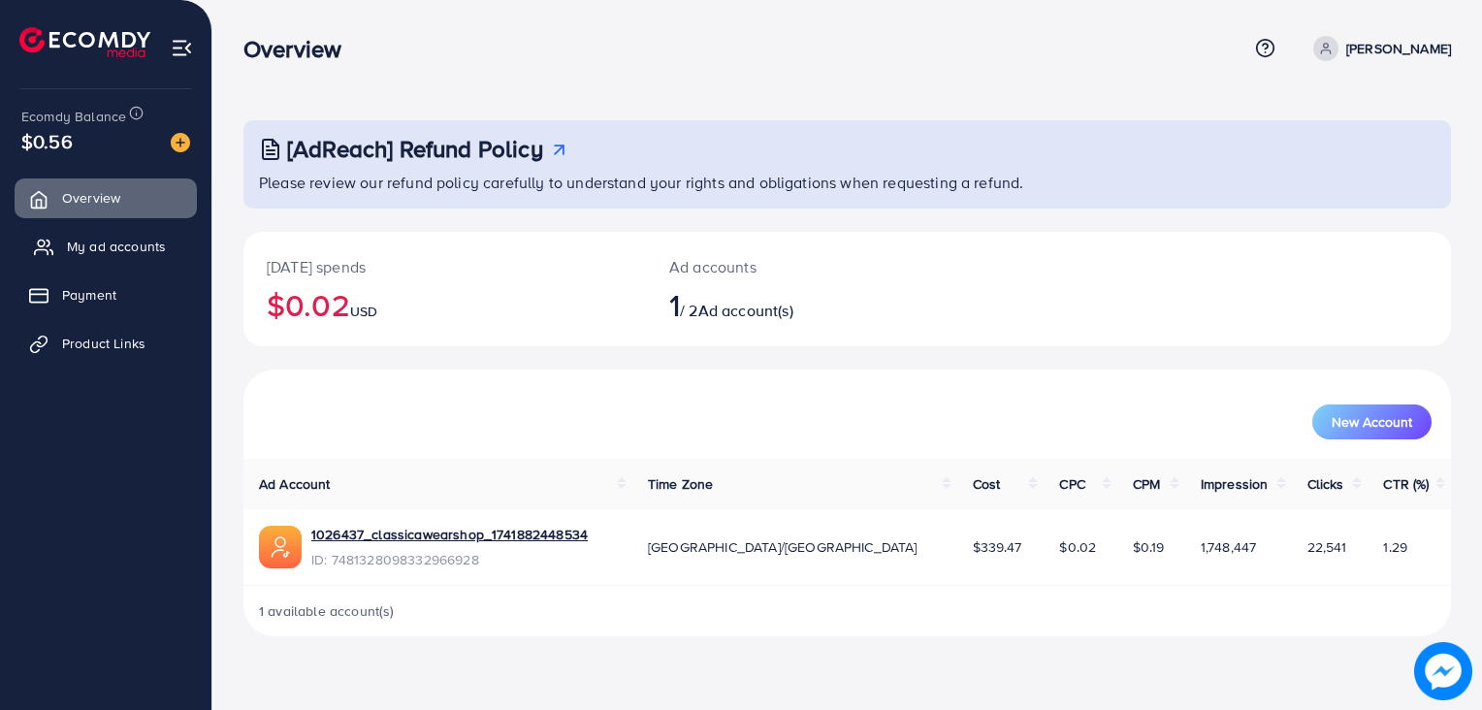
click at [120, 243] on span "My ad accounts" at bounding box center [116, 246] width 99 height 19
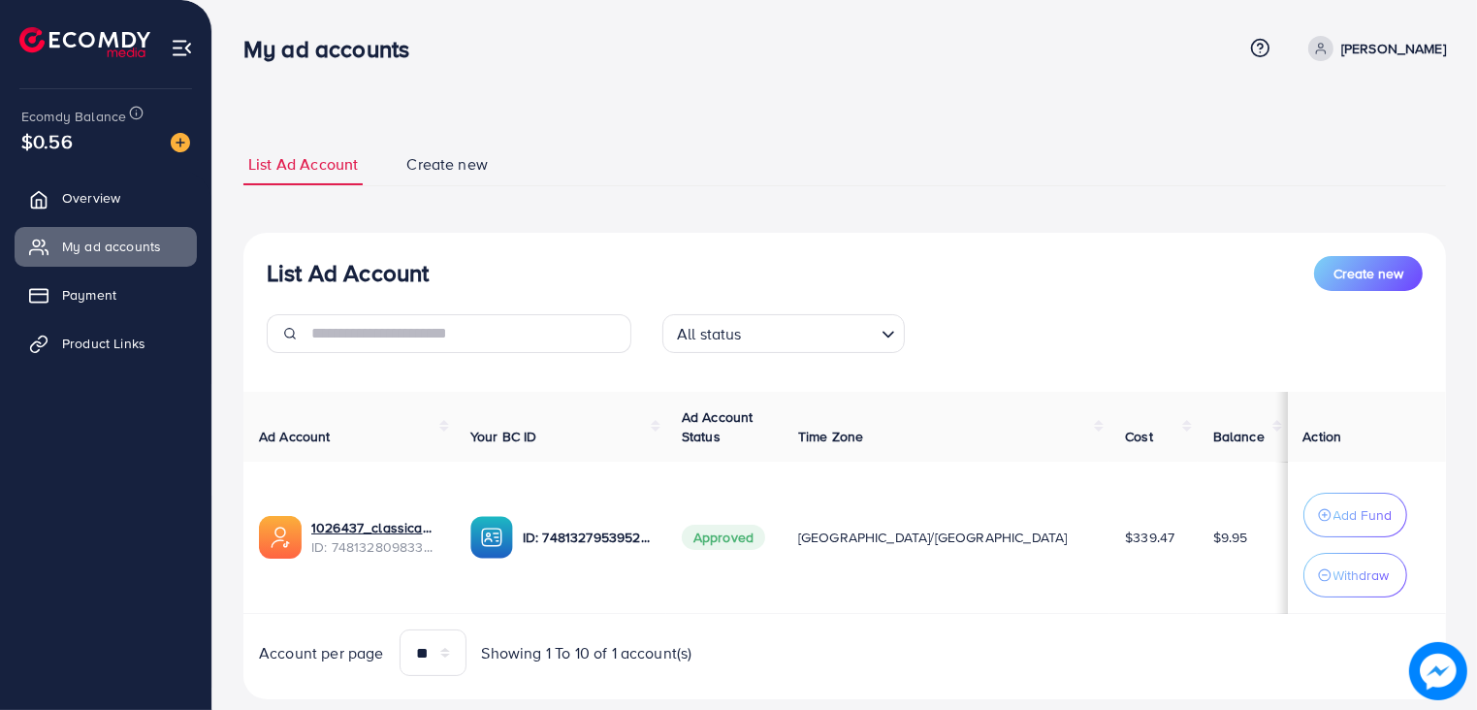
click at [117, 223] on ul "Overview My ad accounts Payment Product Links" at bounding box center [105, 277] width 211 height 213
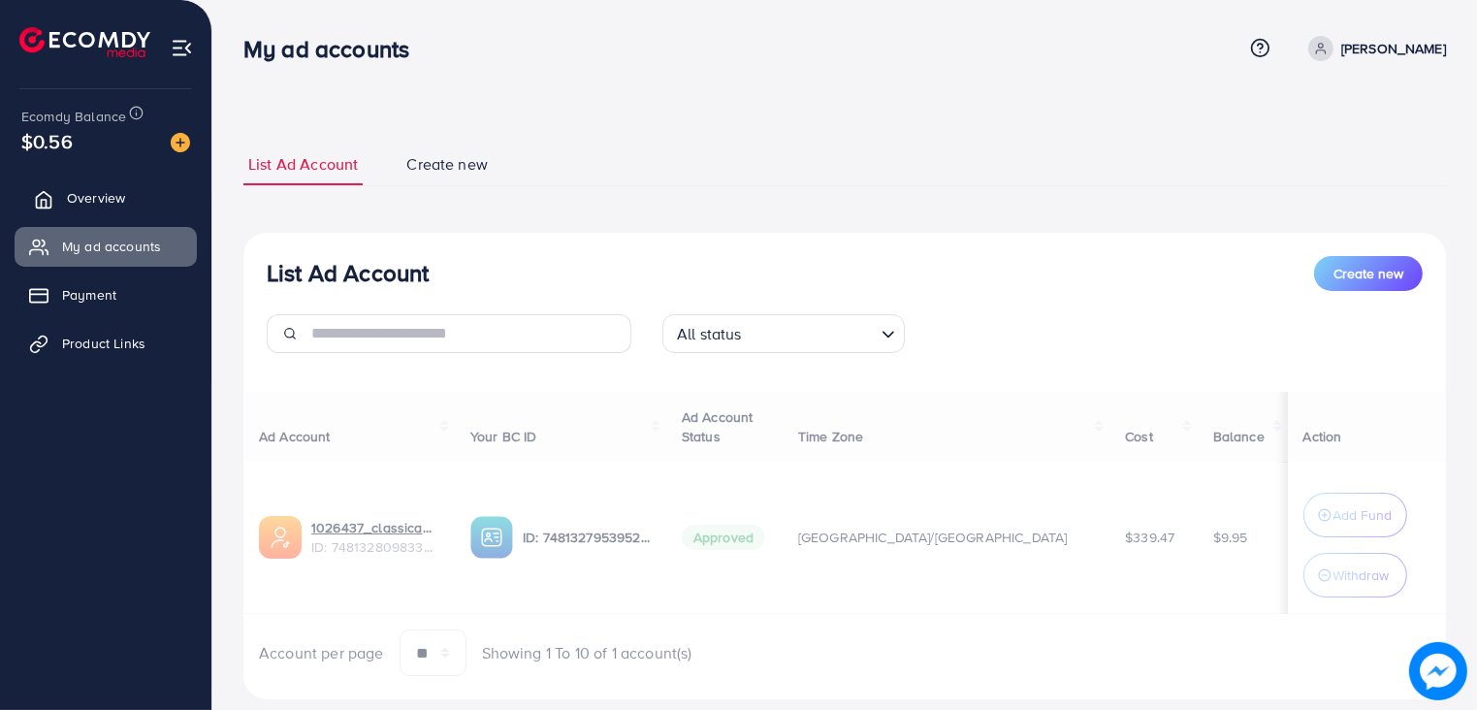
click at [109, 204] on span "Overview" at bounding box center [96, 197] width 58 height 19
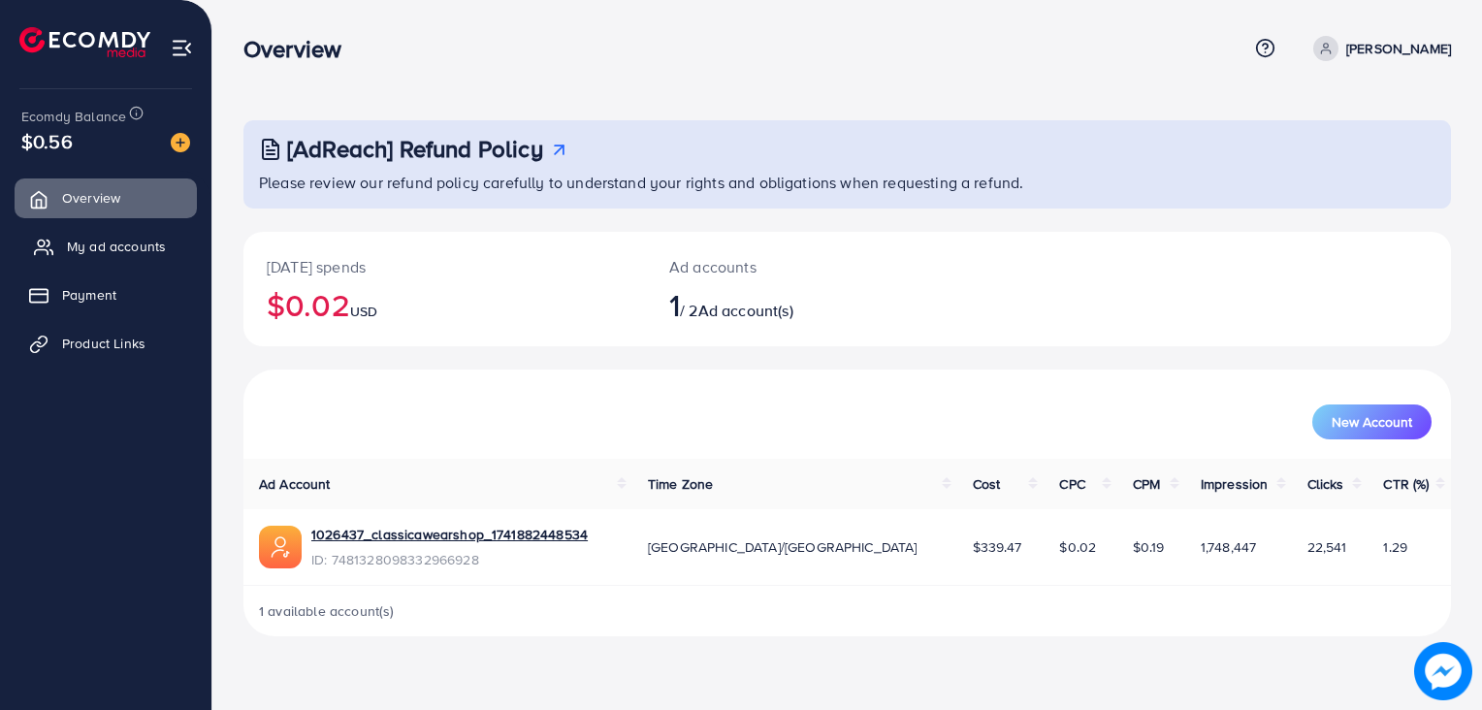
click at [106, 234] on link "My ad accounts" at bounding box center [106, 246] width 182 height 39
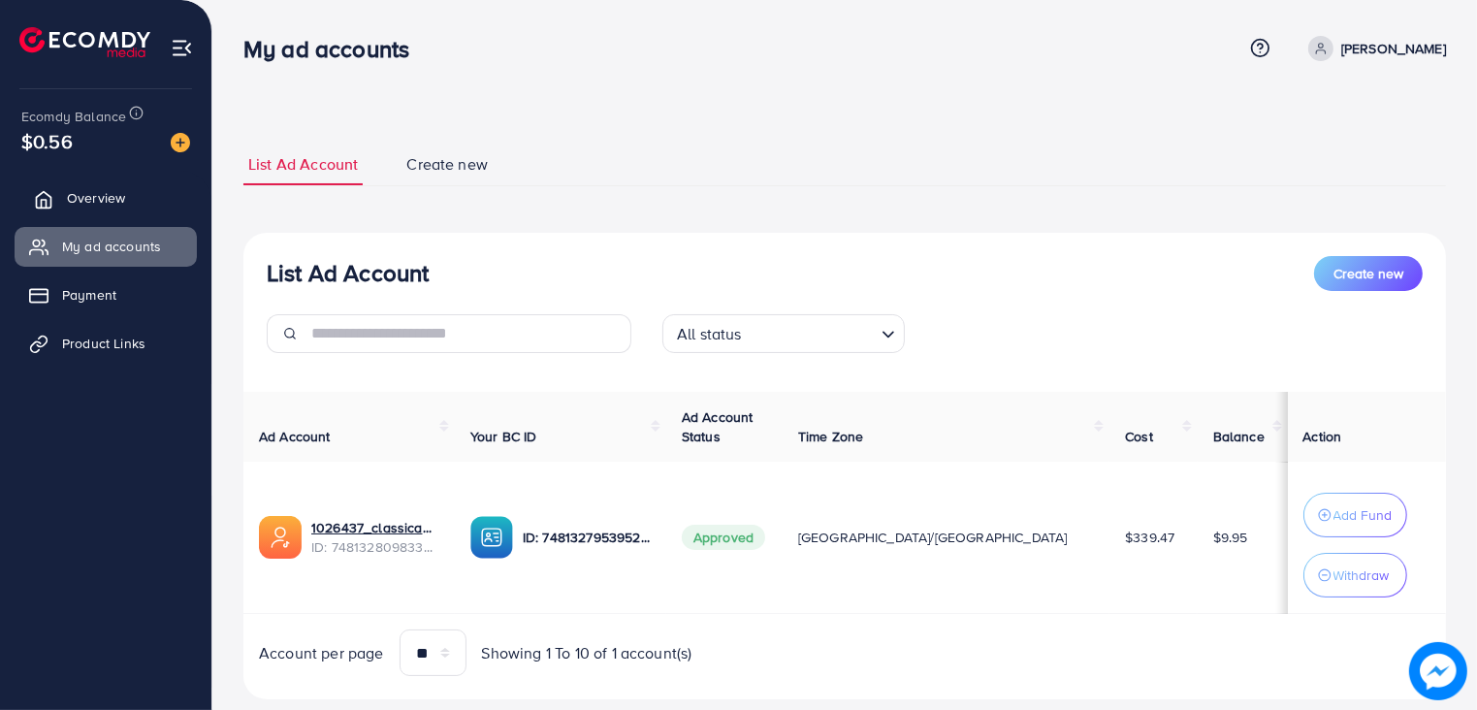
click at [97, 191] on span "Overview" at bounding box center [96, 197] width 58 height 19
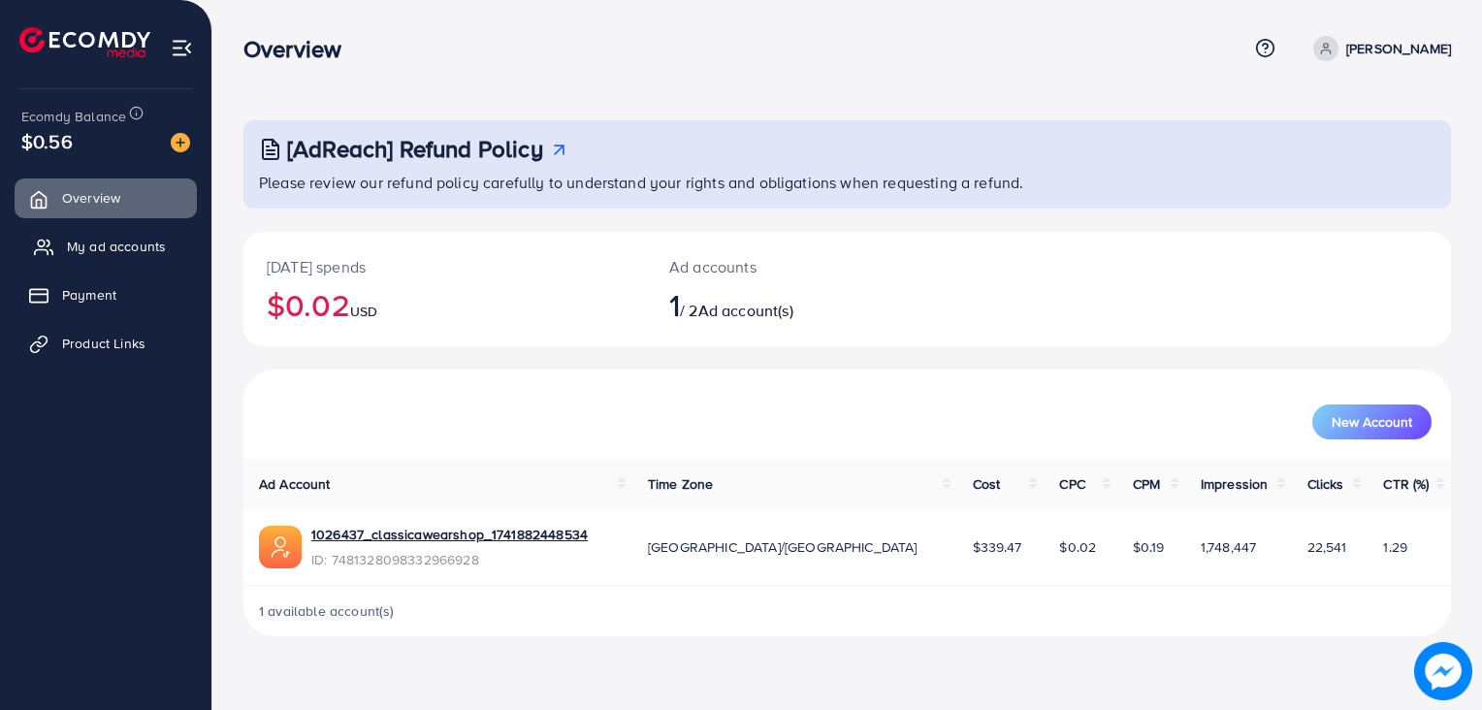
click at [102, 241] on span "My ad accounts" at bounding box center [116, 246] width 99 height 19
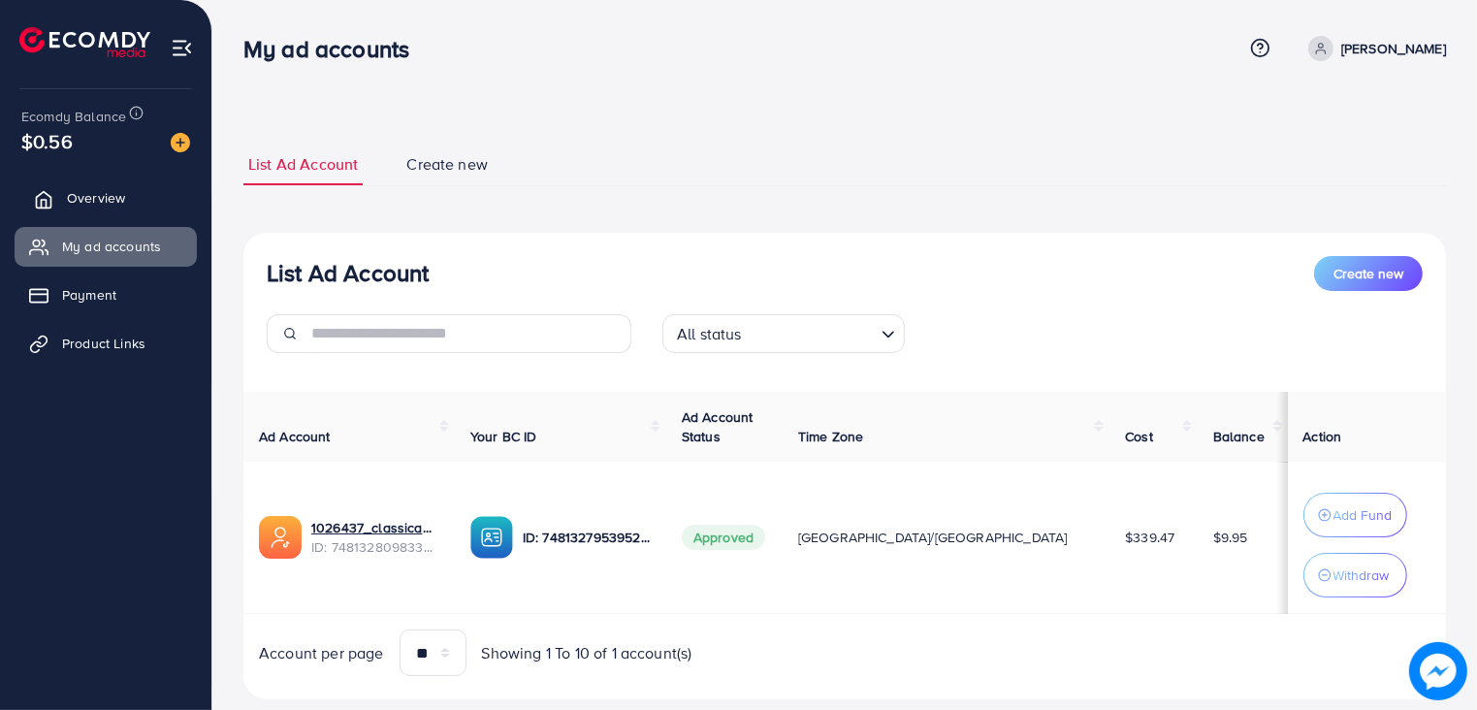
click at [100, 213] on link "Overview" at bounding box center [106, 197] width 182 height 39
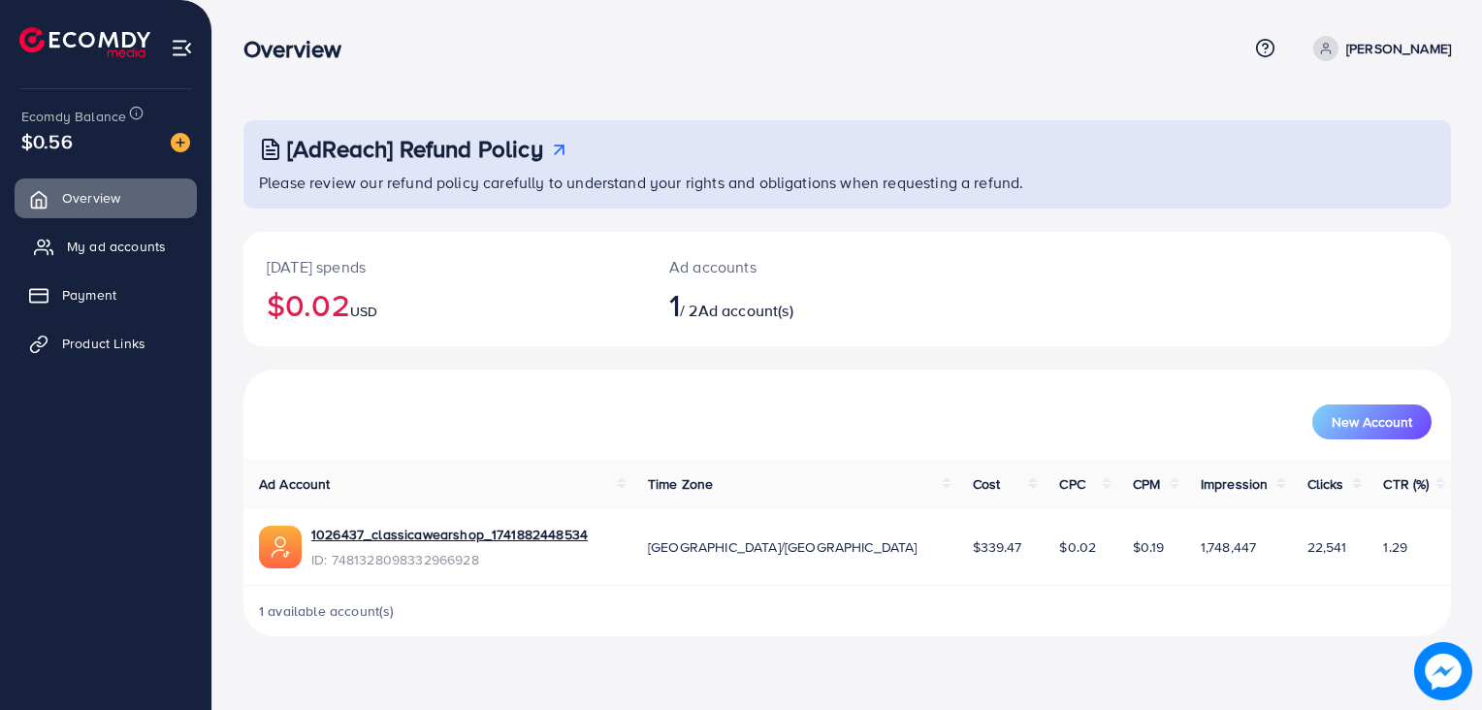
click at [100, 237] on span "My ad accounts" at bounding box center [116, 246] width 99 height 19
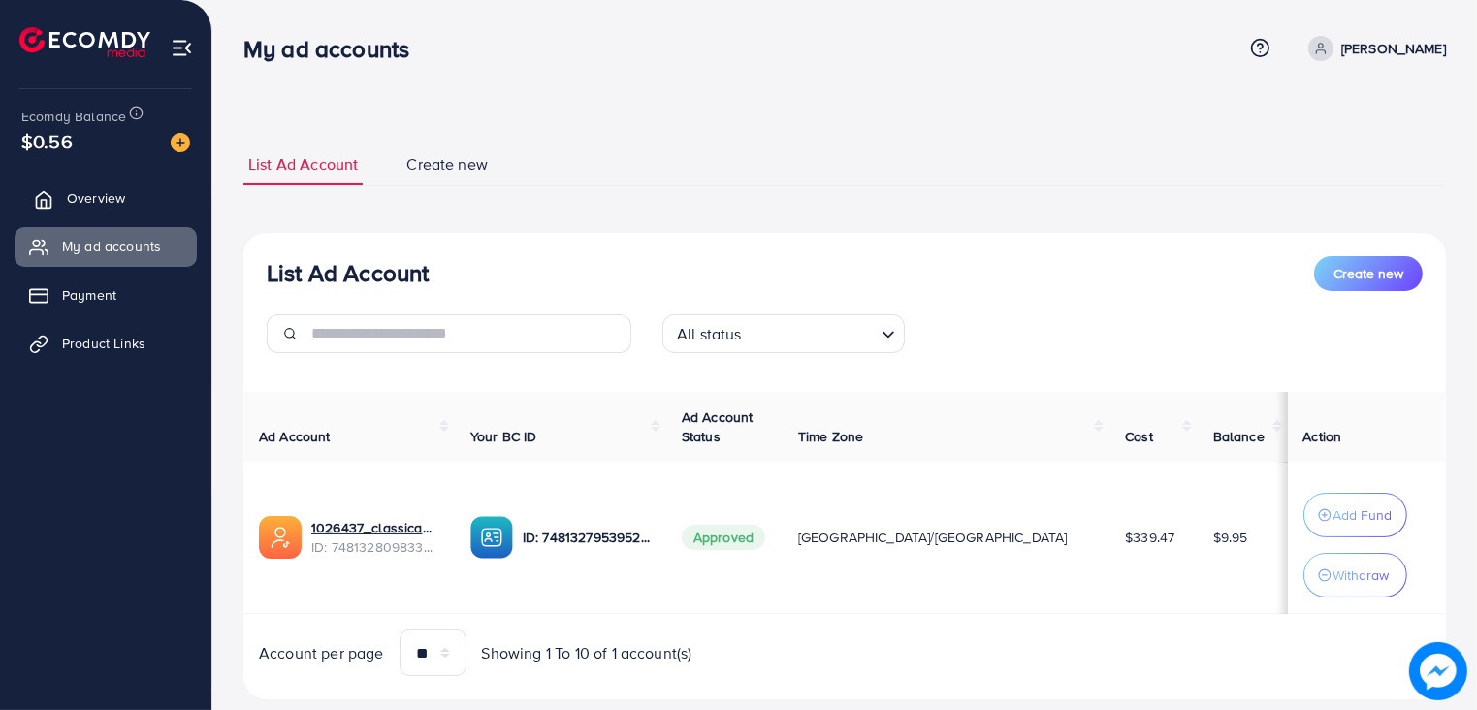
click at [93, 198] on span "Overview" at bounding box center [96, 197] width 58 height 19
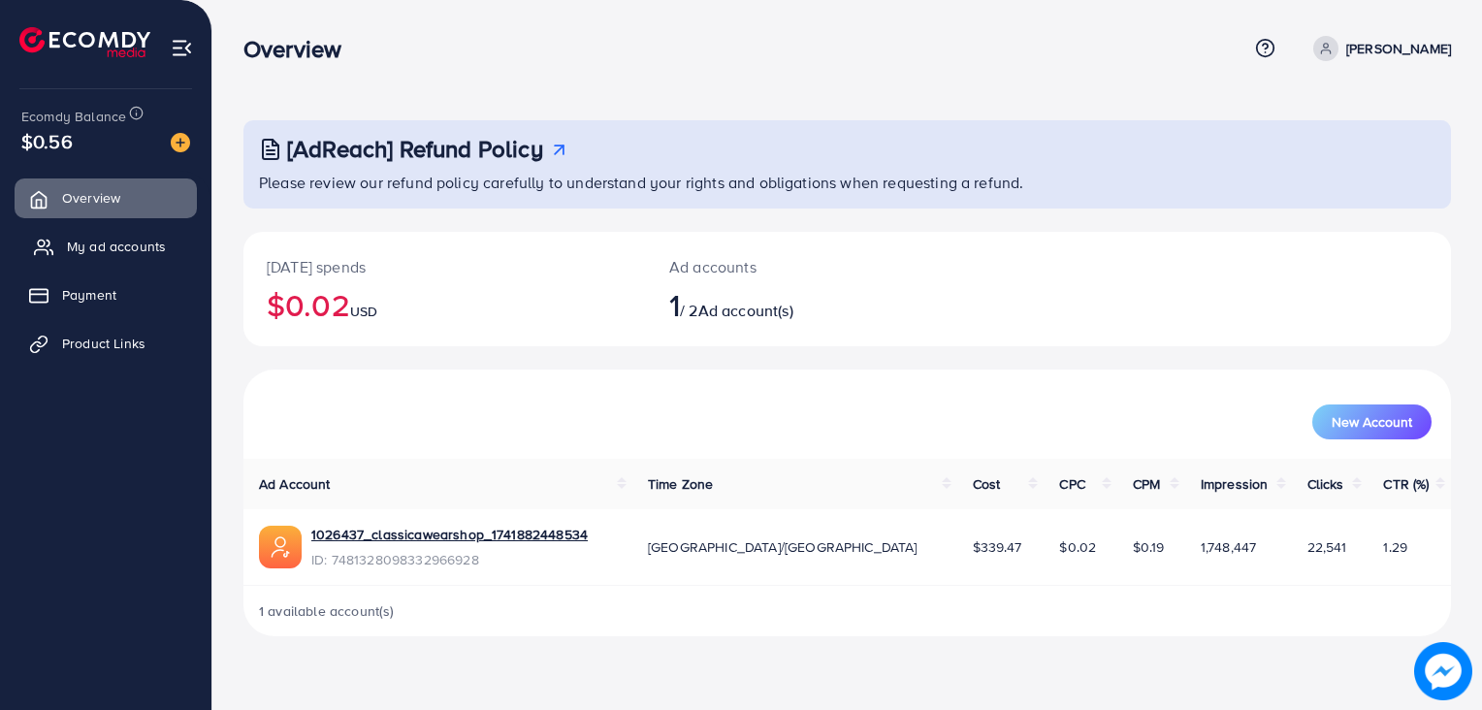
click at [105, 237] on span "My ad accounts" at bounding box center [116, 246] width 99 height 19
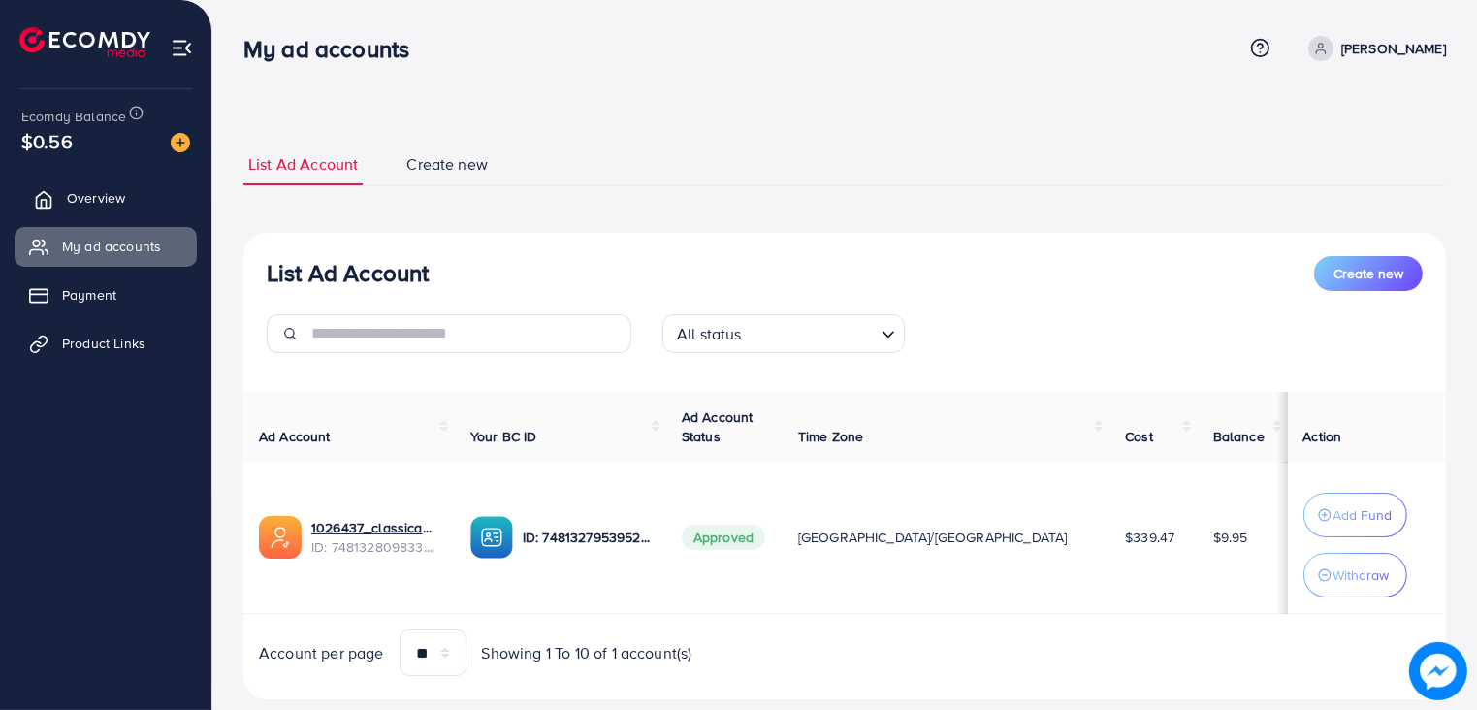
click at [101, 193] on span "Overview" at bounding box center [96, 197] width 58 height 19
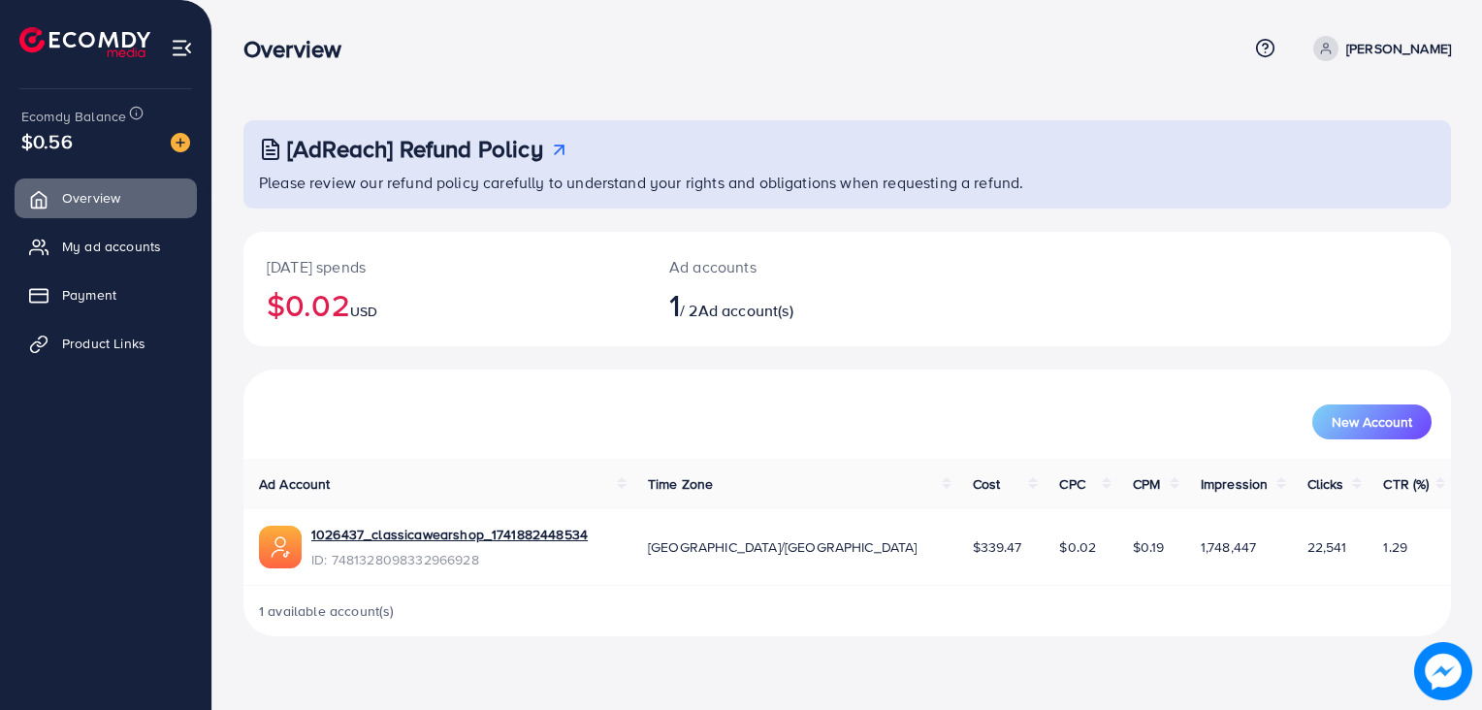
click at [101, 218] on ul "Overview My ad accounts Payment Product Links" at bounding box center [105, 277] width 211 height 213
click at [103, 235] on link "My ad accounts" at bounding box center [106, 246] width 182 height 39
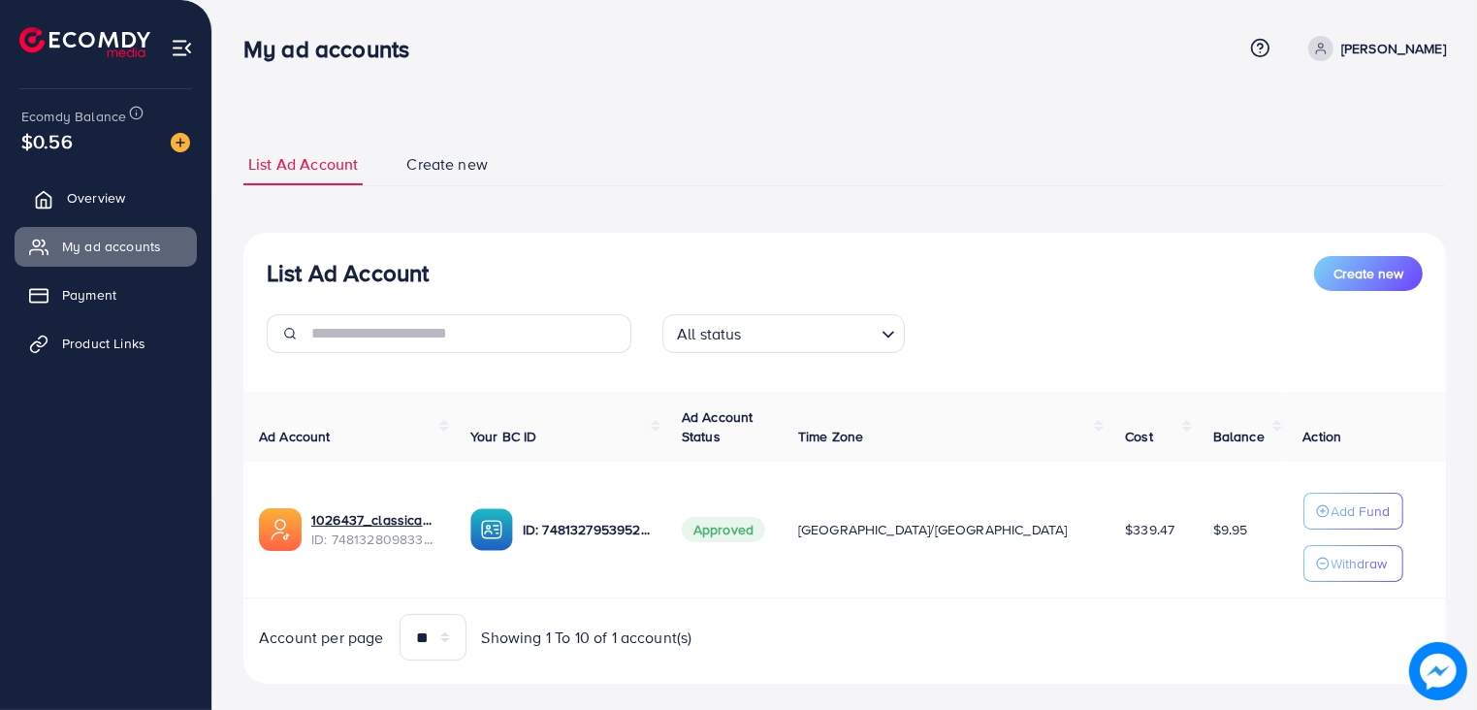
click at [93, 186] on link "Overview" at bounding box center [106, 197] width 182 height 39
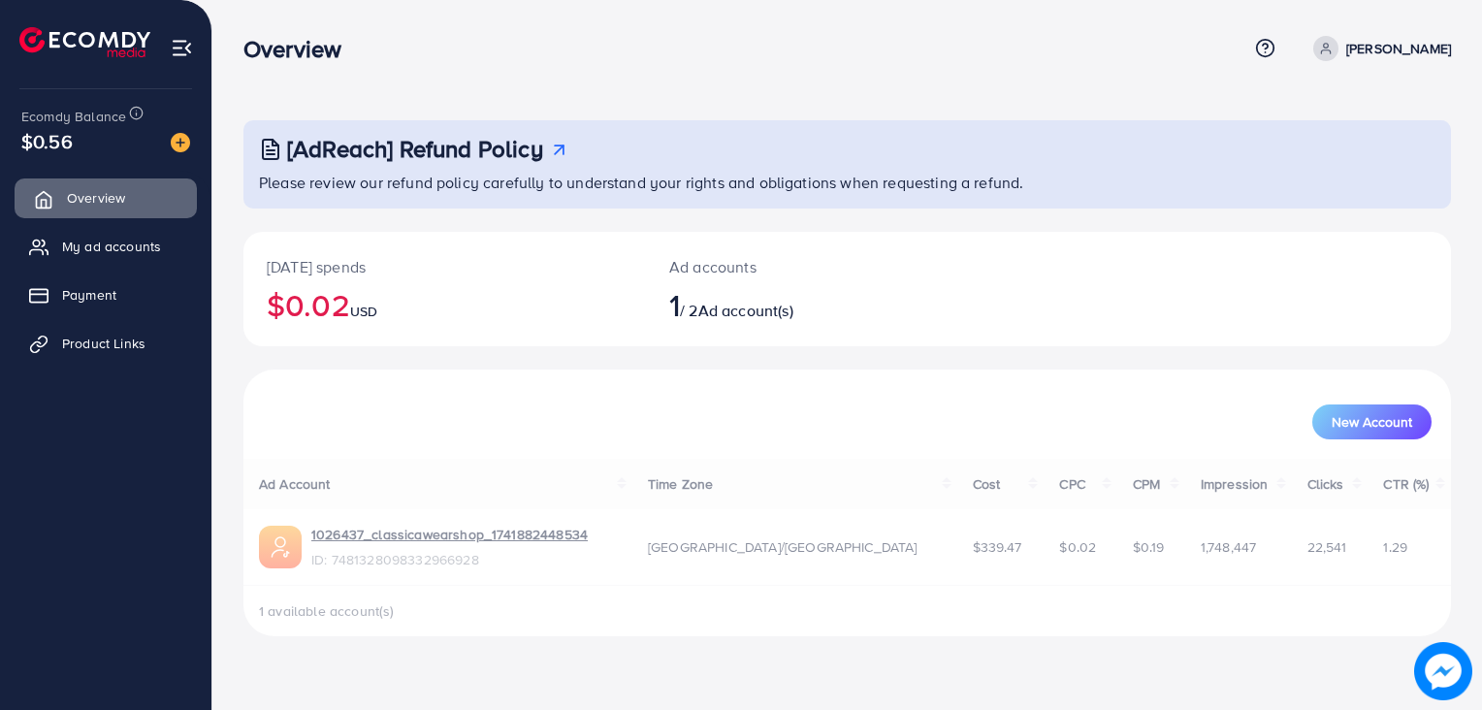
click at [93, 186] on link "Overview" at bounding box center [106, 197] width 182 height 39
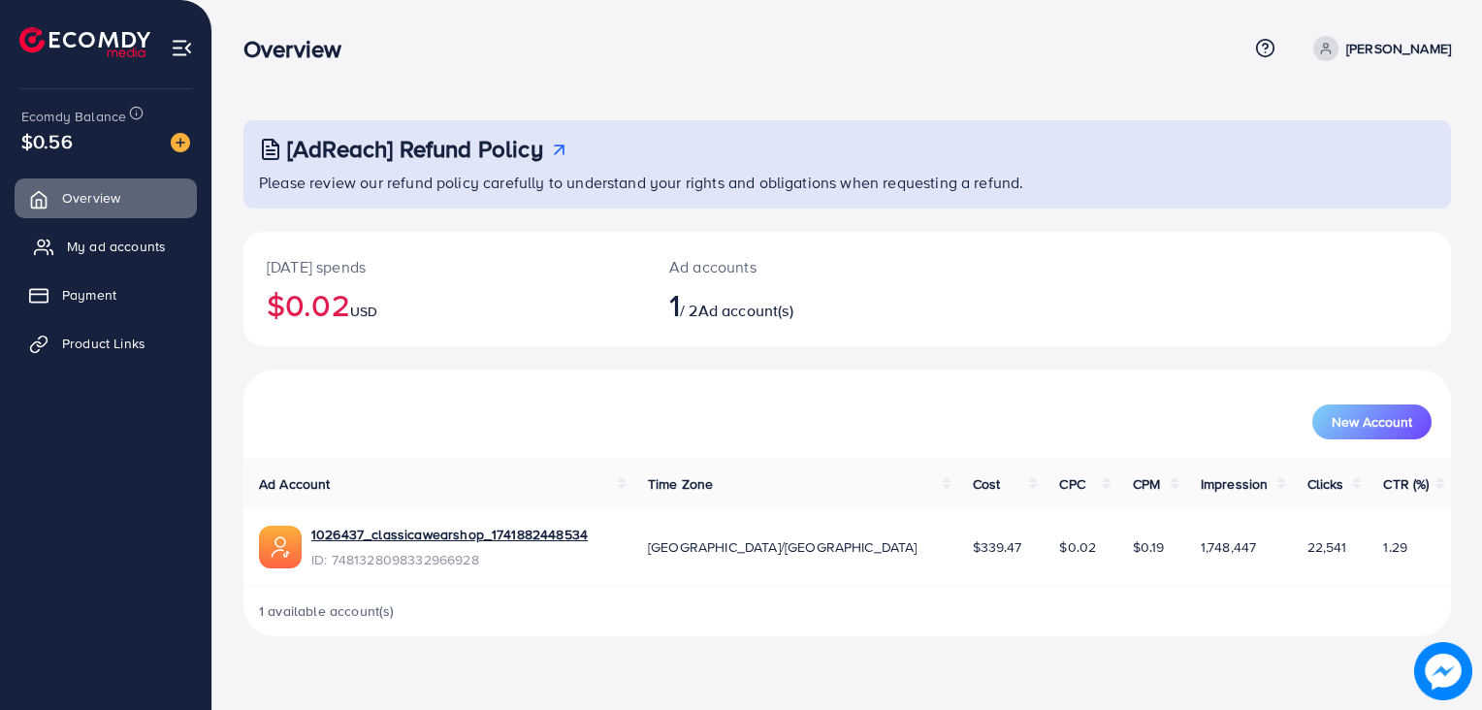
click at [88, 250] on span "My ad accounts" at bounding box center [116, 246] width 99 height 19
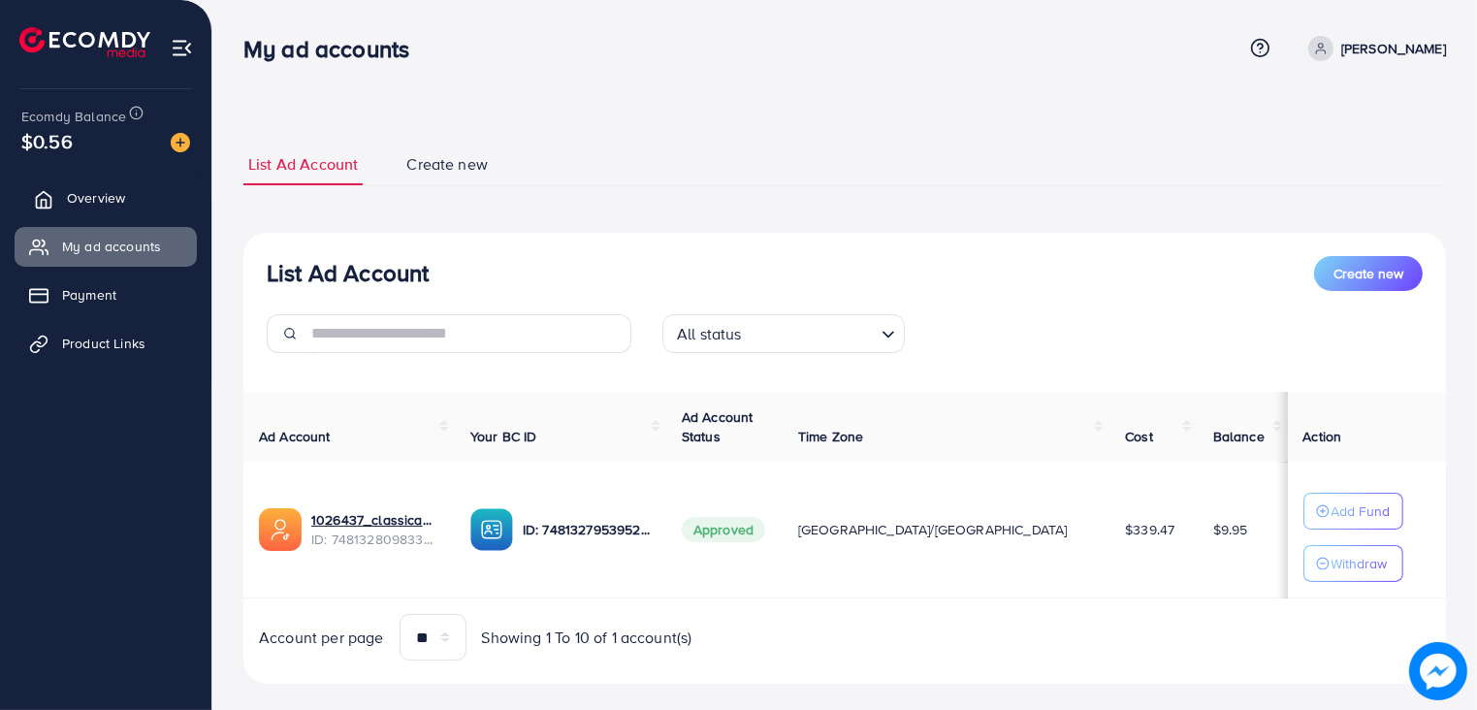
click at [80, 198] on span "Overview" at bounding box center [96, 197] width 58 height 19
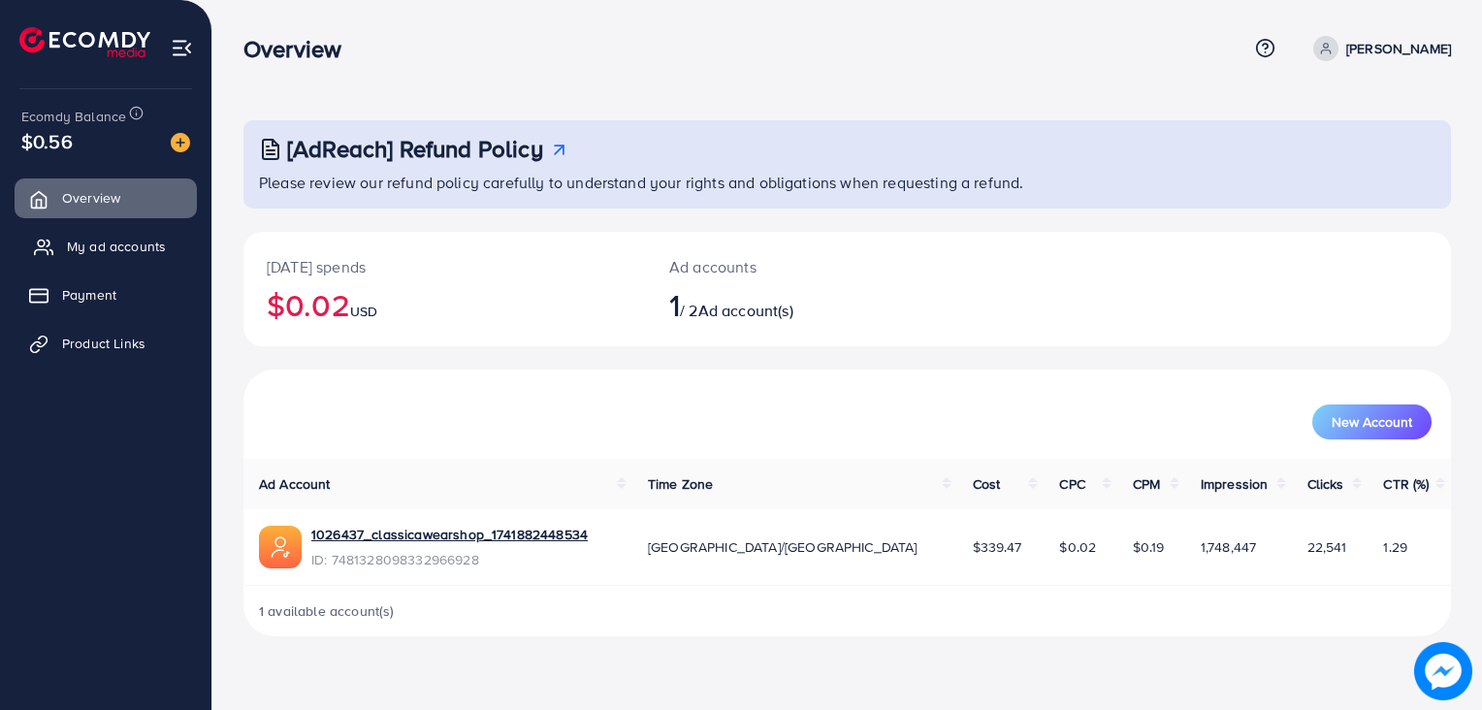
click at [93, 241] on span "My ad accounts" at bounding box center [116, 246] width 99 height 19
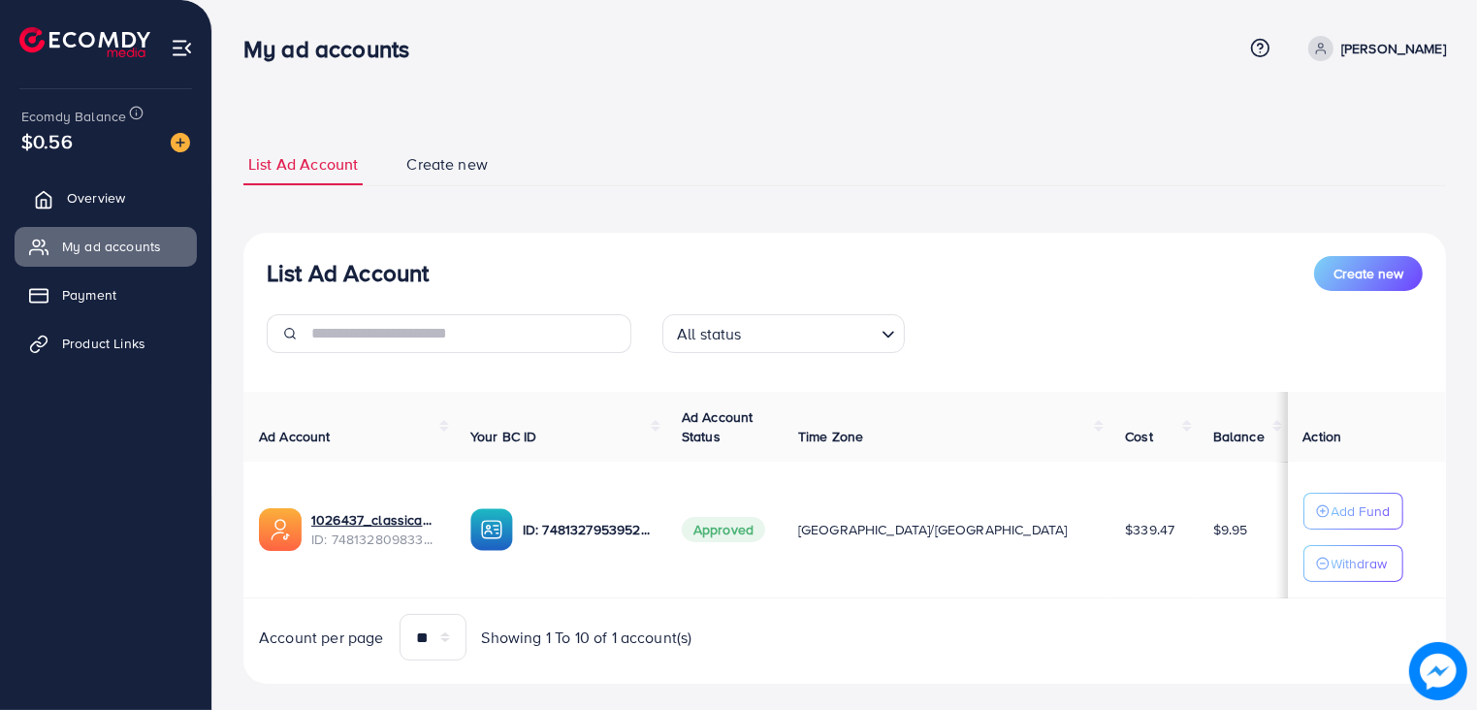
click at [77, 189] on span "Overview" at bounding box center [96, 197] width 58 height 19
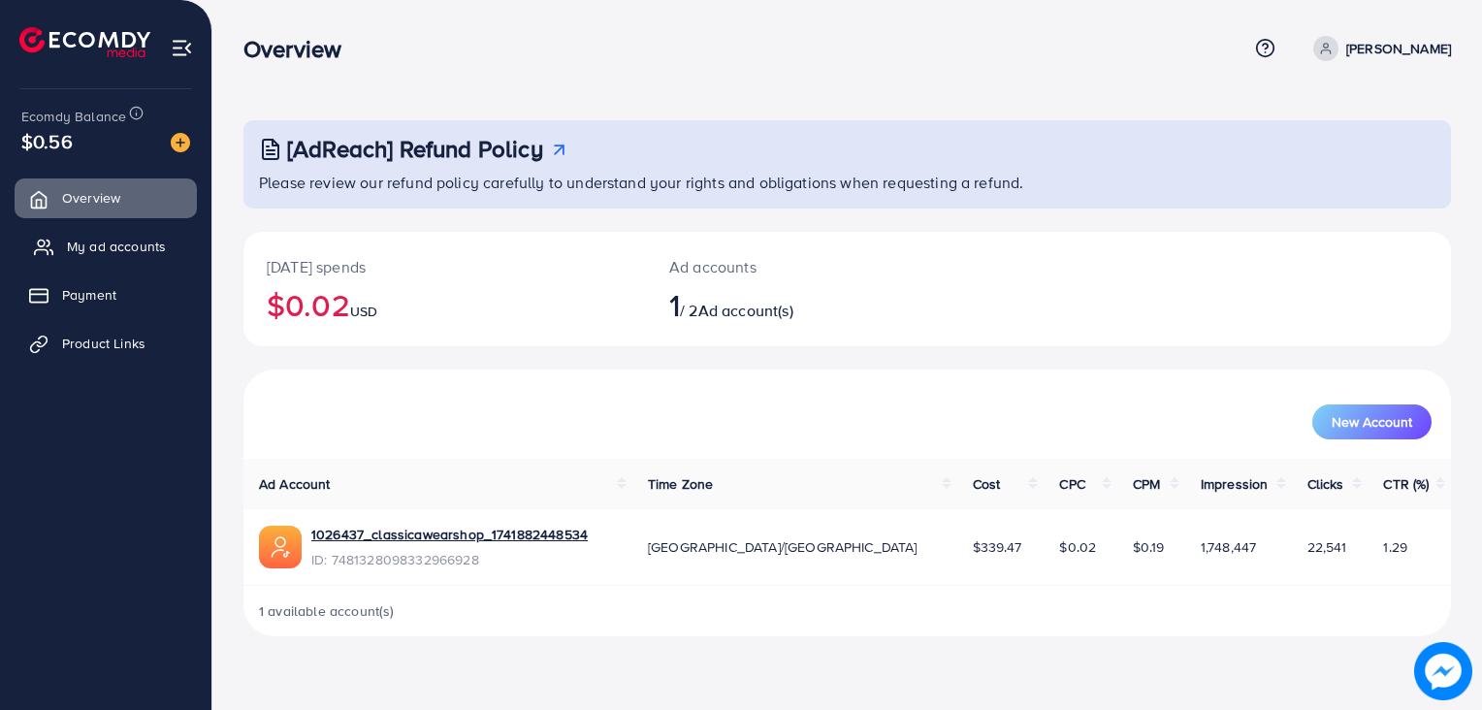
click at [106, 235] on link "My ad accounts" at bounding box center [106, 246] width 182 height 39
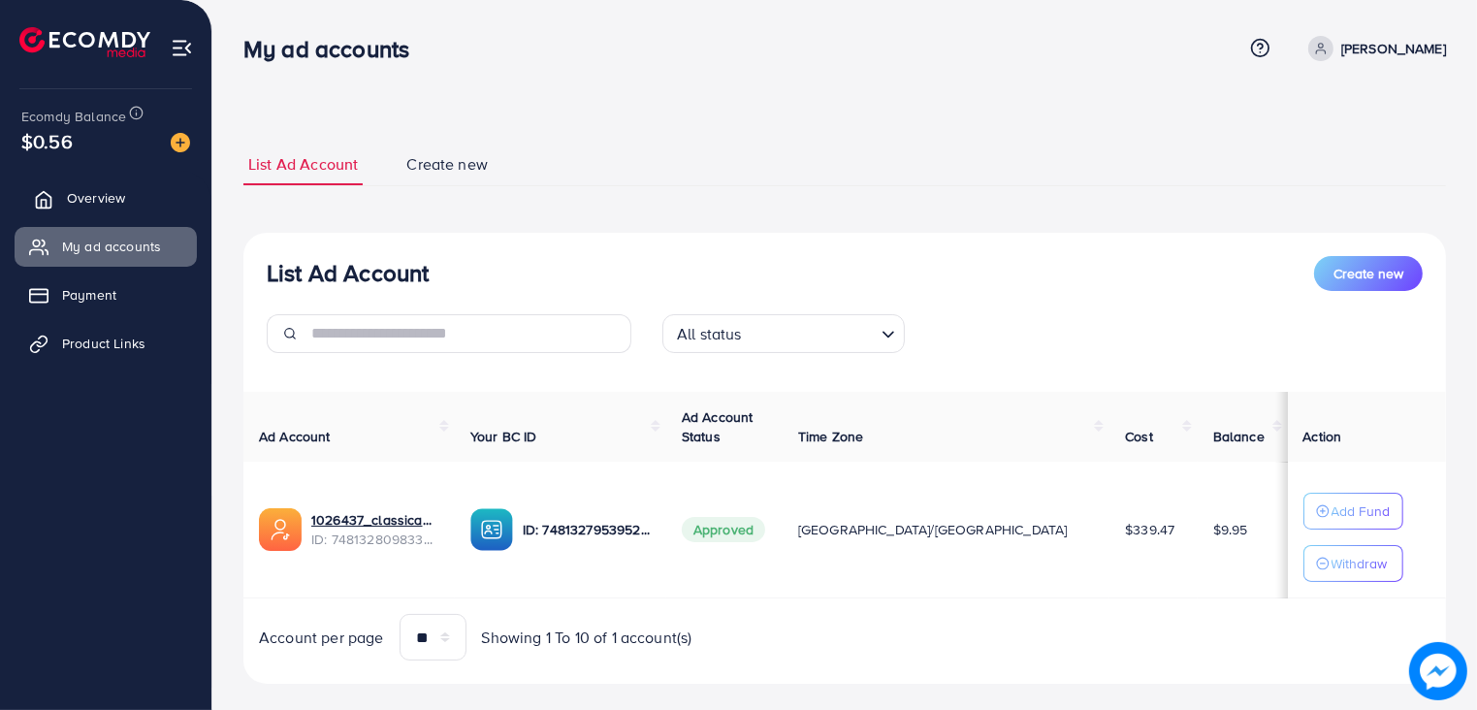
click at [75, 189] on span "Overview" at bounding box center [96, 197] width 58 height 19
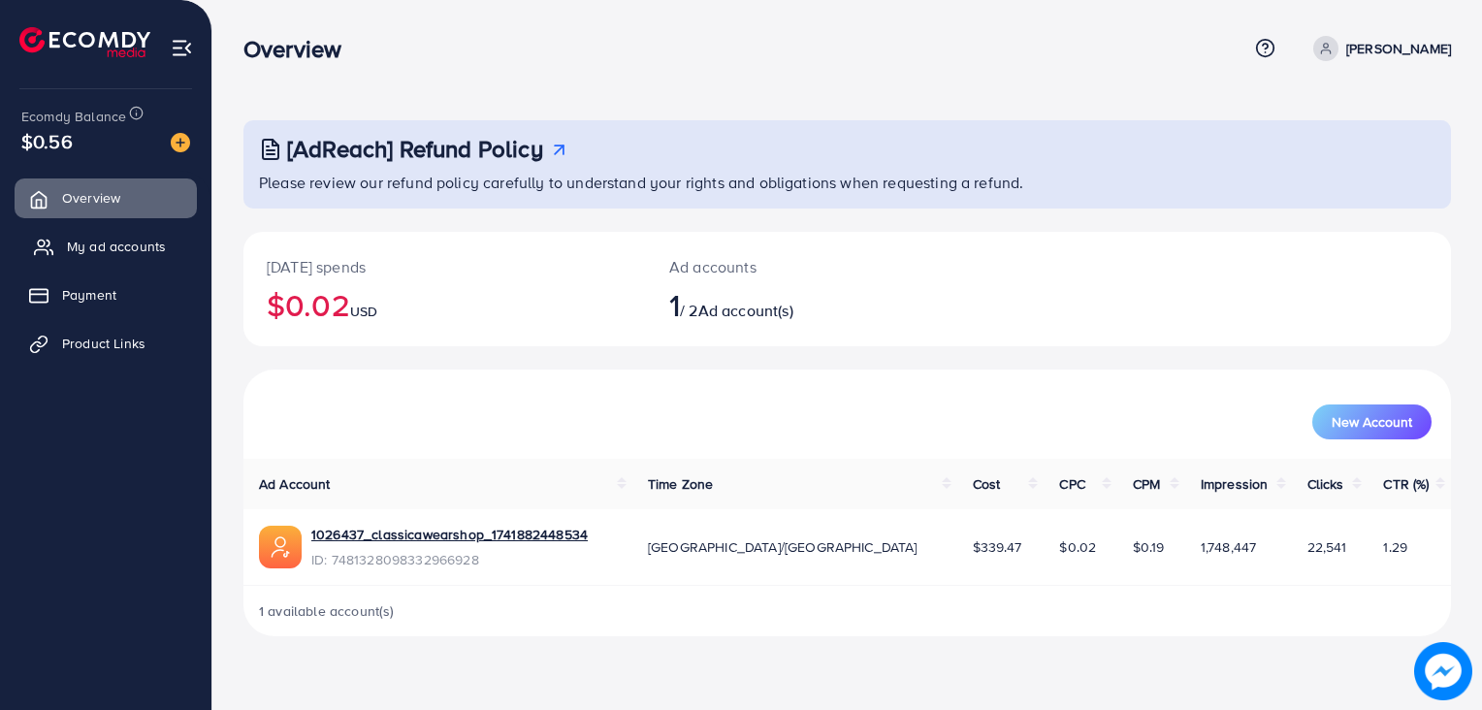
click at [103, 252] on span "My ad accounts" at bounding box center [116, 246] width 99 height 19
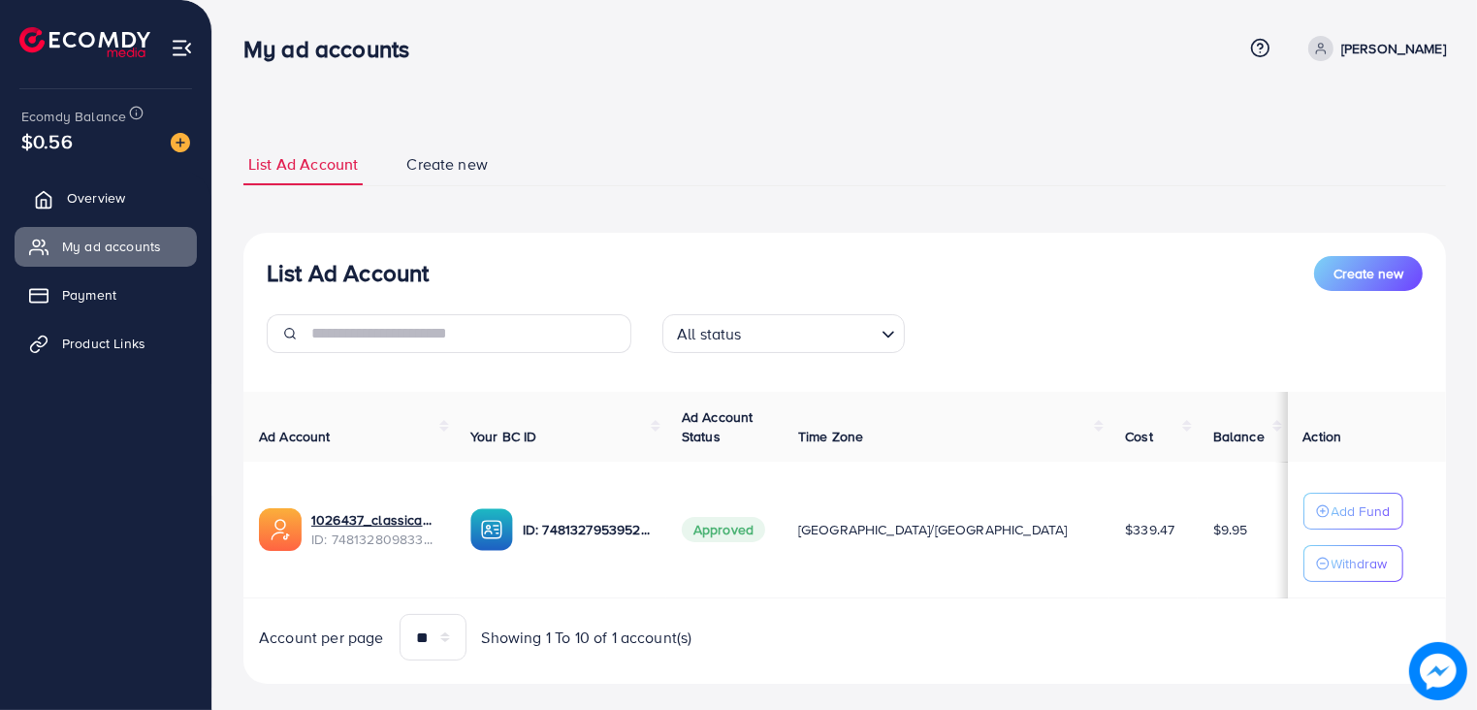
click at [117, 182] on link "Overview" at bounding box center [106, 197] width 182 height 39
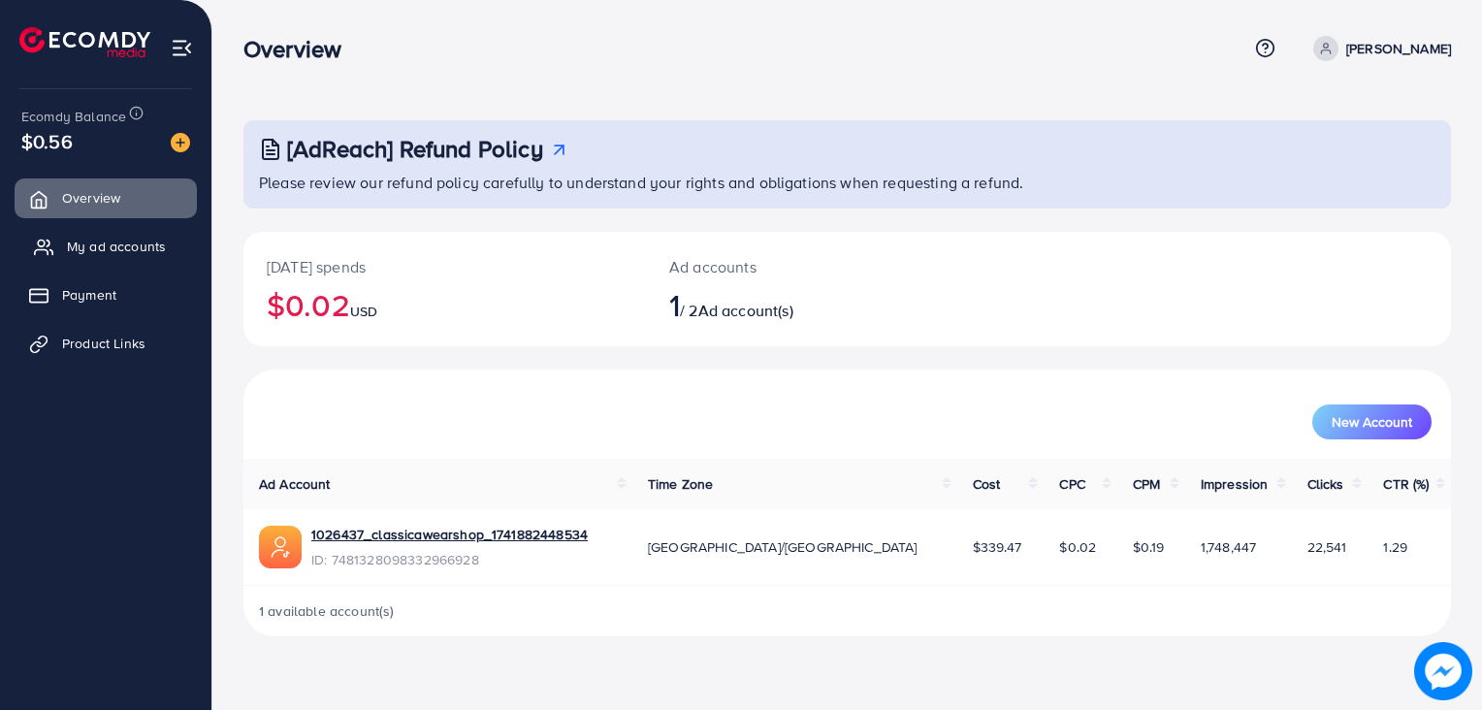
click at [132, 240] on span "My ad accounts" at bounding box center [116, 246] width 99 height 19
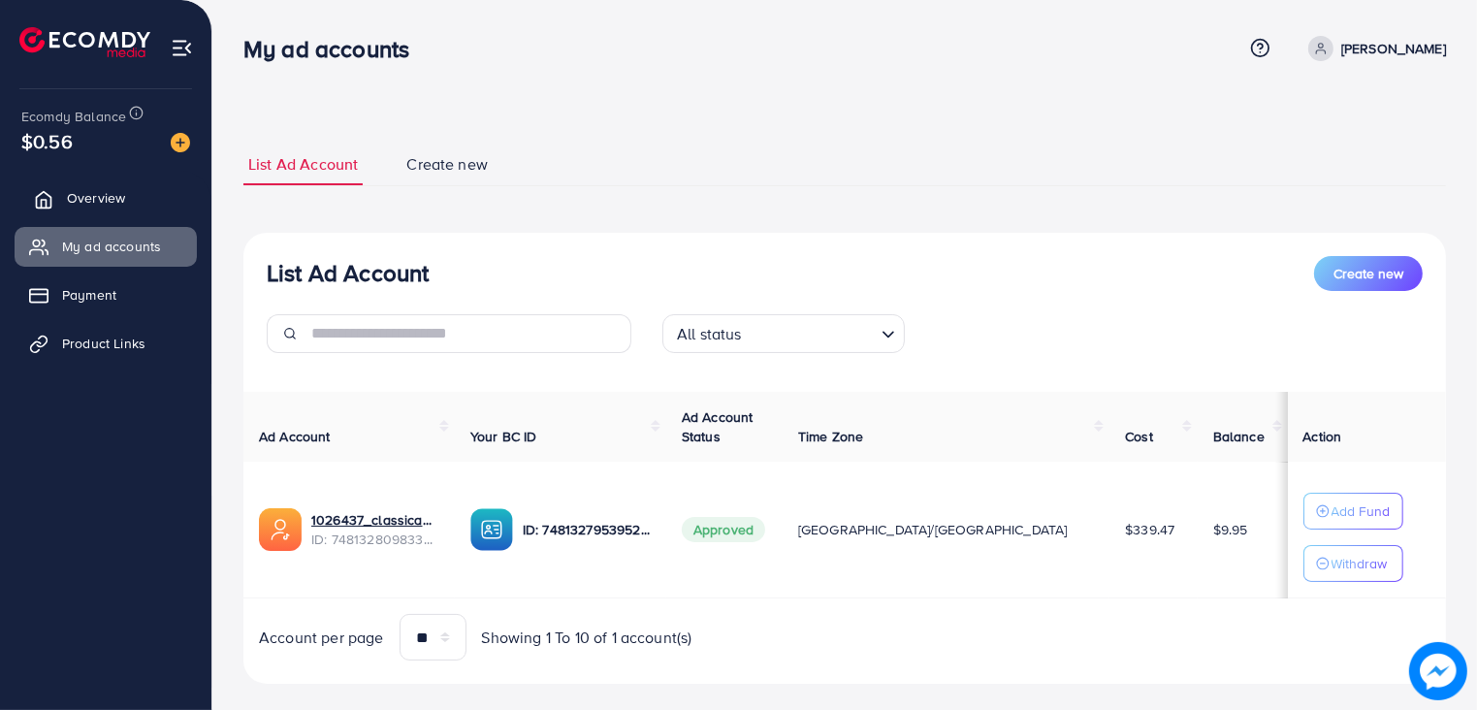
click at [116, 216] on link "Overview" at bounding box center [106, 197] width 182 height 39
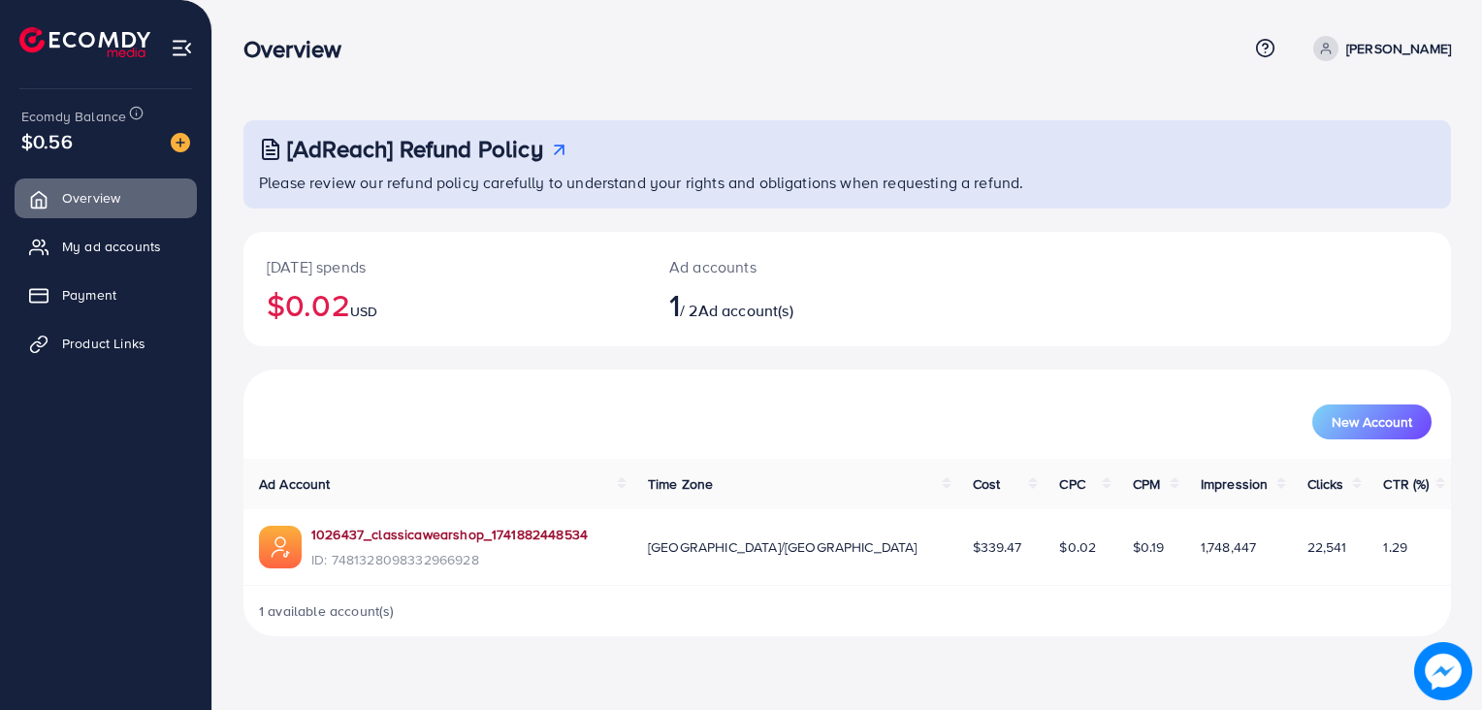
click at [424, 534] on link "1026437_classicawearshop_1741882448534" at bounding box center [449, 534] width 276 height 19
click at [95, 237] on span "My ad accounts" at bounding box center [116, 246] width 99 height 19
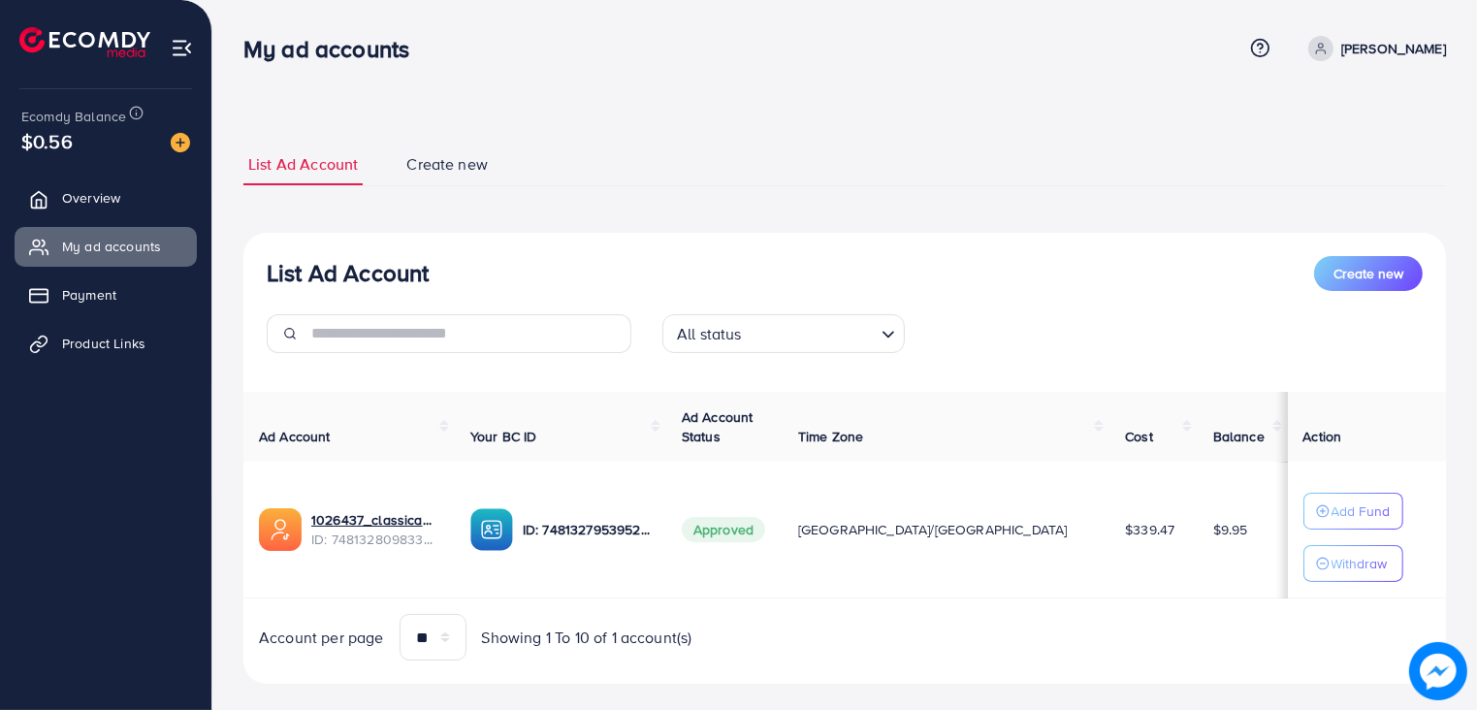
click at [91, 219] on ul "Overview My ad accounts Payment Product Links" at bounding box center [105, 277] width 211 height 213
click at [86, 194] on span "Overview" at bounding box center [96, 197] width 58 height 19
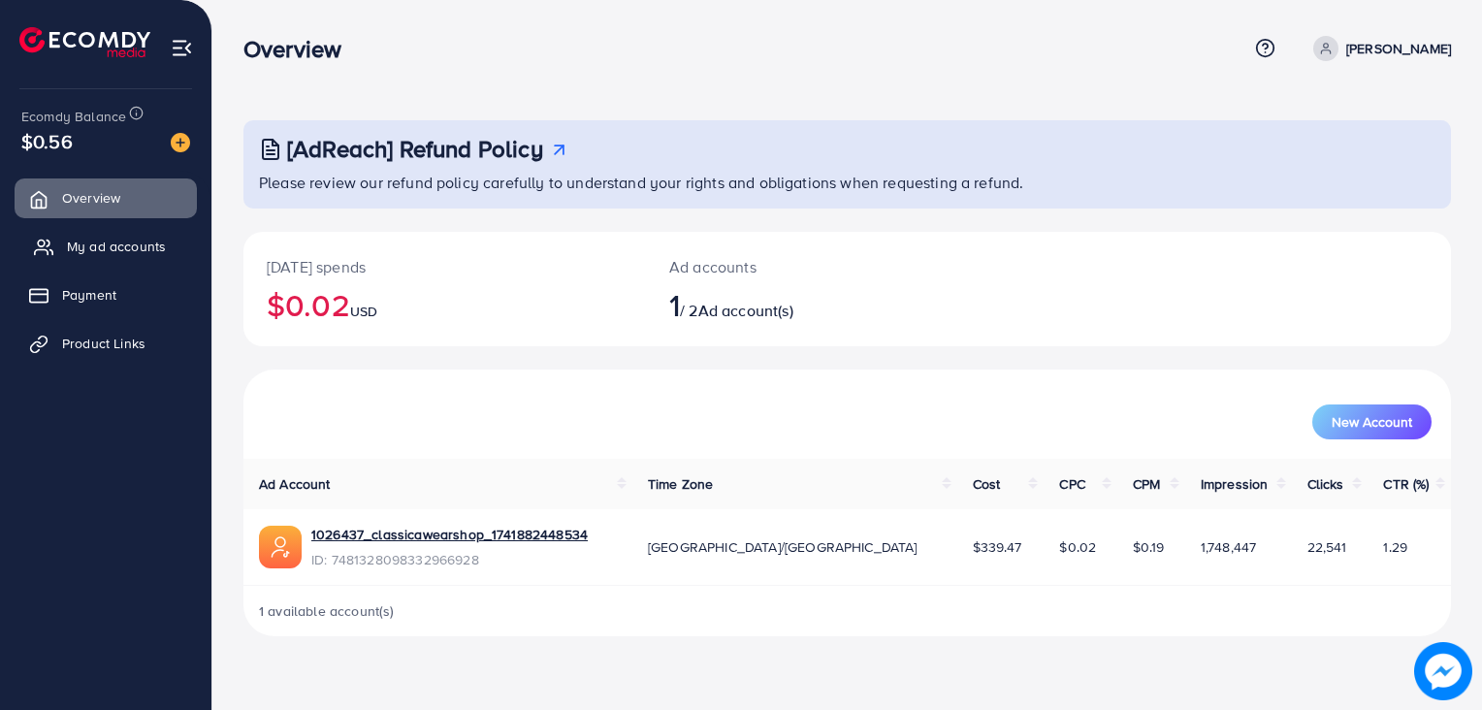
click at [89, 227] on link "My ad accounts" at bounding box center [106, 246] width 182 height 39
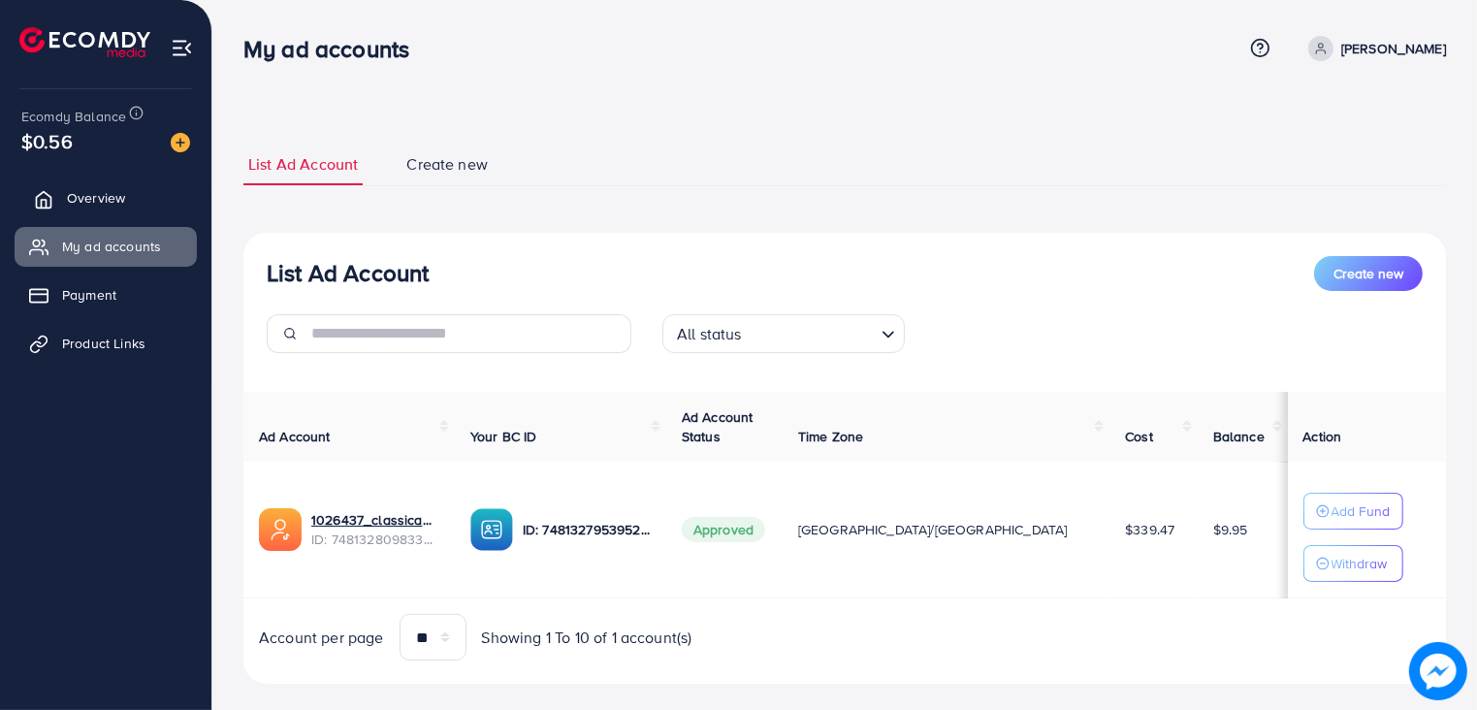
click at [85, 215] on link "Overview" at bounding box center [106, 197] width 182 height 39
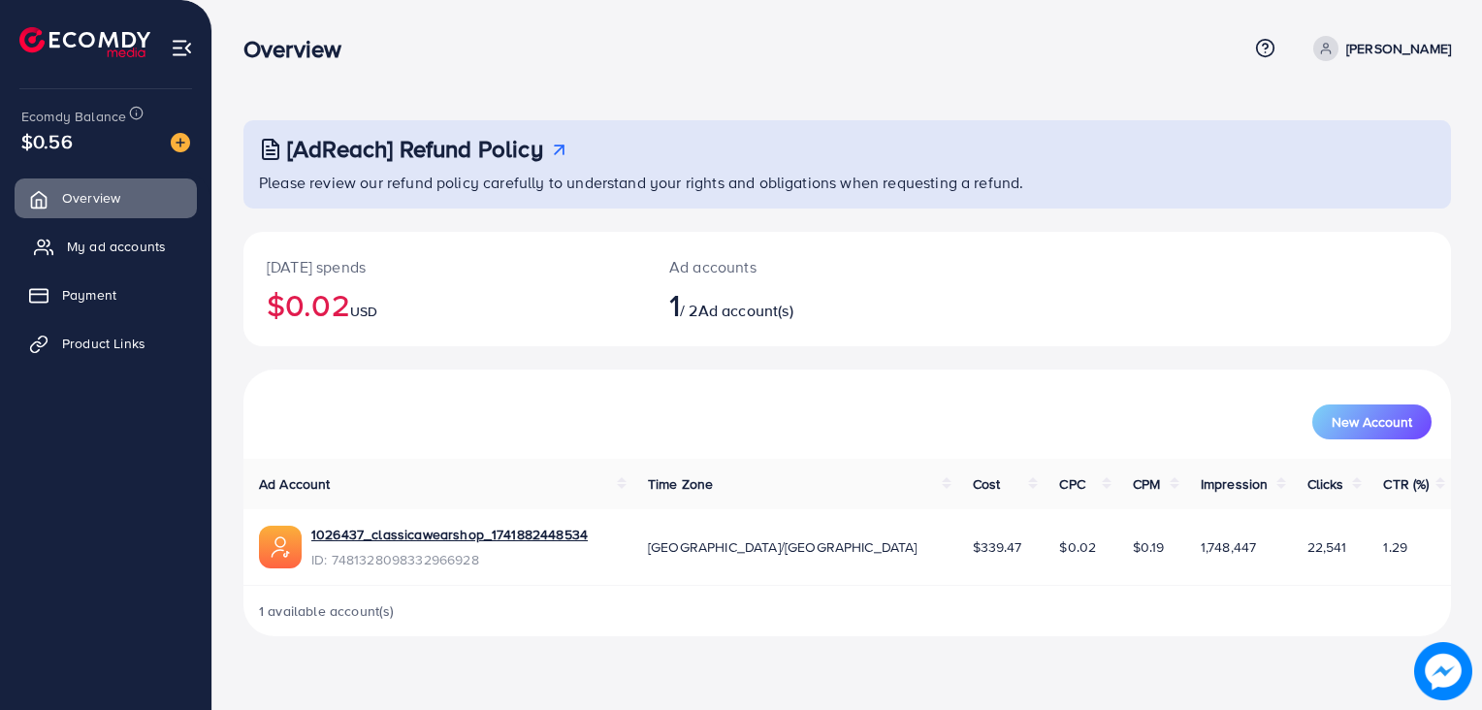
click at [151, 244] on span "My ad accounts" at bounding box center [116, 246] width 99 height 19
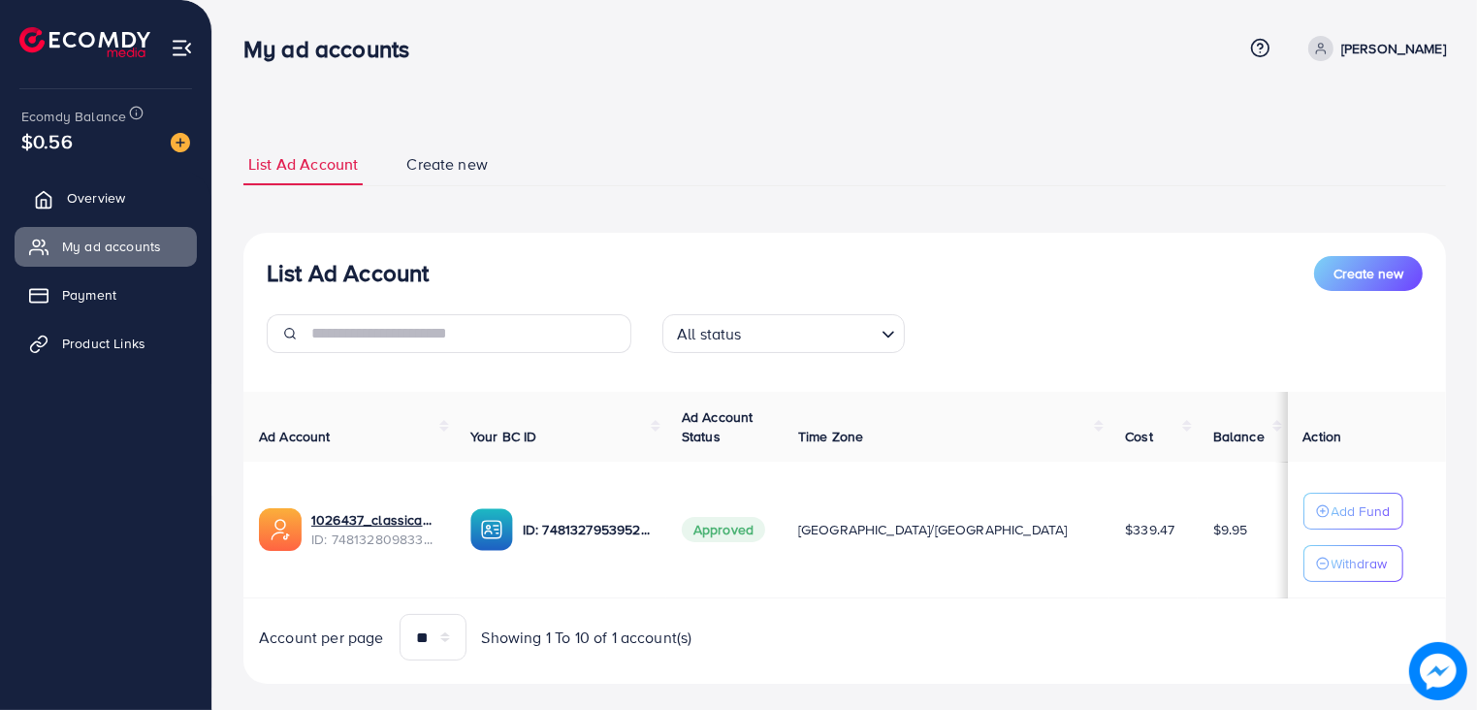
click at [130, 213] on link "Overview" at bounding box center [106, 197] width 182 height 39
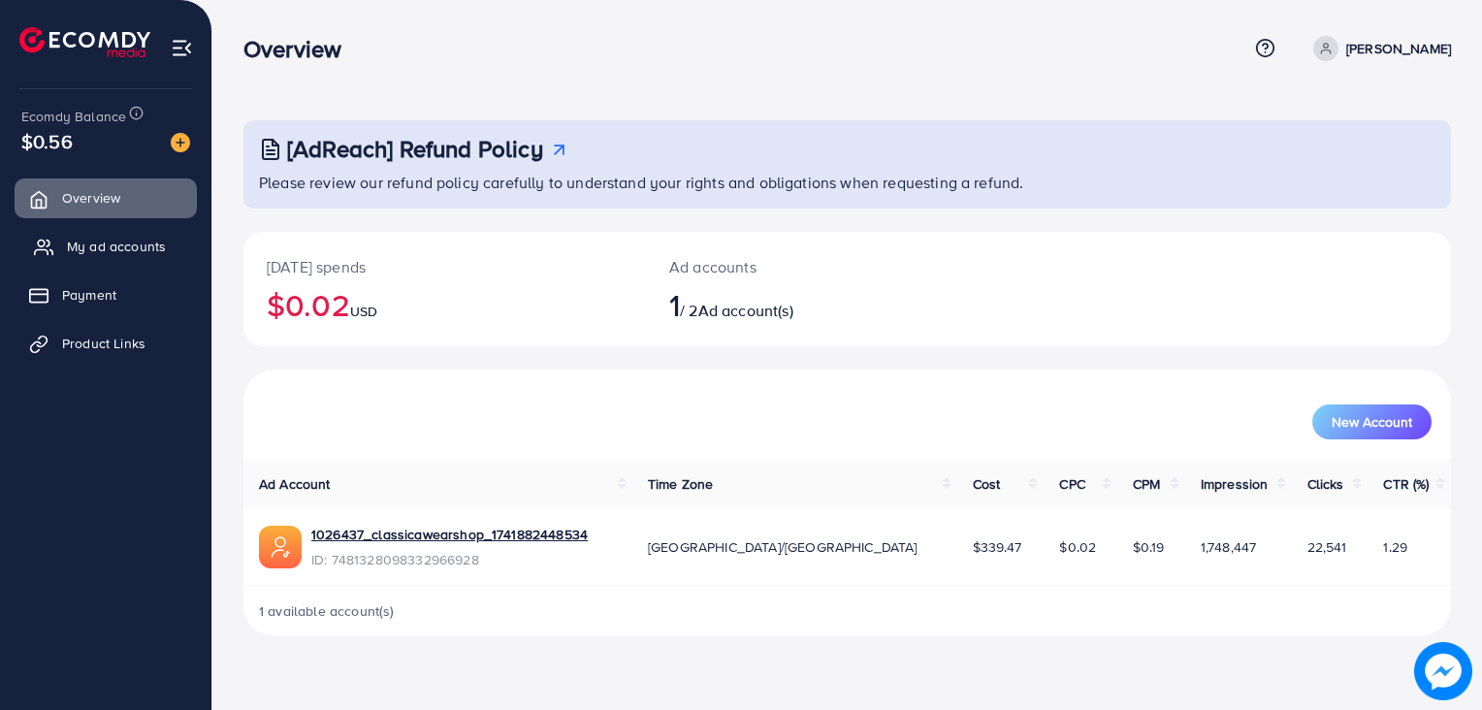
click at [129, 240] on span "My ad accounts" at bounding box center [116, 246] width 99 height 19
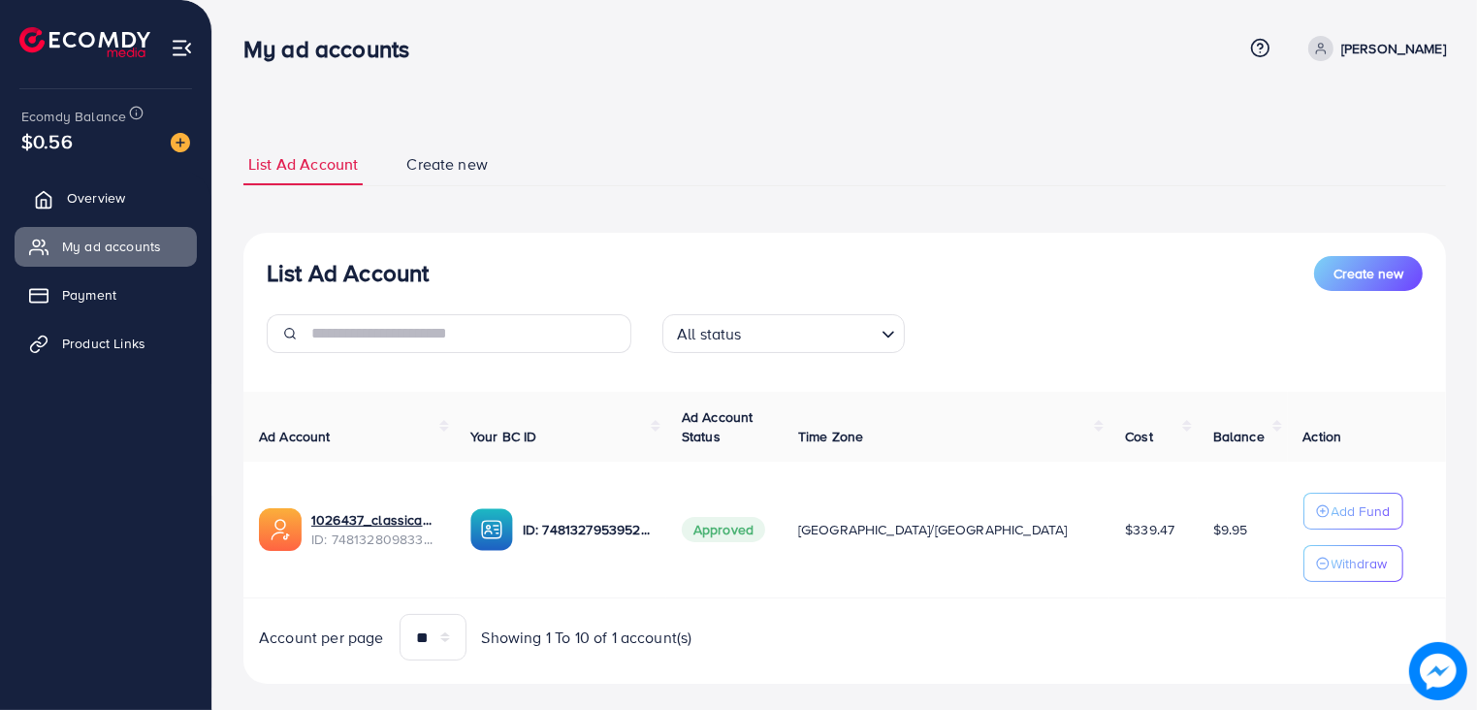
click at [116, 198] on span "Overview" at bounding box center [96, 197] width 58 height 19
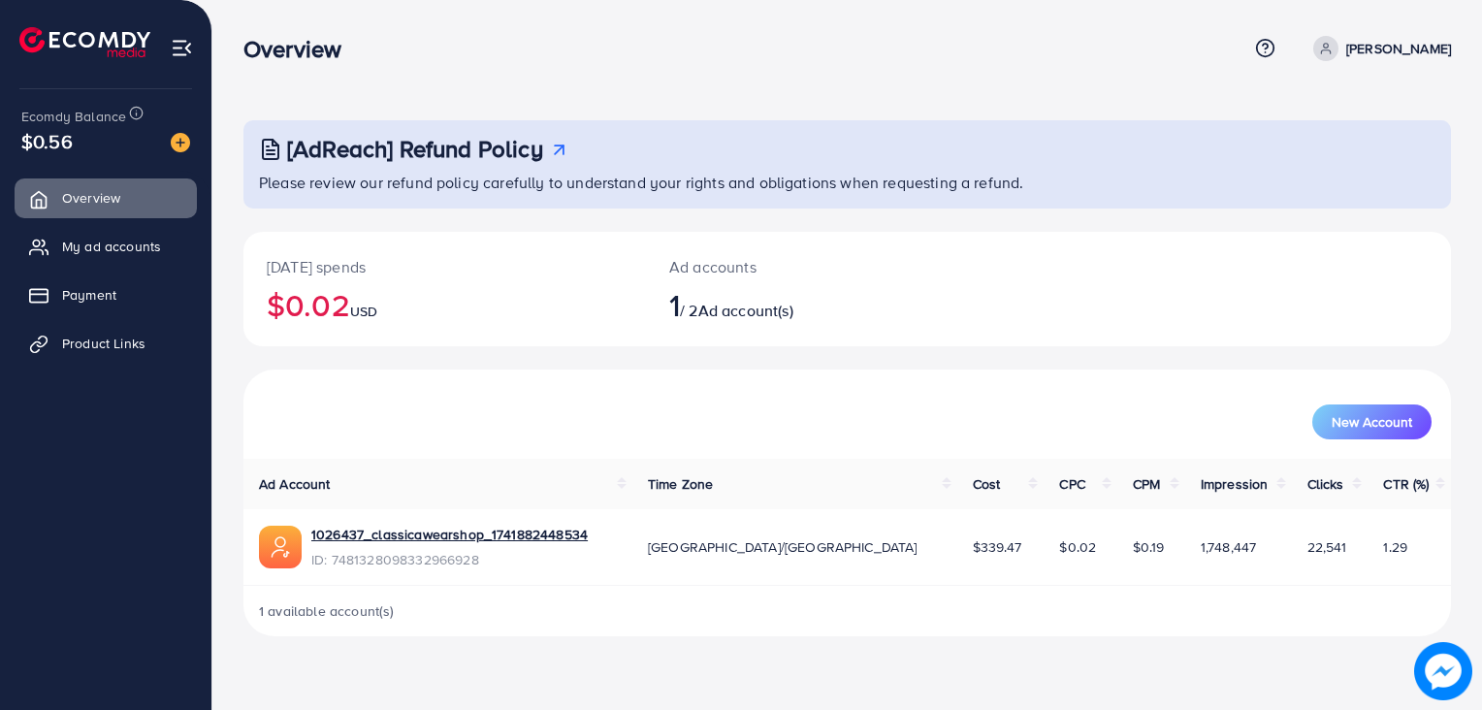
click at [109, 220] on ul "Overview My ad accounts Payment Product Links" at bounding box center [105, 277] width 211 height 213
click at [110, 229] on link "My ad accounts" at bounding box center [106, 246] width 182 height 39
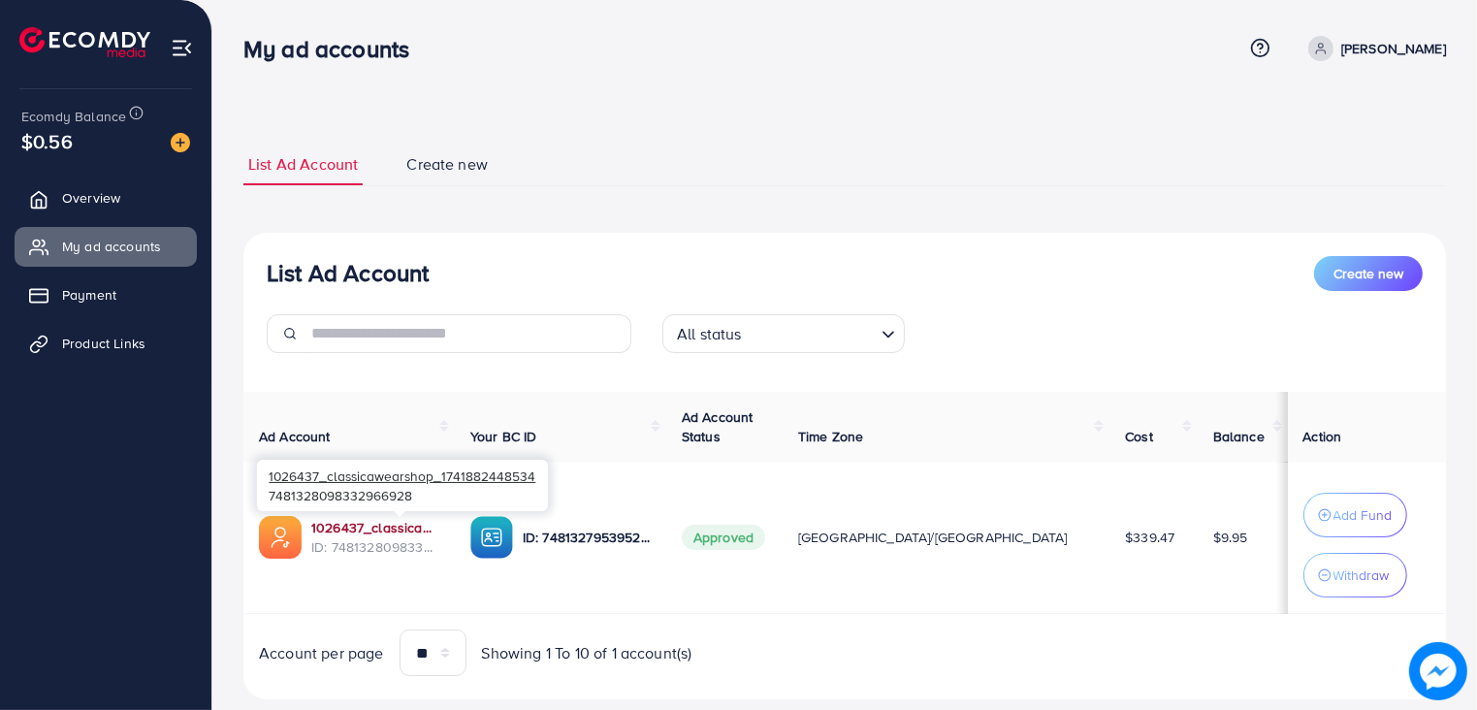
click at [366, 527] on link "1026437_classicawearshop_1741882448534" at bounding box center [375, 527] width 128 height 19
click at [113, 202] on span "Overview" at bounding box center [96, 197] width 58 height 19
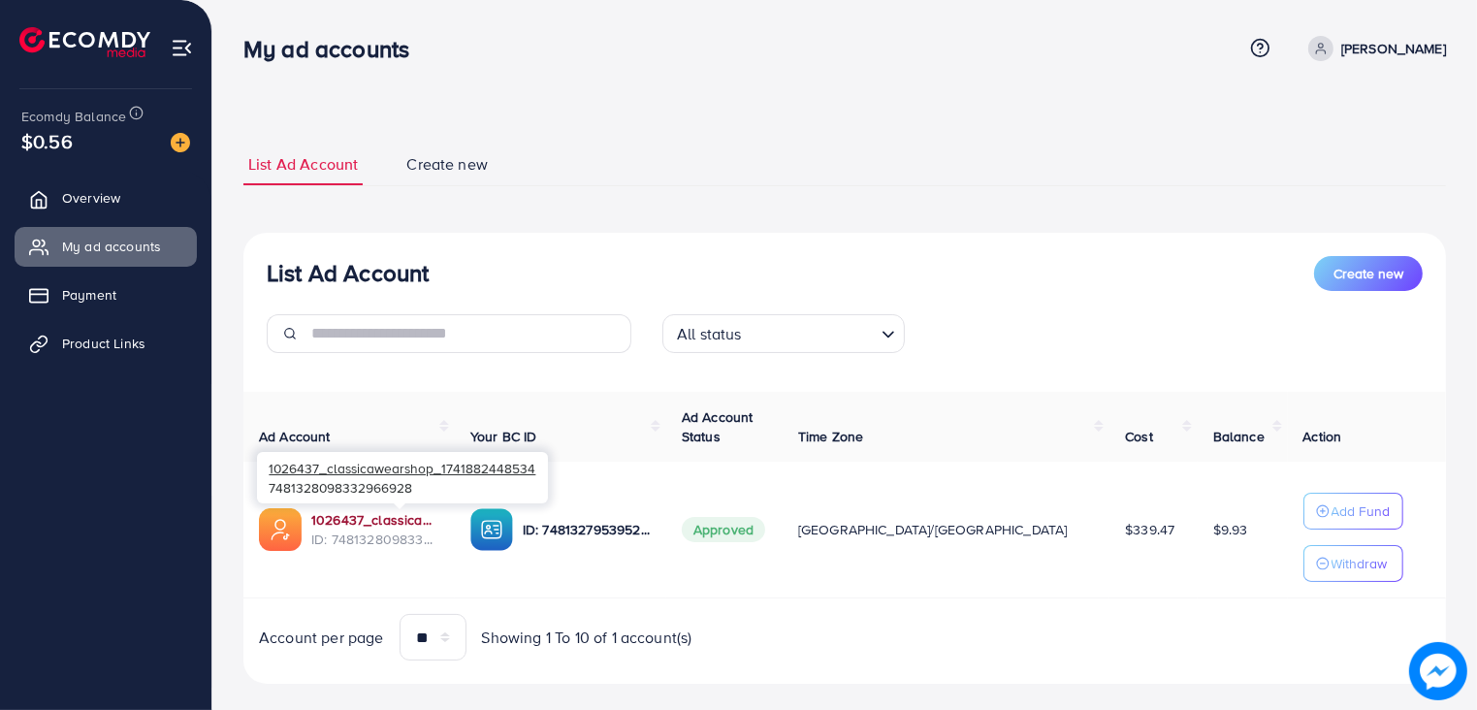
click at [439, 516] on link "1026437_classicawearshop_1741882448534" at bounding box center [375, 519] width 128 height 19
click at [345, 515] on link "1026437_classicawearshop_1741882448534" at bounding box center [375, 519] width 128 height 19
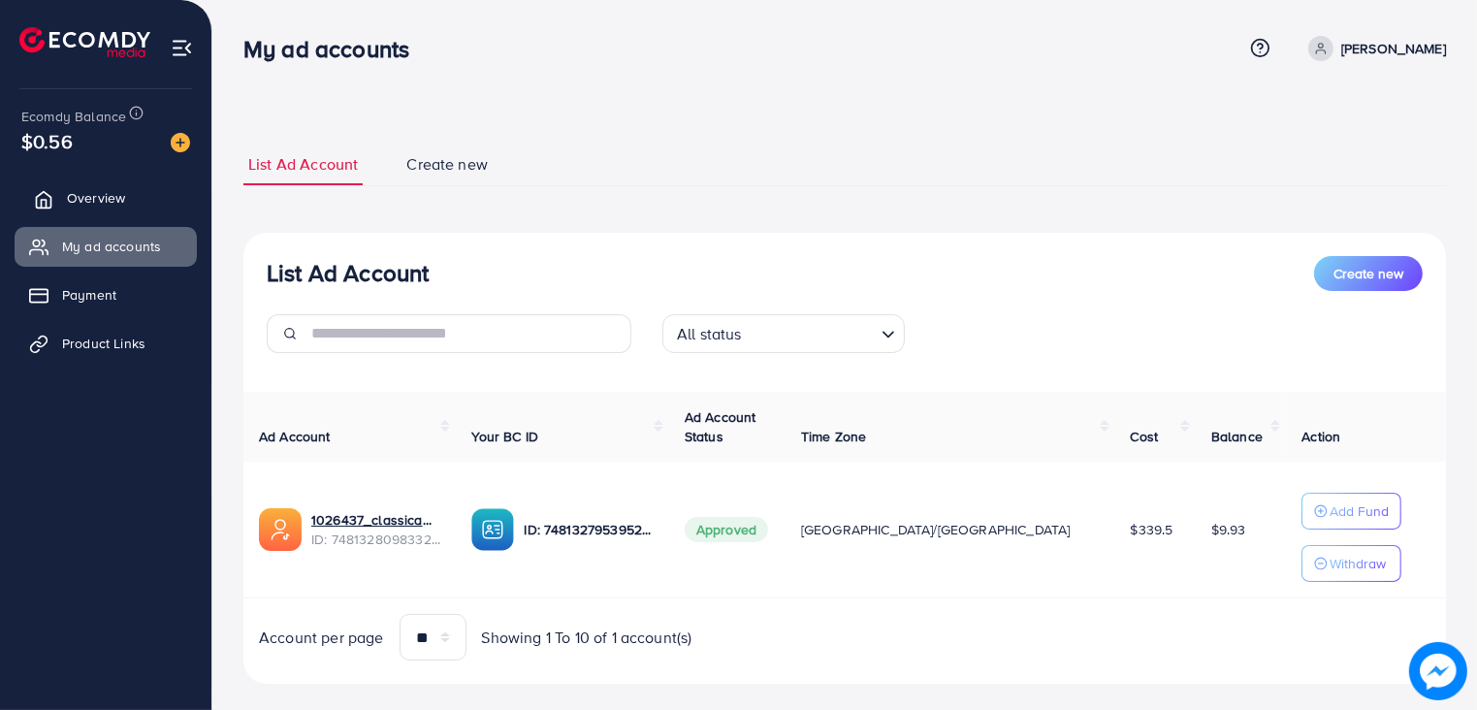
click at [112, 180] on link "Overview" at bounding box center [106, 197] width 182 height 39
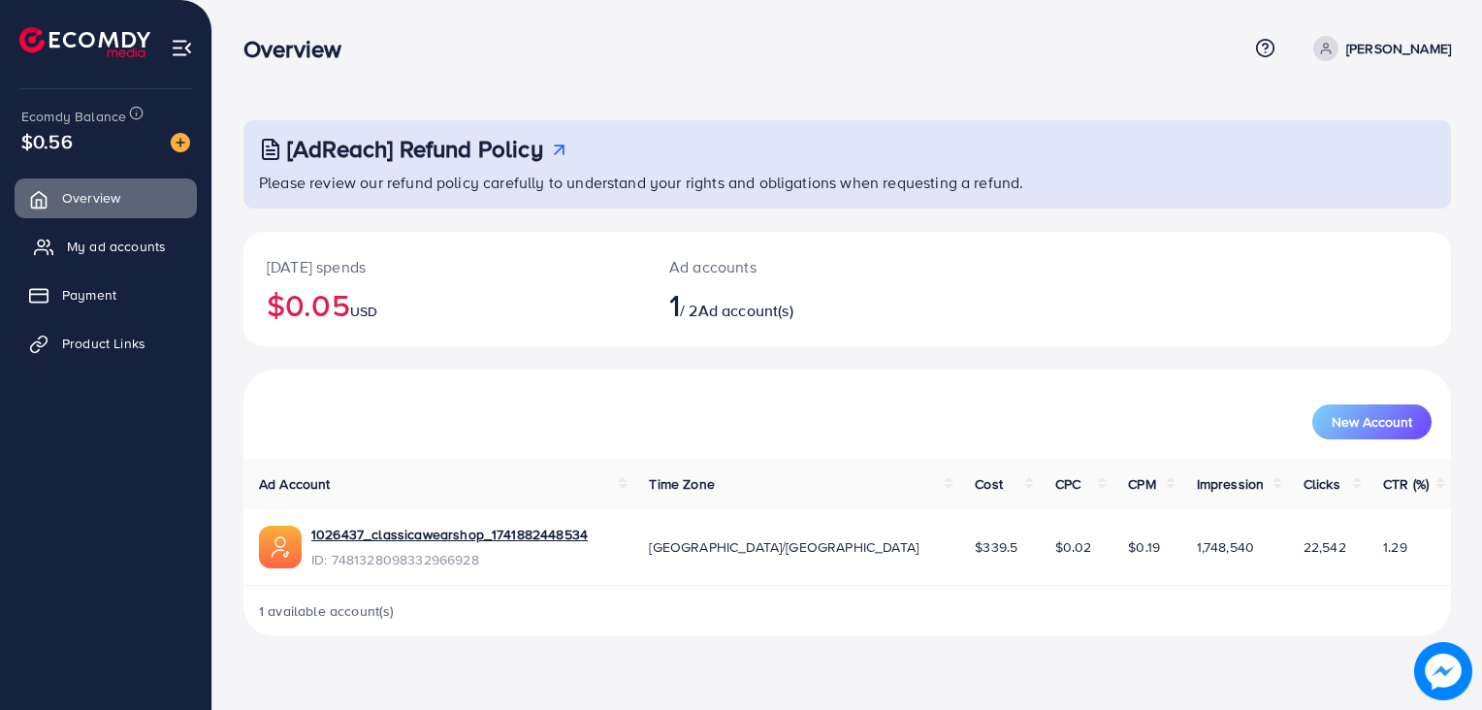
click at [93, 240] on span "My ad accounts" at bounding box center [116, 246] width 99 height 19
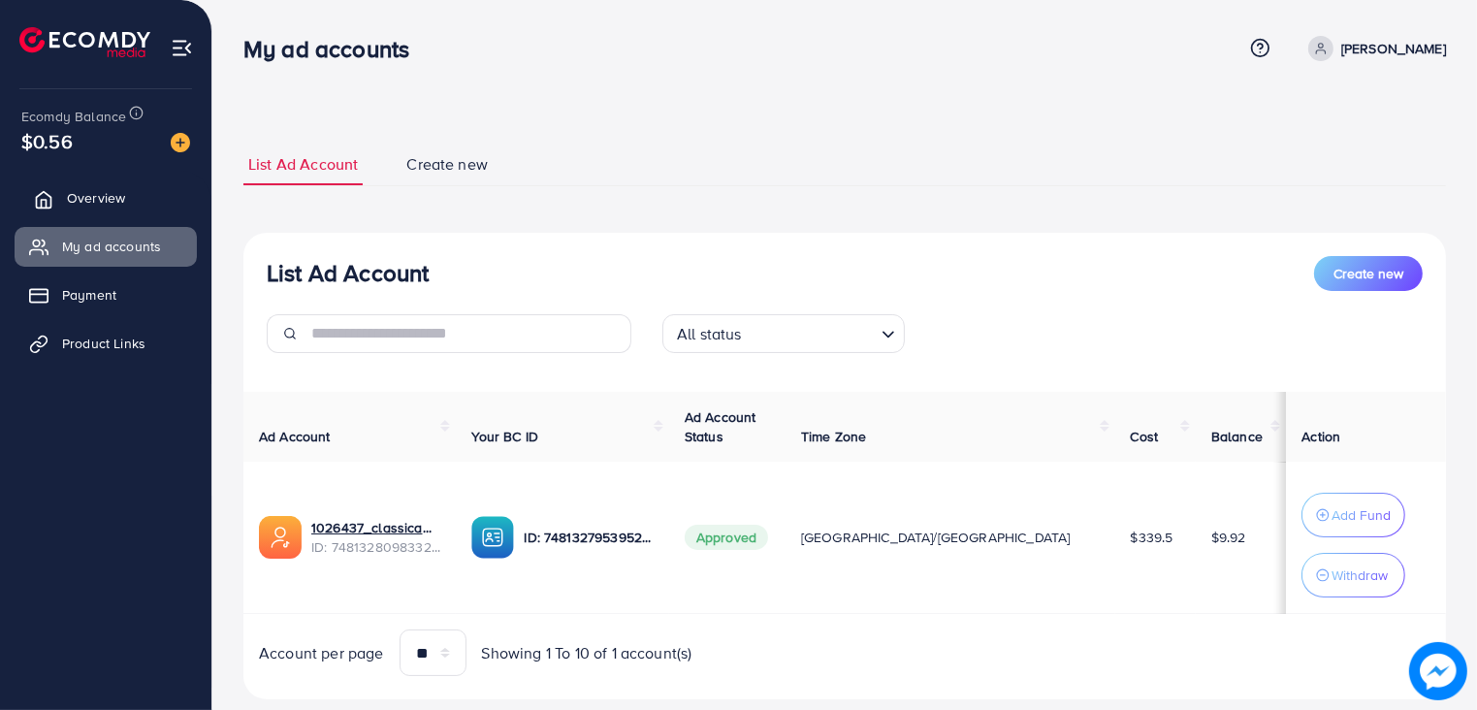
click at [90, 209] on link "Overview" at bounding box center [106, 197] width 182 height 39
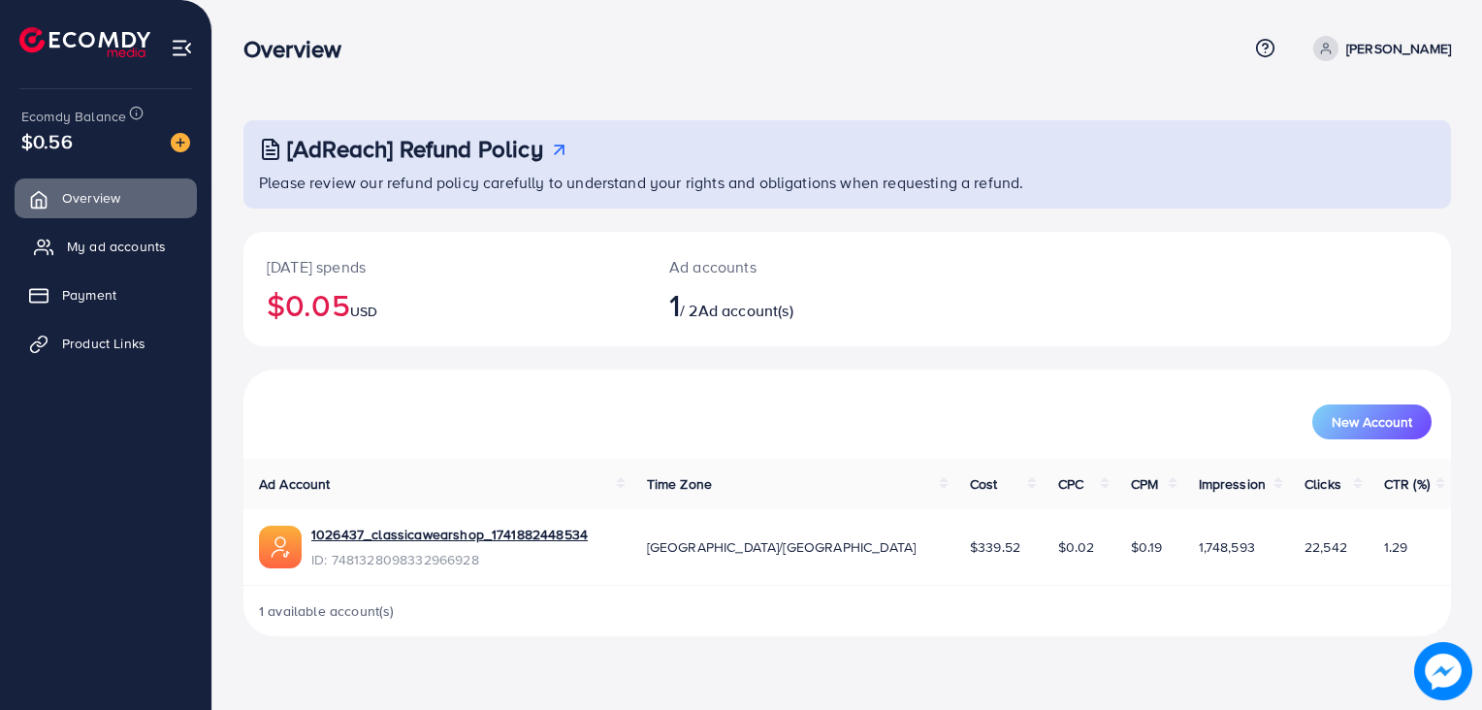
click at [94, 252] on span "My ad accounts" at bounding box center [116, 246] width 99 height 19
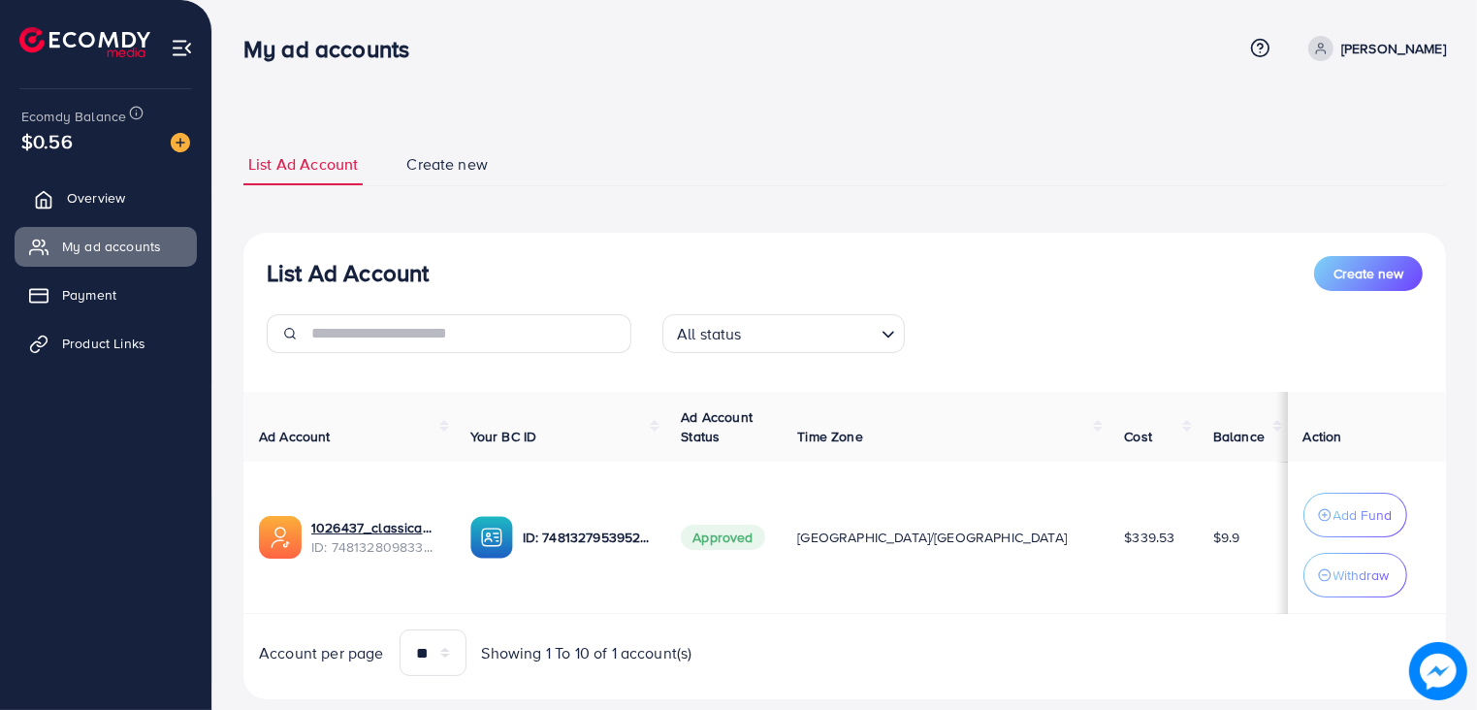
click at [110, 209] on link "Overview" at bounding box center [106, 197] width 182 height 39
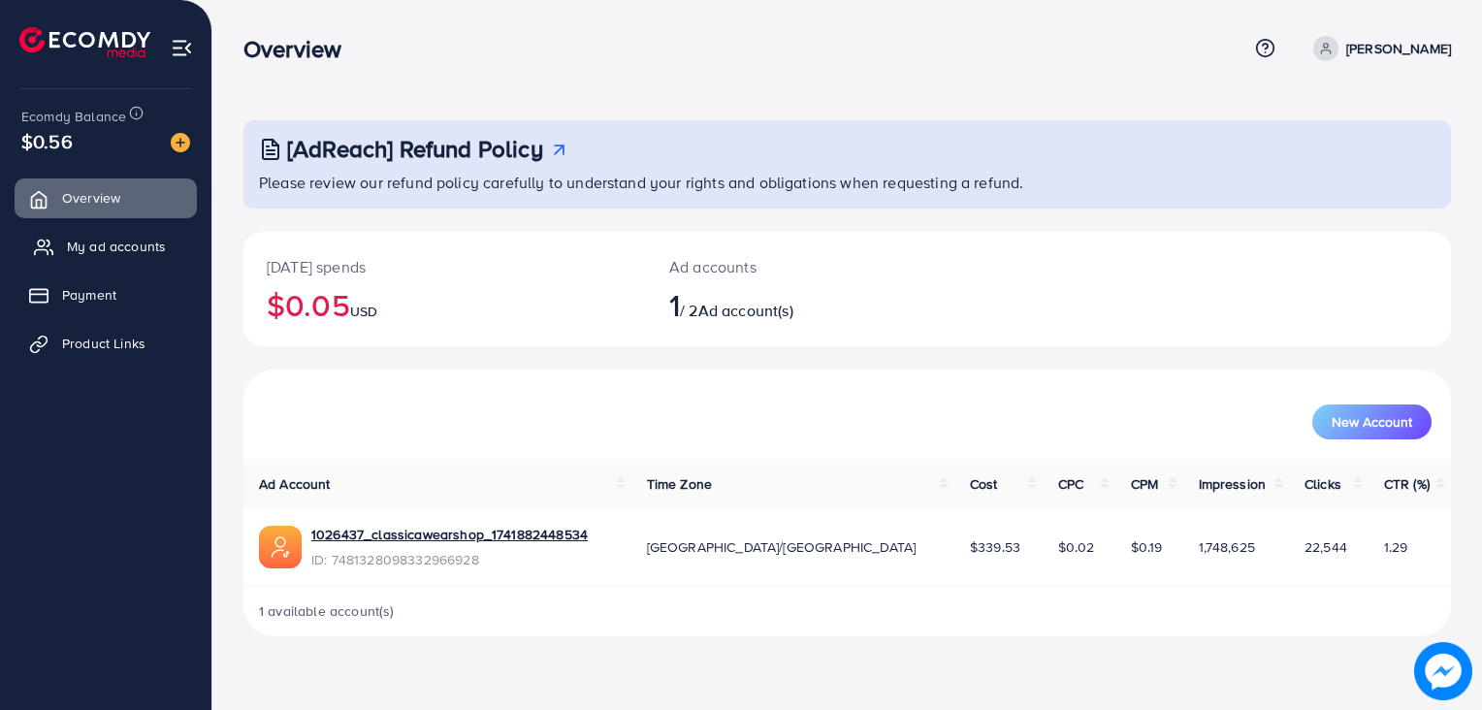
click at [100, 255] on span "My ad accounts" at bounding box center [116, 246] width 99 height 19
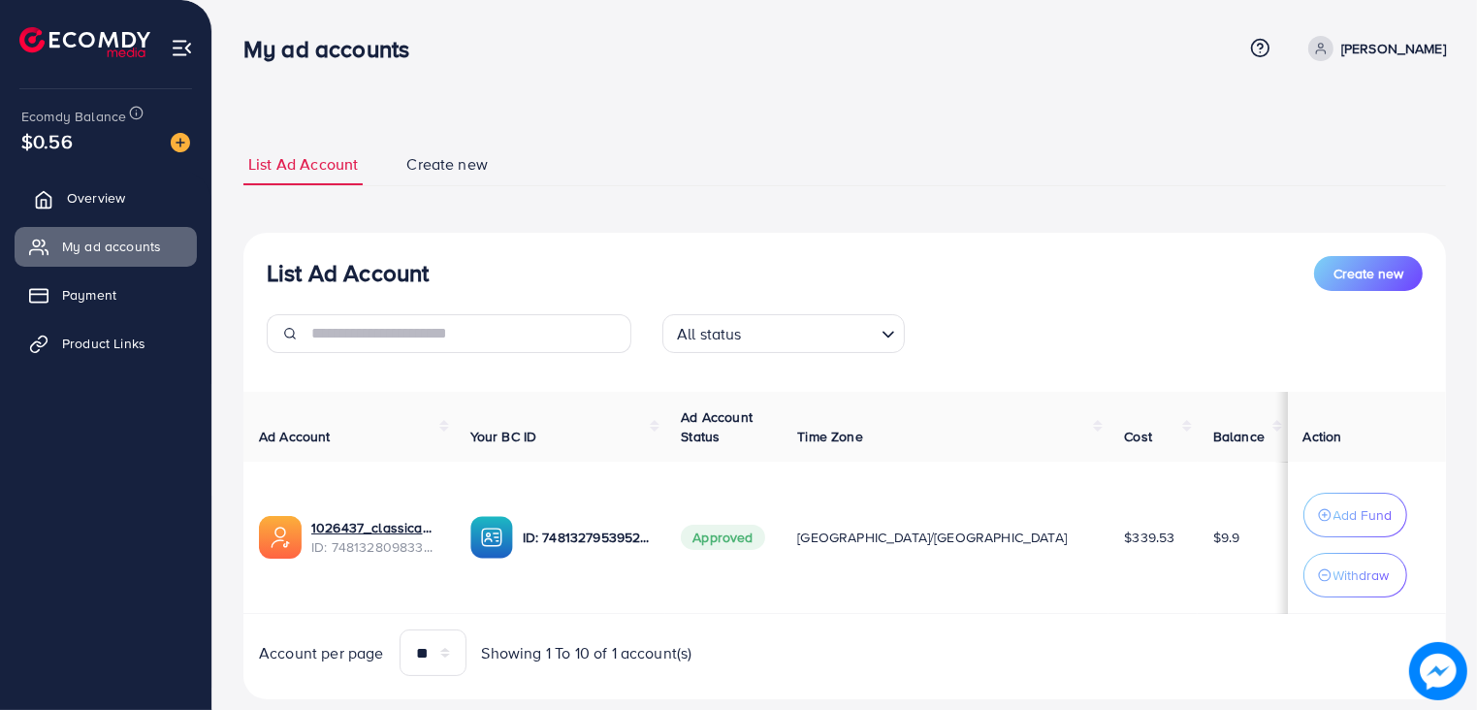
click at [87, 200] on span "Overview" at bounding box center [96, 197] width 58 height 19
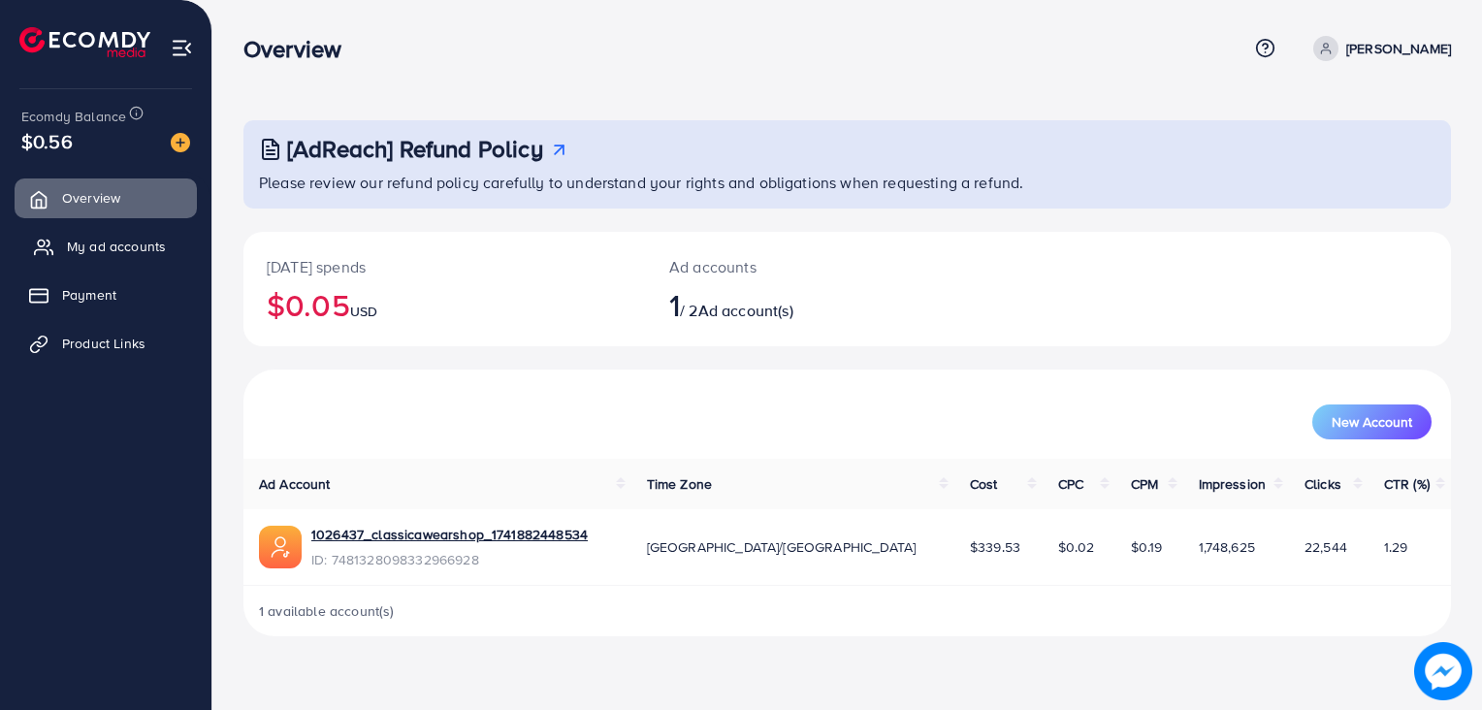
click at [97, 264] on link "My ad accounts" at bounding box center [106, 246] width 182 height 39
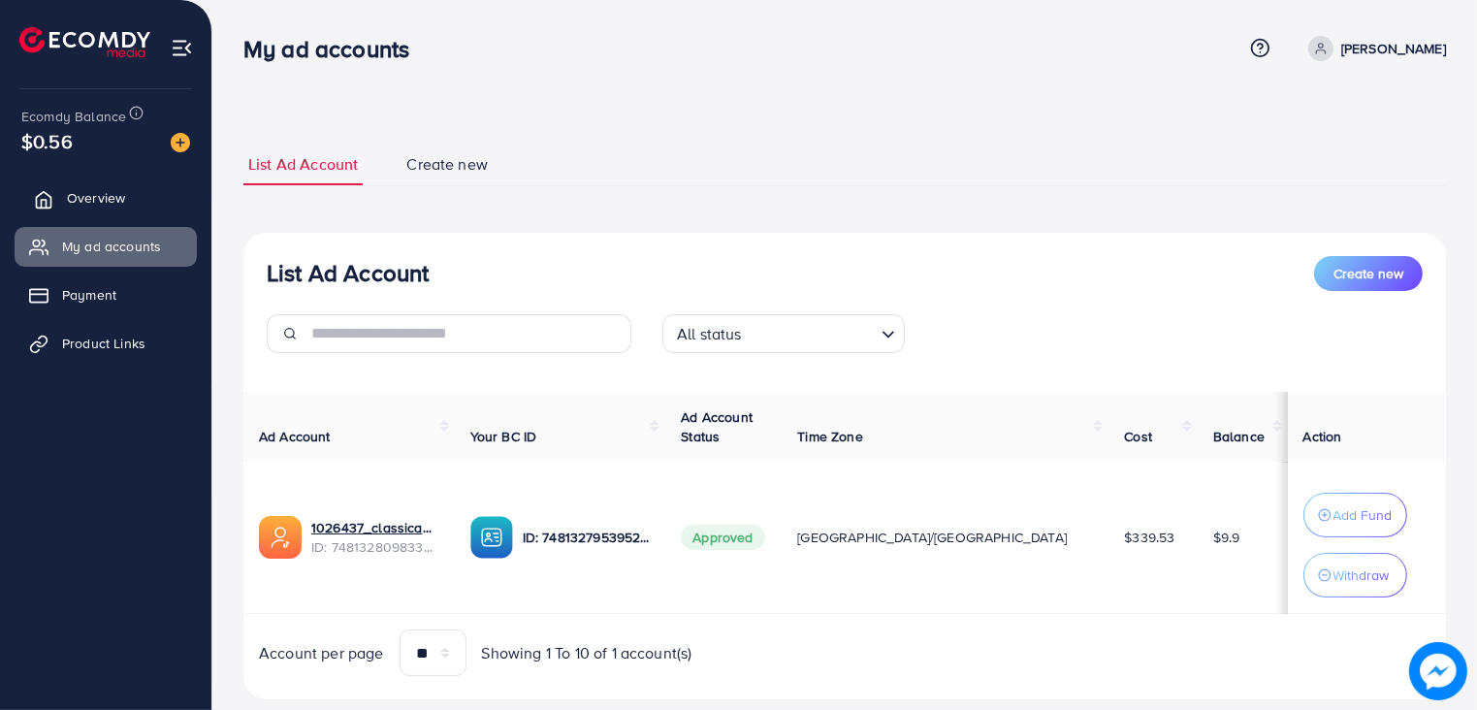
click at [74, 190] on span "Overview" at bounding box center [96, 197] width 58 height 19
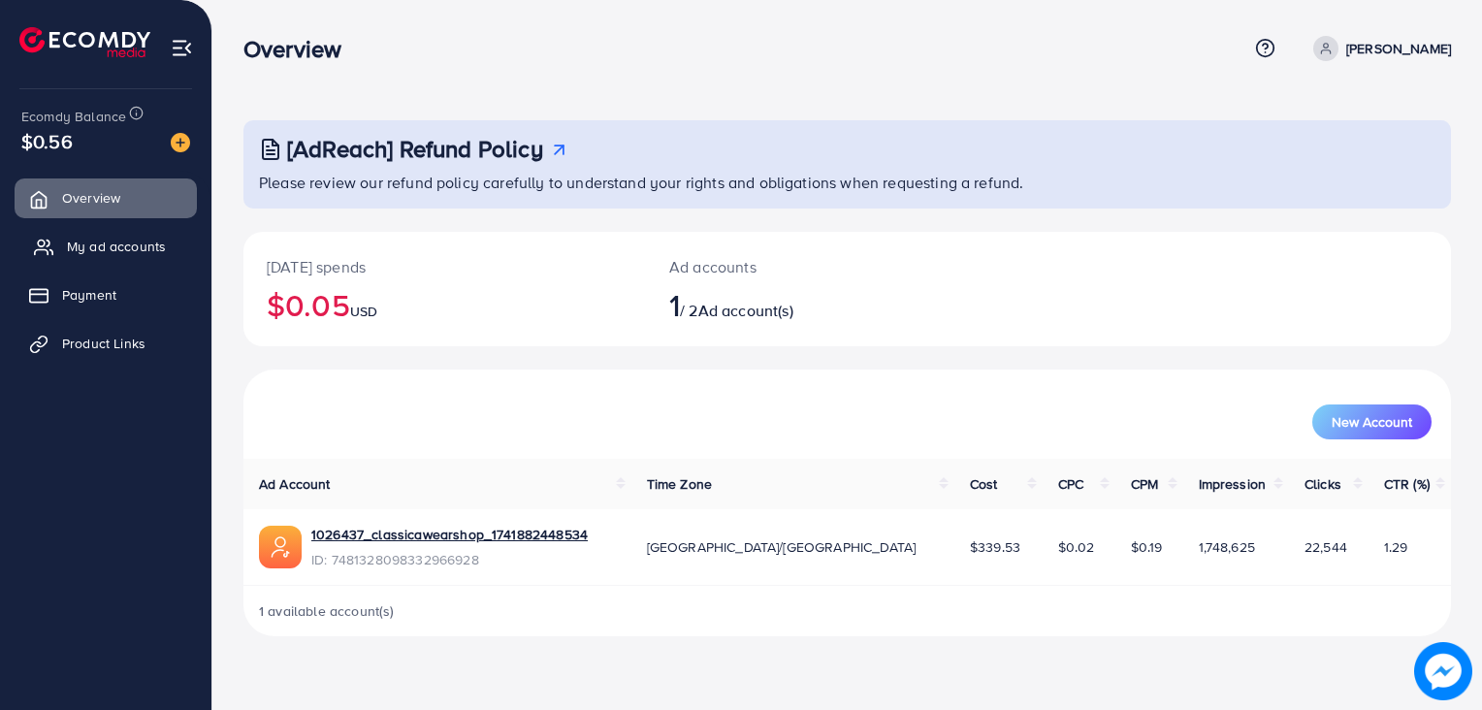
click at [120, 255] on span "My ad accounts" at bounding box center [116, 246] width 99 height 19
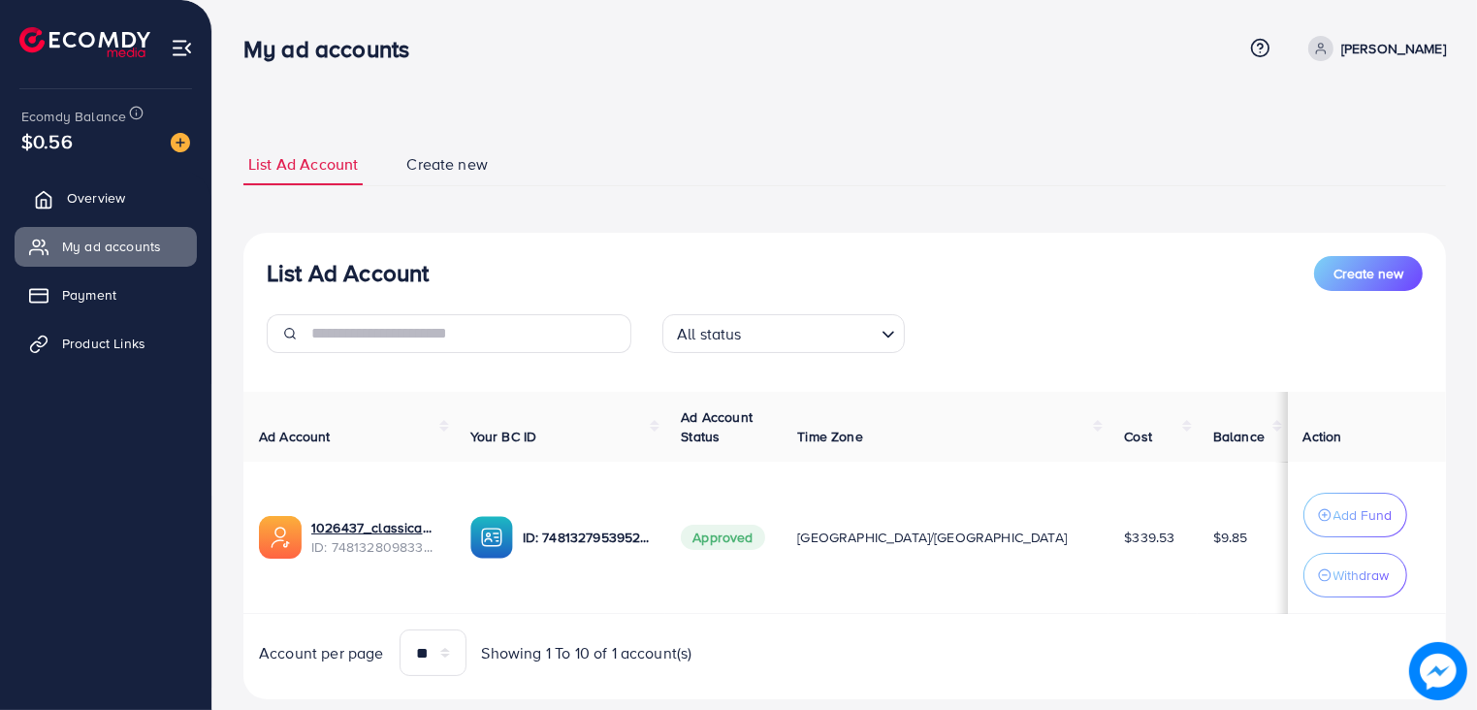
click at [141, 207] on link "Overview" at bounding box center [106, 197] width 182 height 39
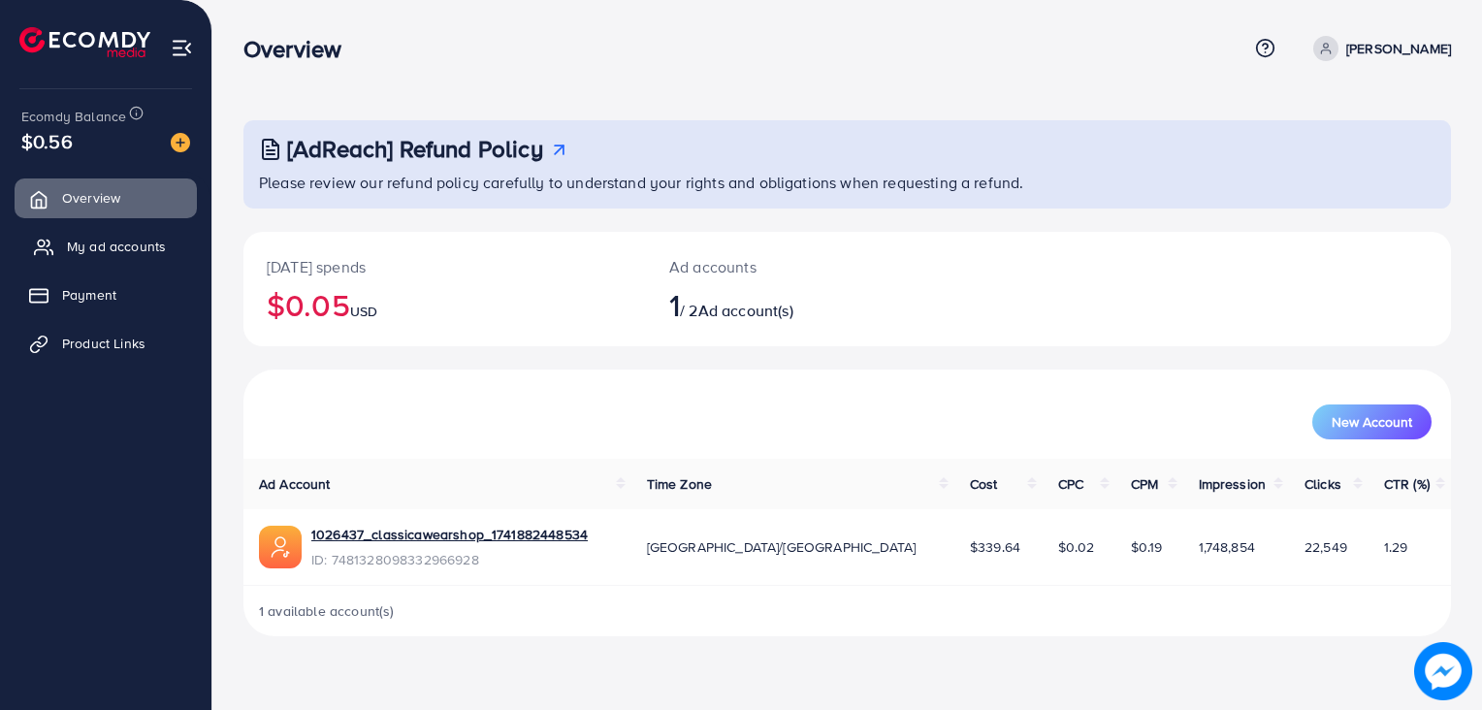
click at [135, 236] on link "My ad accounts" at bounding box center [106, 246] width 182 height 39
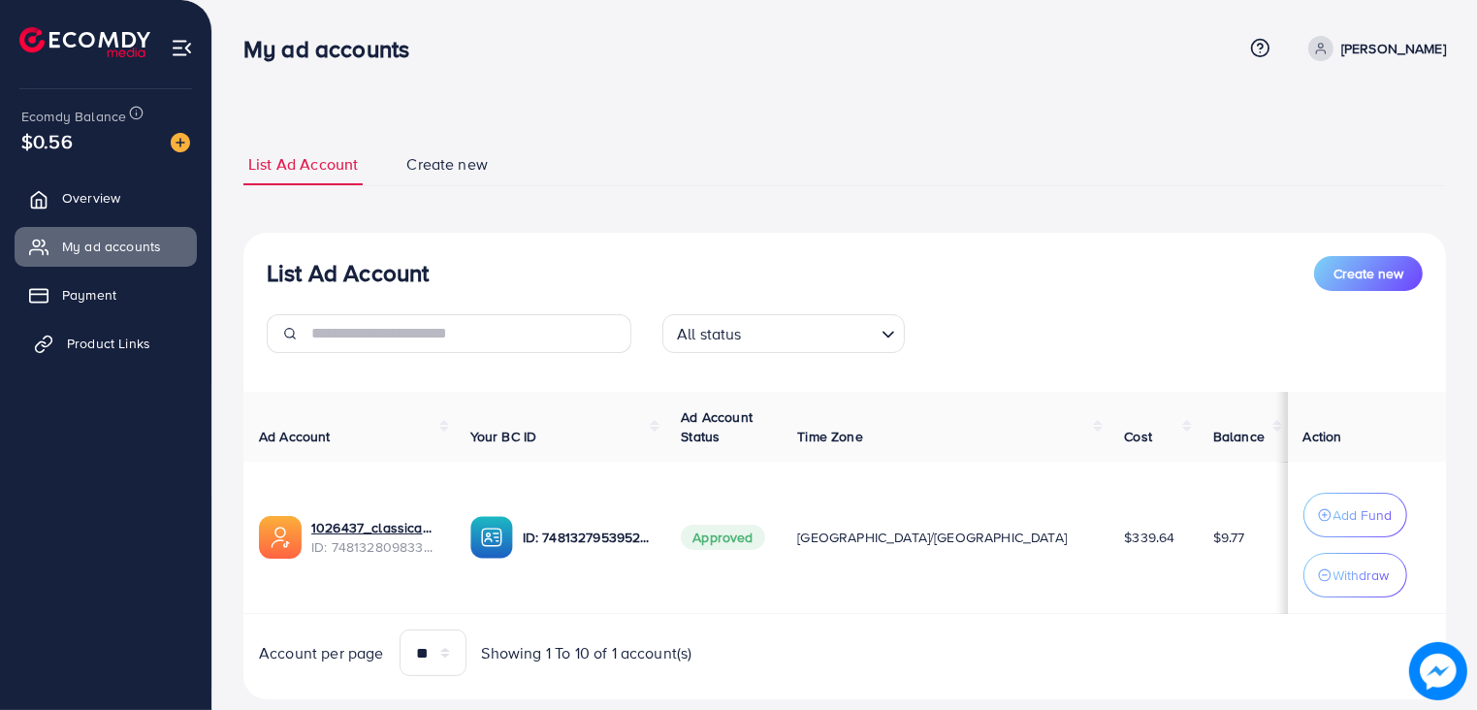
click at [125, 329] on link "Product Links" at bounding box center [106, 343] width 182 height 39
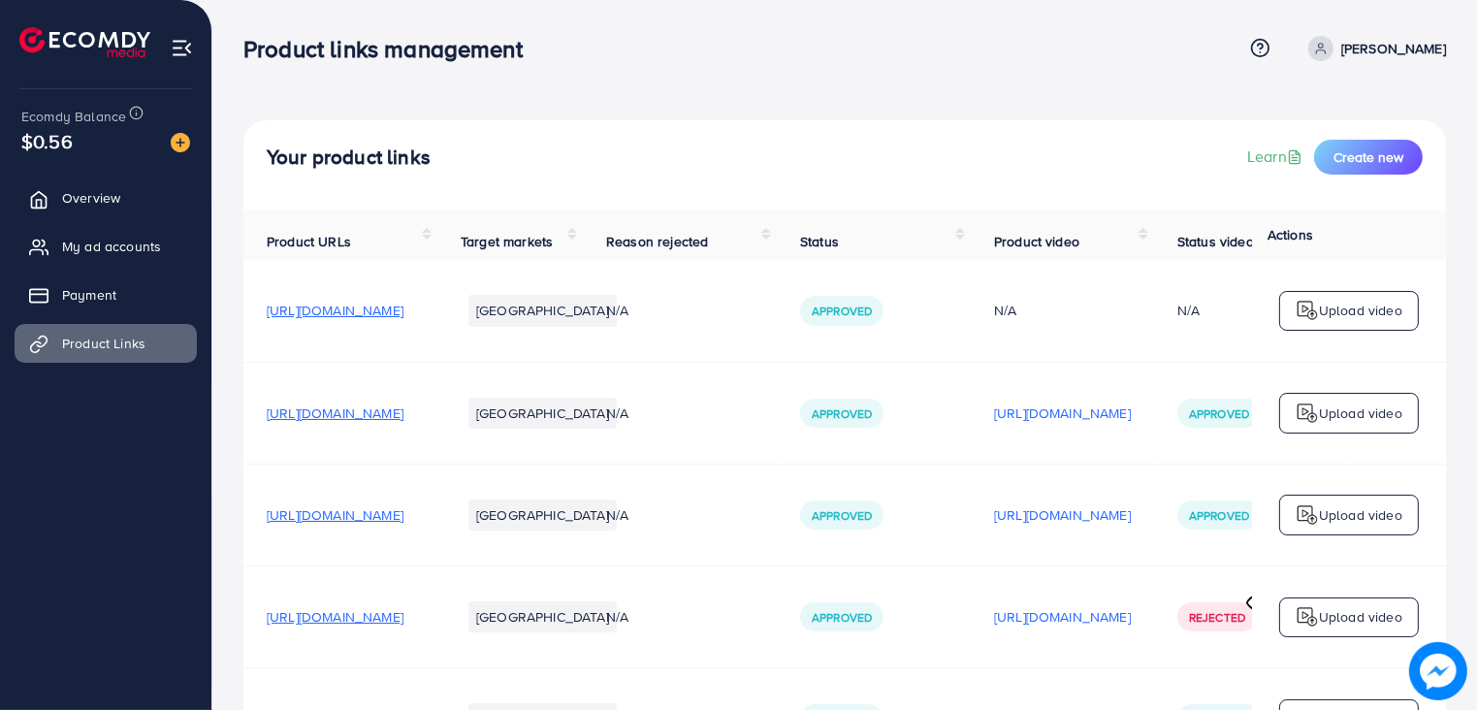
click at [403, 320] on span "https://classicawear.shop/products/black-sober" at bounding box center [335, 310] width 137 height 19
click at [140, 199] on link "Overview" at bounding box center [106, 197] width 182 height 39
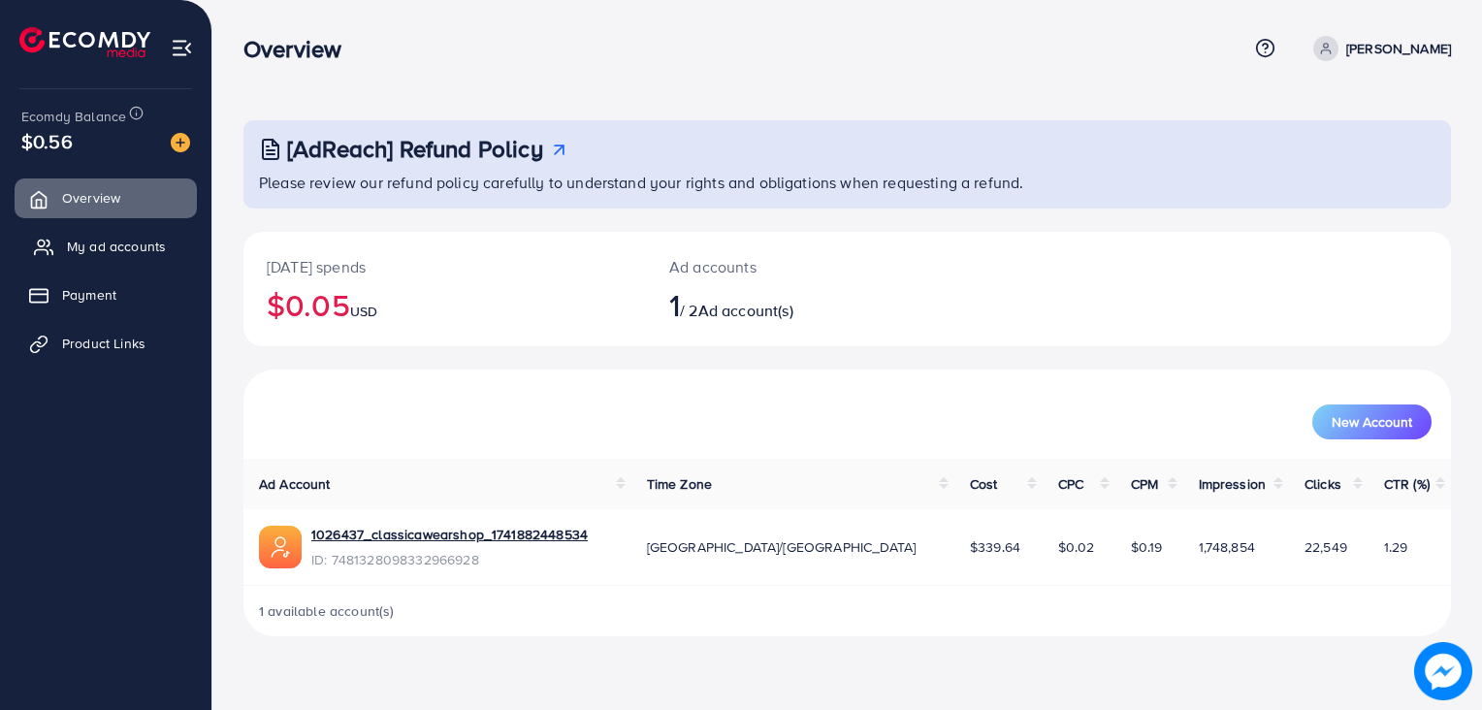
click at [146, 237] on span "My ad accounts" at bounding box center [116, 246] width 99 height 19
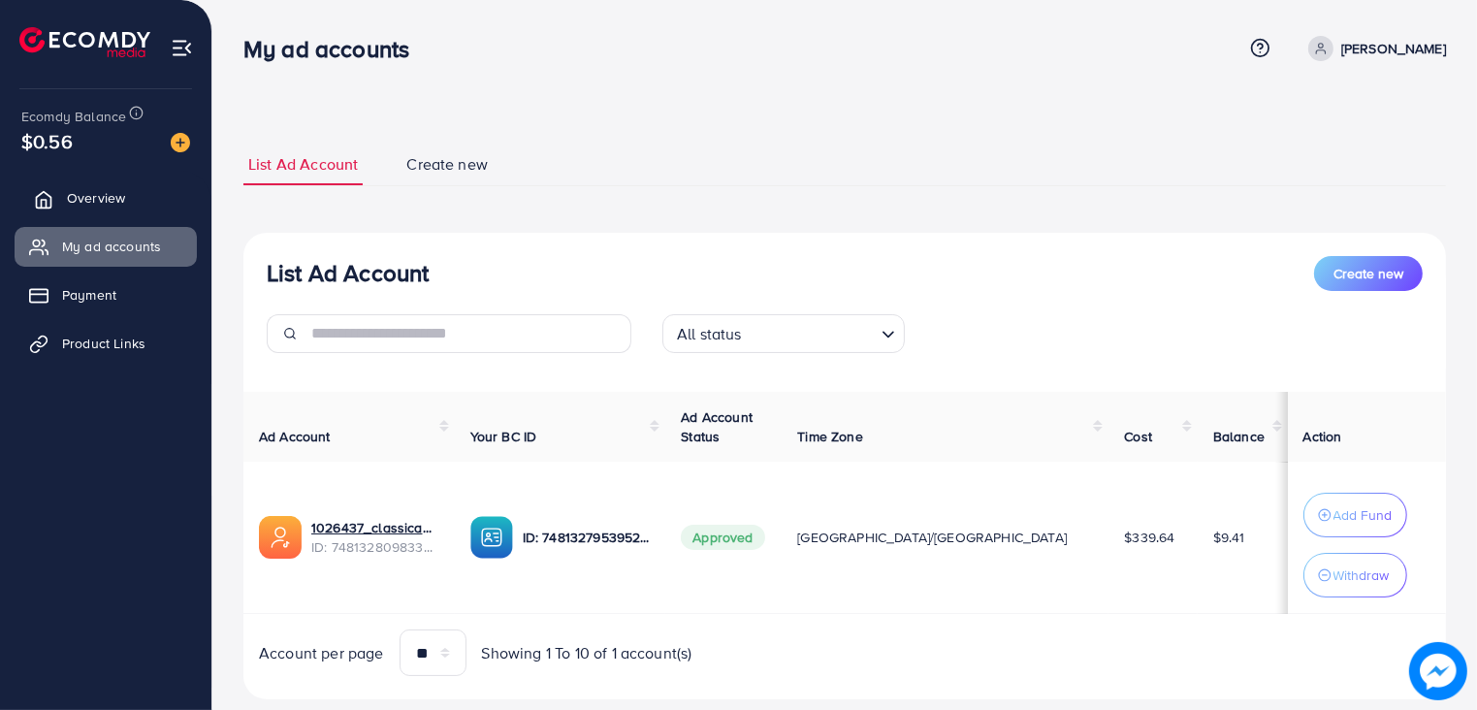
click at [130, 202] on link "Overview" at bounding box center [106, 197] width 182 height 39
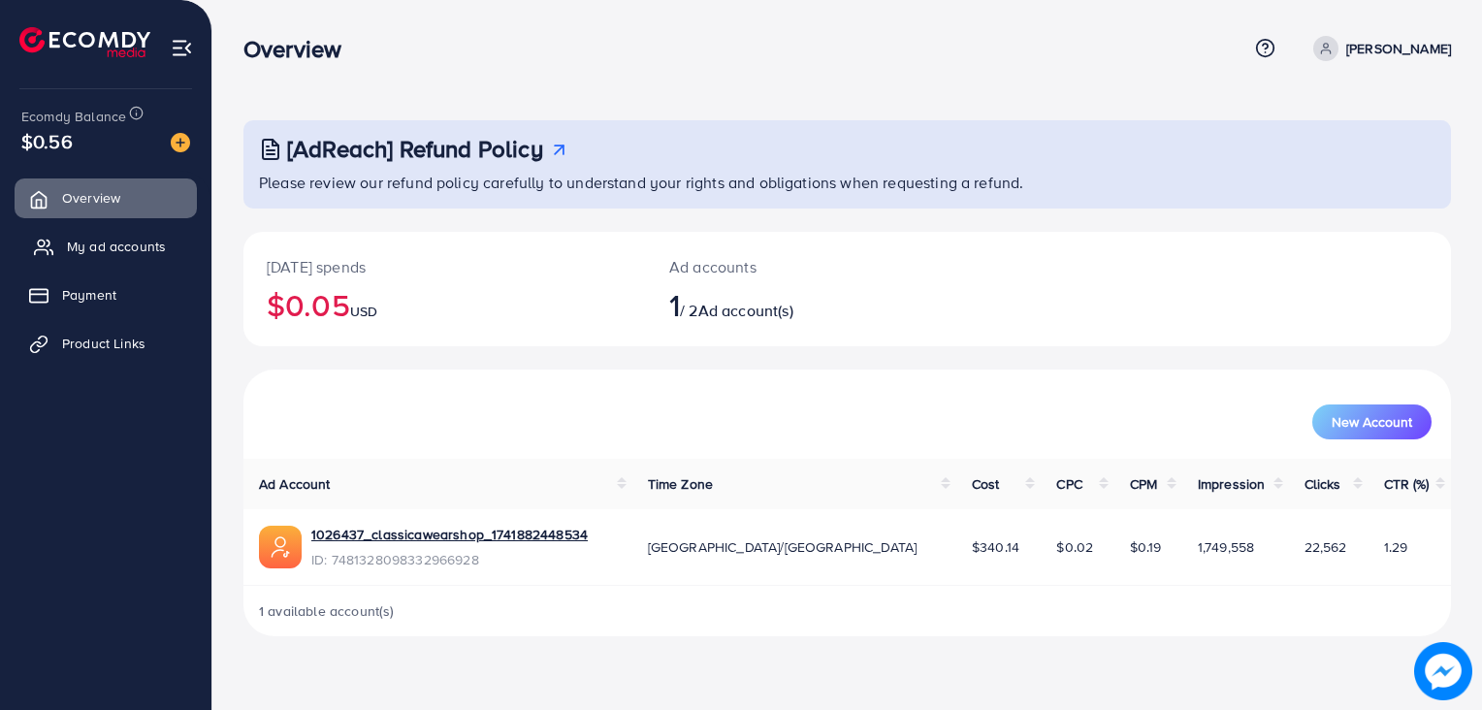
click at [159, 239] on span "My ad accounts" at bounding box center [116, 246] width 99 height 19
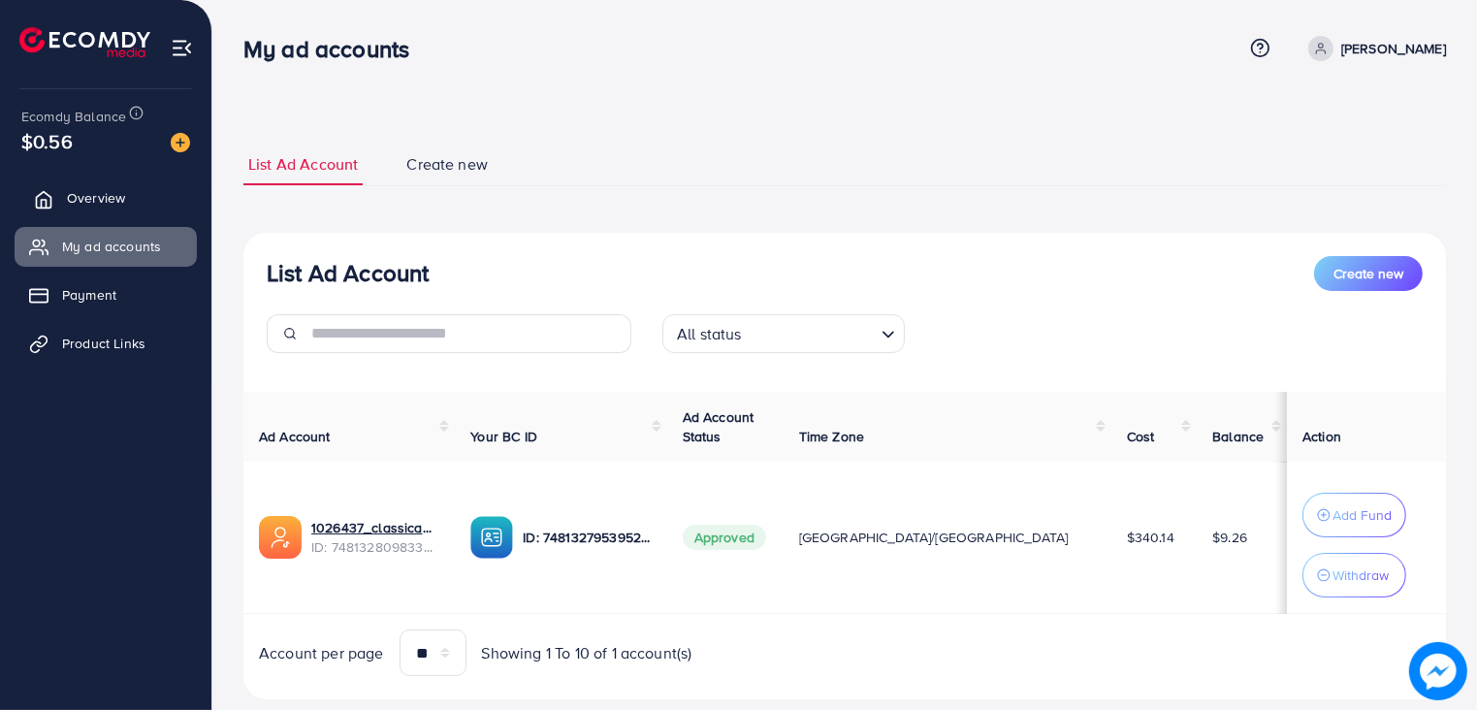
click at [116, 188] on span "Overview" at bounding box center [96, 197] width 58 height 19
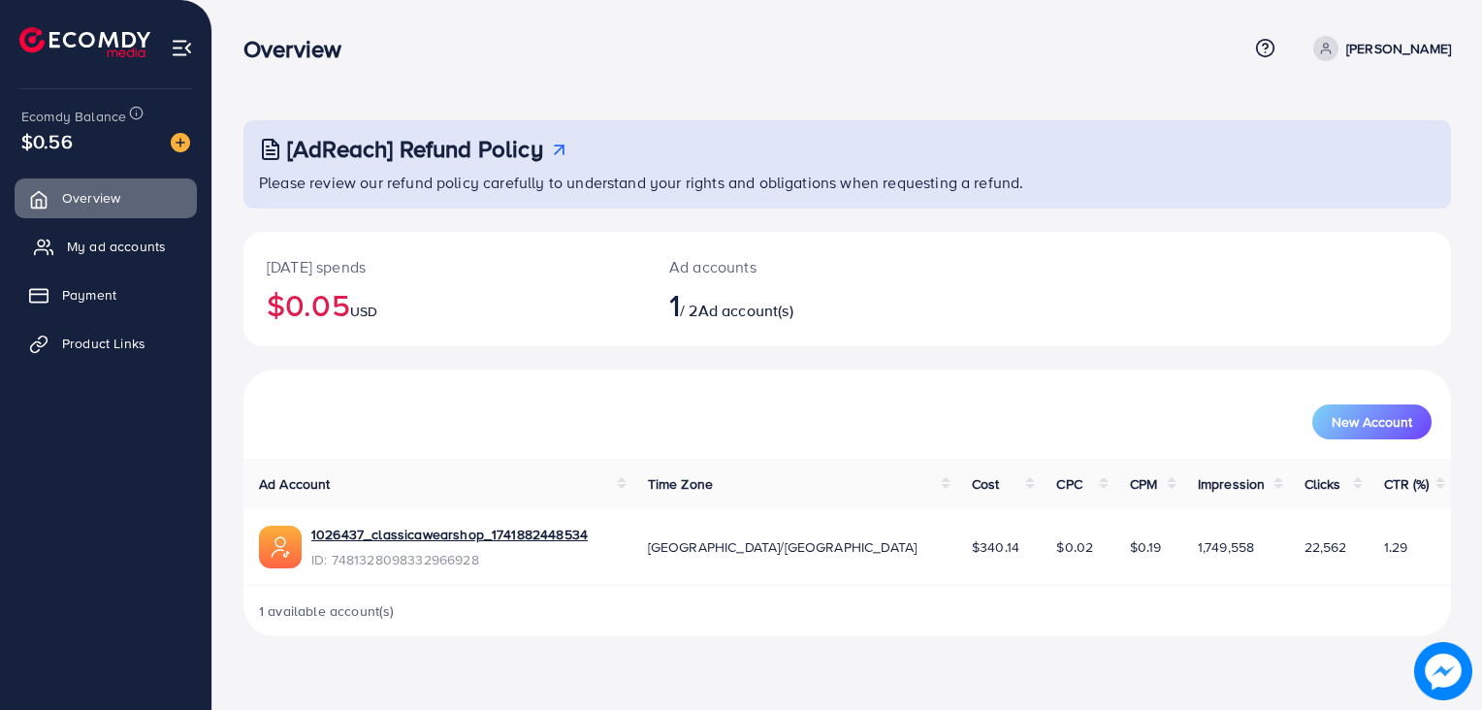
click at [89, 227] on link "My ad accounts" at bounding box center [106, 246] width 182 height 39
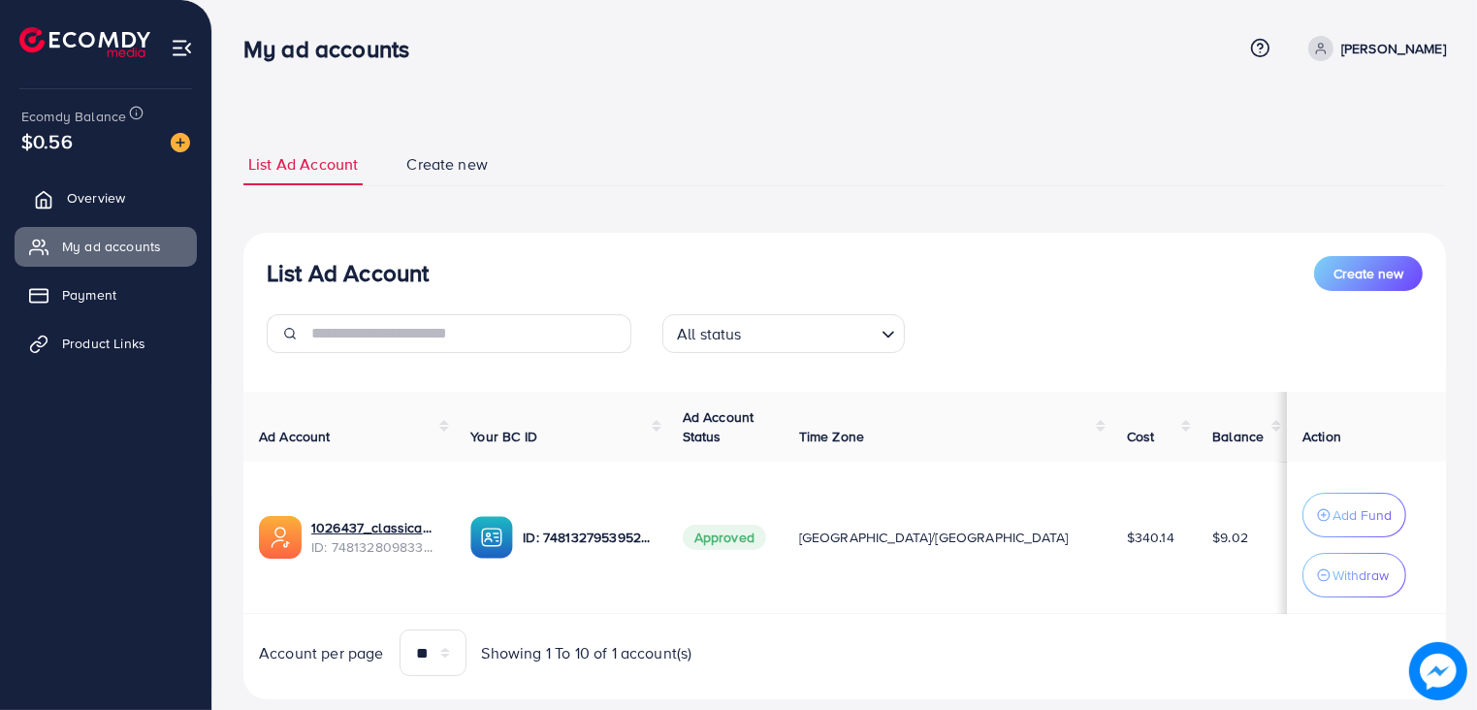
click at [90, 209] on link "Overview" at bounding box center [106, 197] width 182 height 39
